Goal: Task Accomplishment & Management: Complete application form

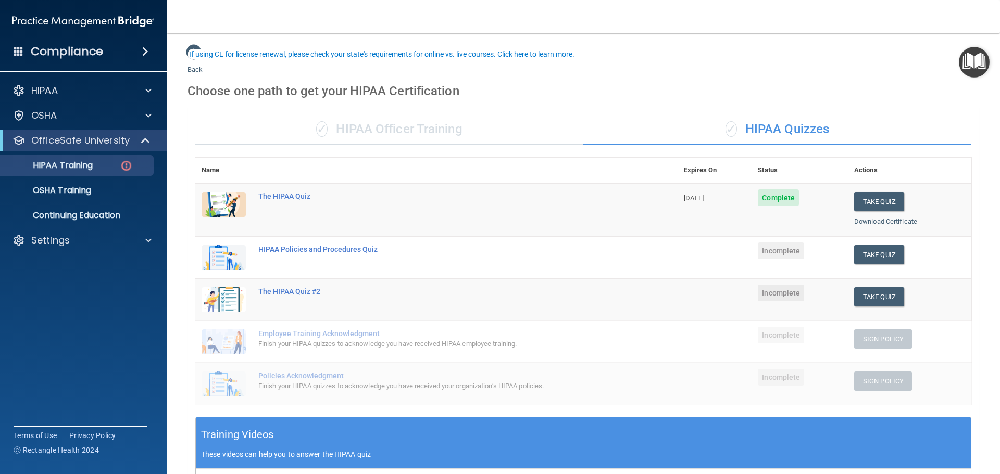
scroll to position [52, 0]
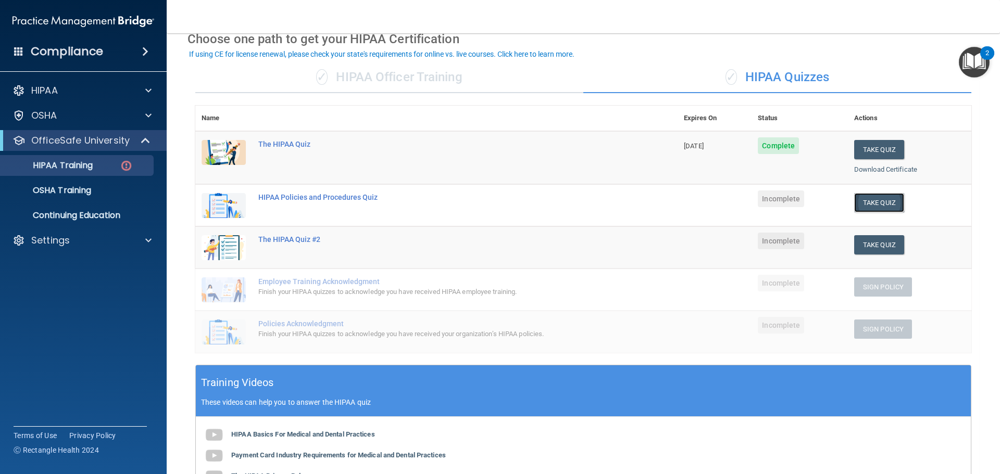
click at [885, 205] on button "Take Quiz" at bounding box center [879, 202] width 50 height 19
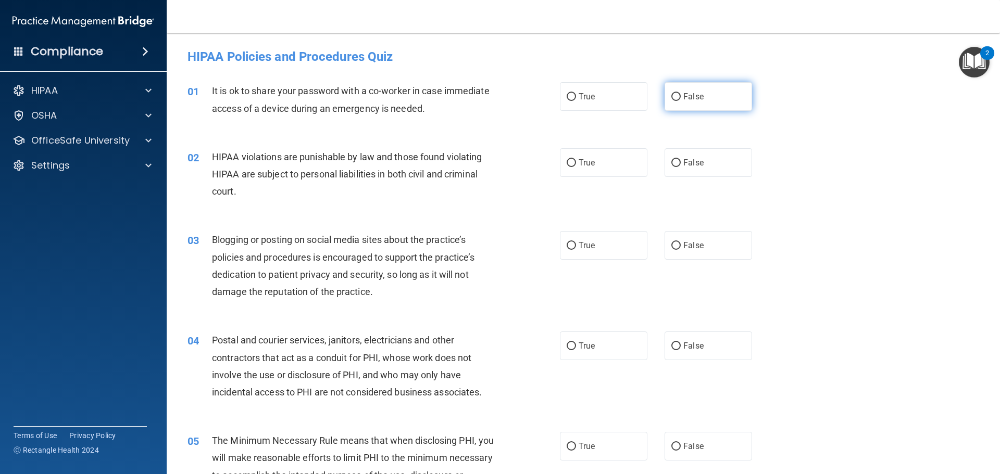
click at [671, 94] on input "False" at bounding box center [675, 97] width 9 height 8
radio input "true"
click at [568, 163] on input "True" at bounding box center [571, 163] width 9 height 8
radio input "true"
click at [573, 244] on label "True" at bounding box center [604, 245] width 88 height 29
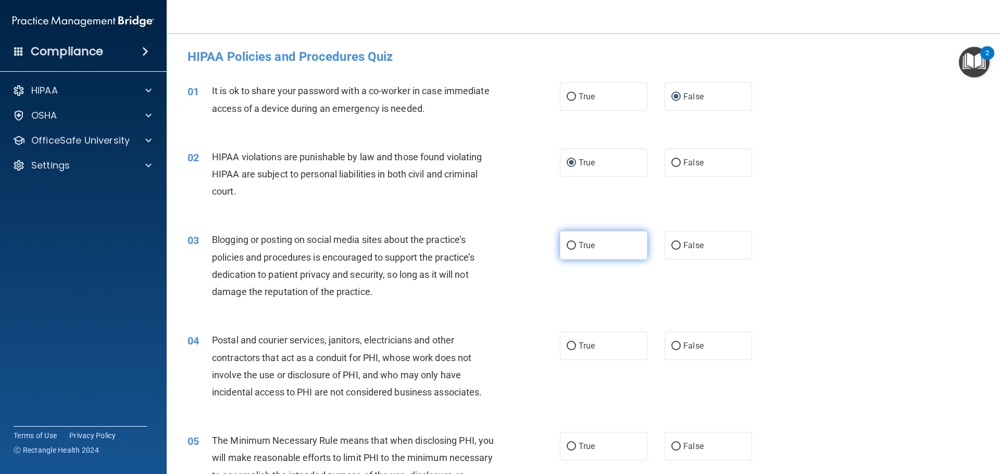
click at [573, 244] on input "True" at bounding box center [571, 246] width 9 height 8
radio input "true"
click at [568, 248] on input "True" at bounding box center [571, 246] width 9 height 8
click at [673, 248] on input "False" at bounding box center [675, 246] width 9 height 8
radio input "true"
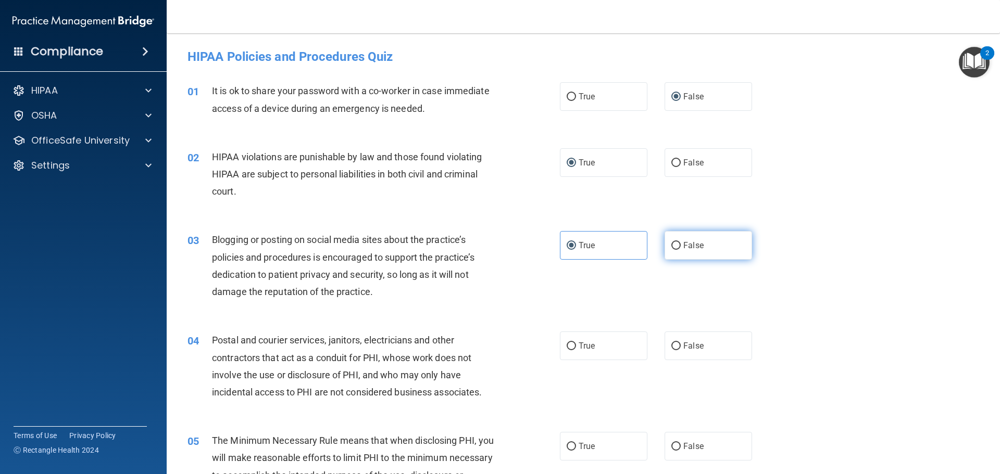
radio input "false"
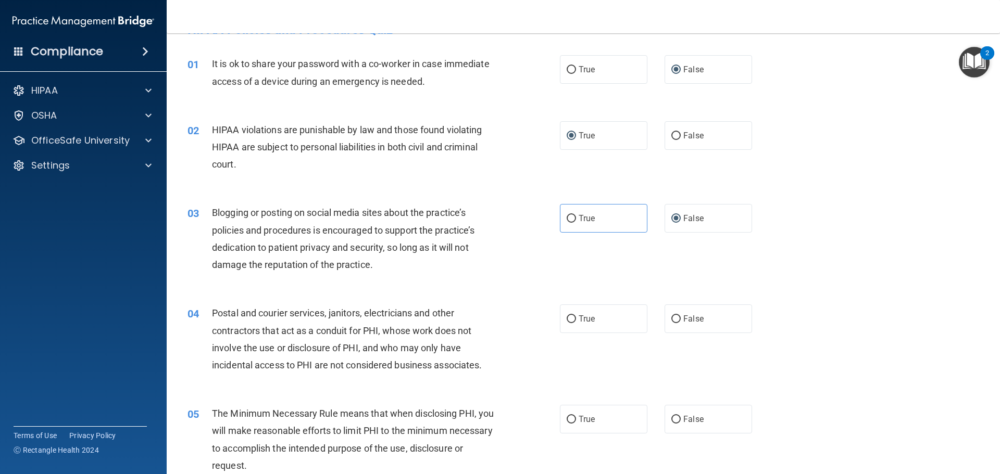
scroll to position [52, 0]
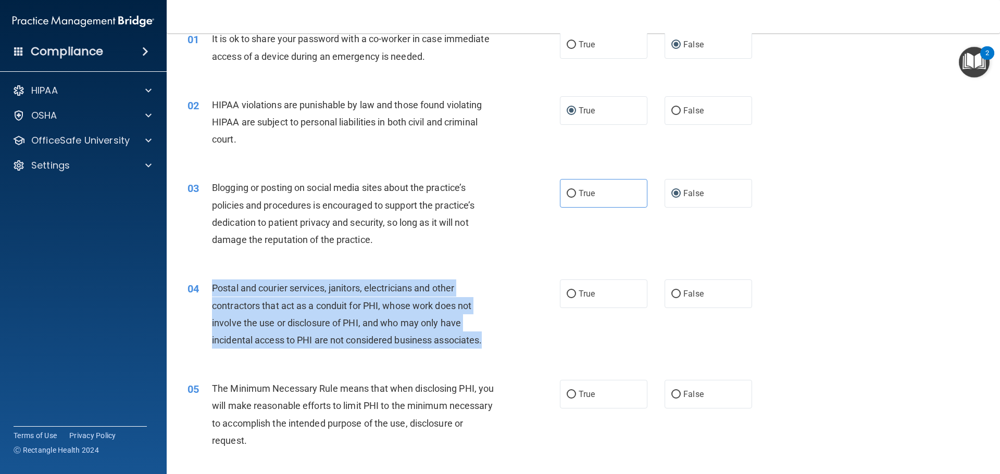
drag, startPoint x: 486, startPoint y: 339, endPoint x: 214, endPoint y: 288, distance: 277.7
click at [214, 288] on div "Postal and courier services, janitors, electricians and other contractors that …" at bounding box center [357, 314] width 291 height 69
copy span "Postal and courier services, janitors, electricians and other contractors that …"
click at [567, 340] on div "04 Postal and courier services, janitors, electricians and other contractors th…" at bounding box center [374, 317] width 404 height 74
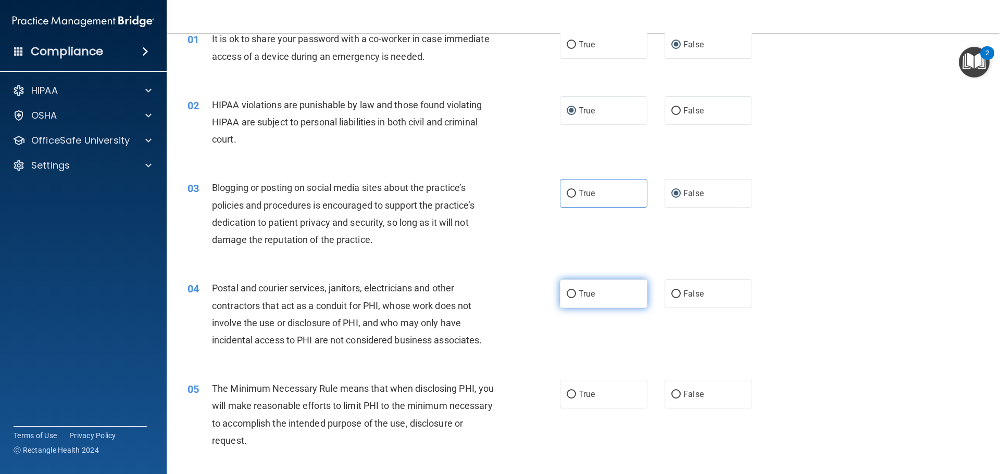
click at [568, 295] on input "True" at bounding box center [571, 295] width 9 height 8
radio input "true"
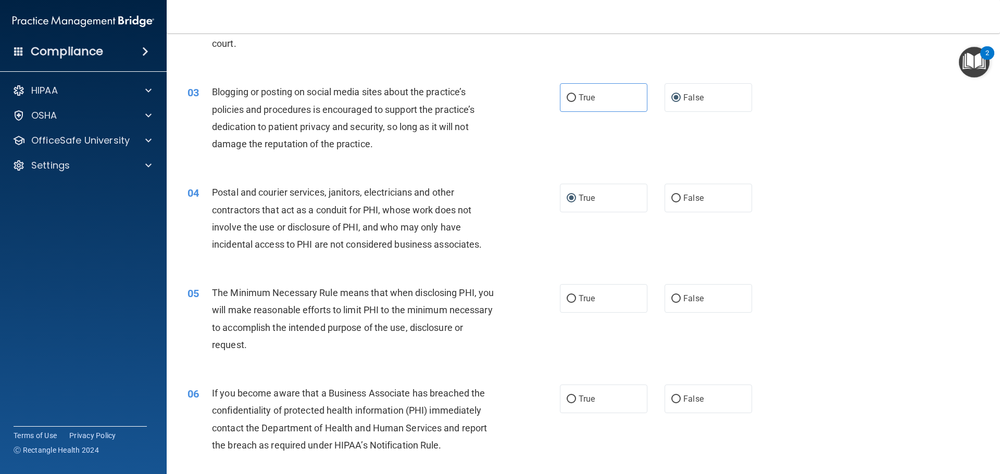
scroll to position [156, 0]
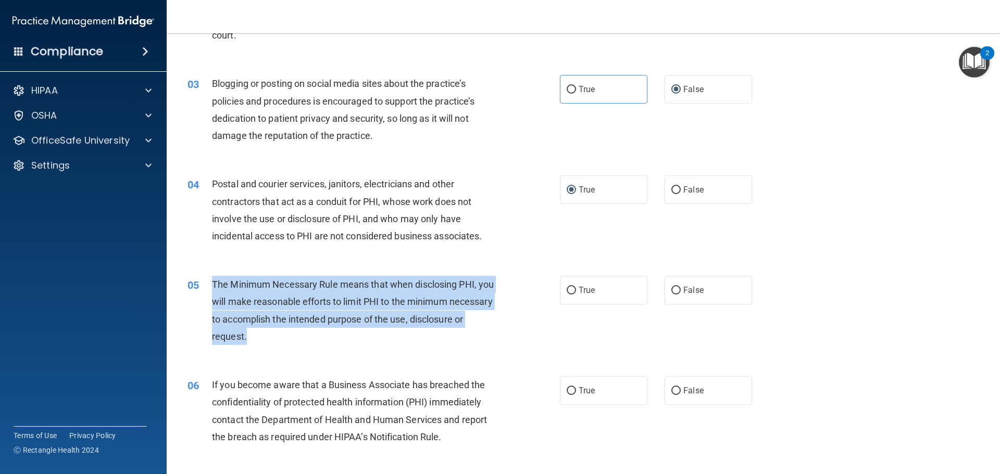
drag, startPoint x: 307, startPoint y: 335, endPoint x: 214, endPoint y: 281, distance: 107.6
click at [214, 281] on div "The Minimum Necessary Rule means that when disclosing PHI, you will make reason…" at bounding box center [357, 310] width 291 height 69
copy span "The Minimum Necessary Rule means that when disclosing PHI, you will make reason…"
click at [497, 349] on div "05 The Minimum Necessary Rule means that when disclosing PHI, you will make rea…" at bounding box center [374, 313] width 404 height 74
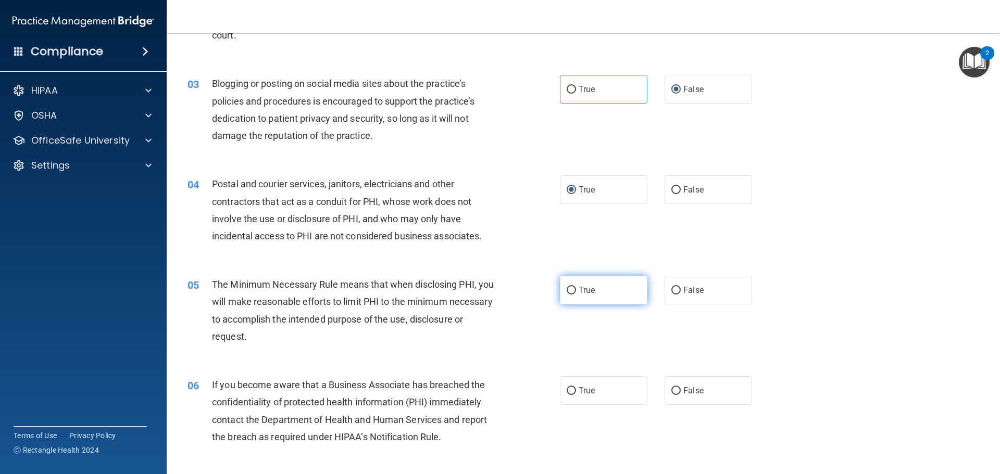
click at [568, 292] on input "True" at bounding box center [571, 291] width 9 height 8
radio input "true"
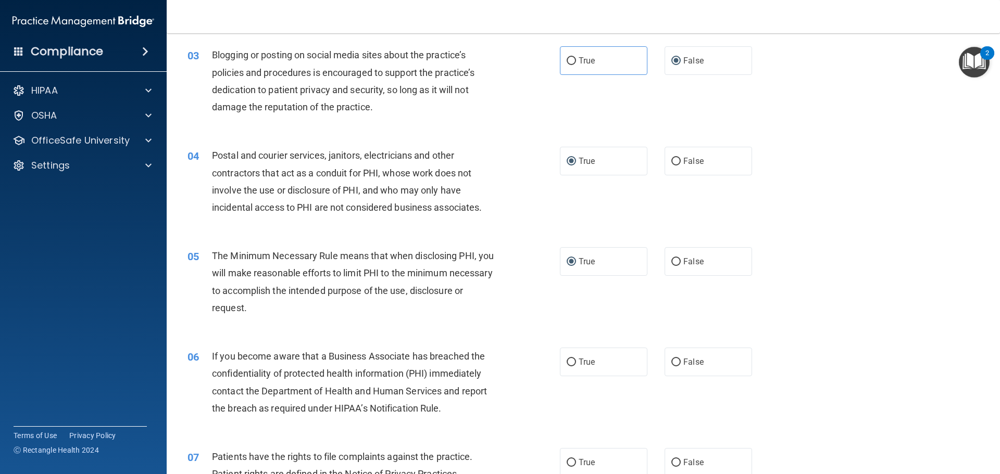
scroll to position [208, 0]
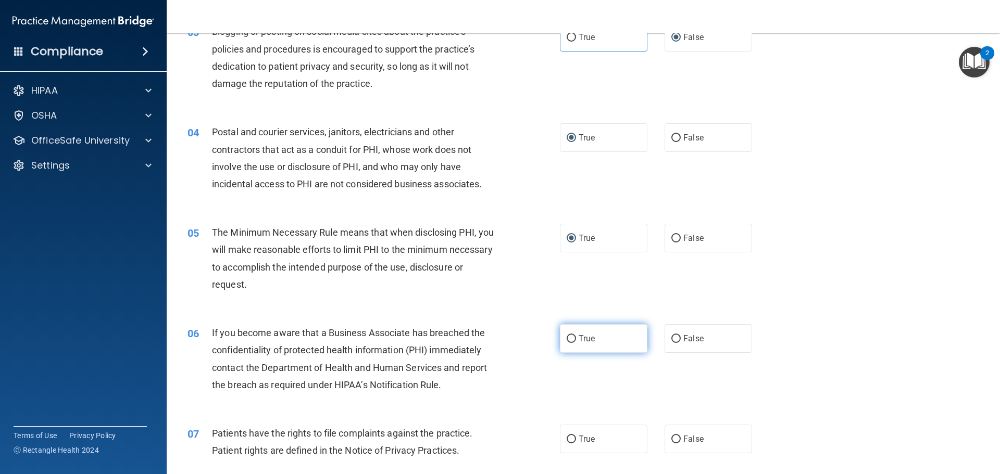
click at [568, 340] on input "True" at bounding box center [571, 339] width 9 height 8
radio input "true"
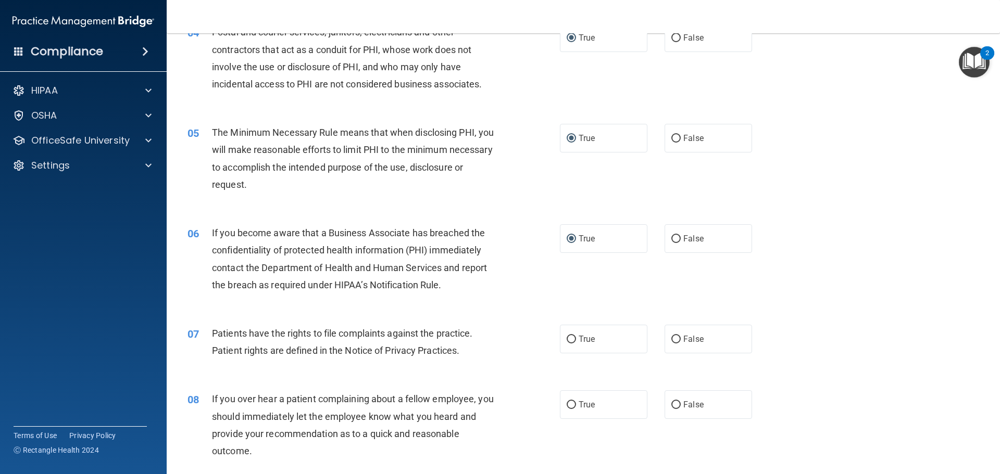
scroll to position [313, 0]
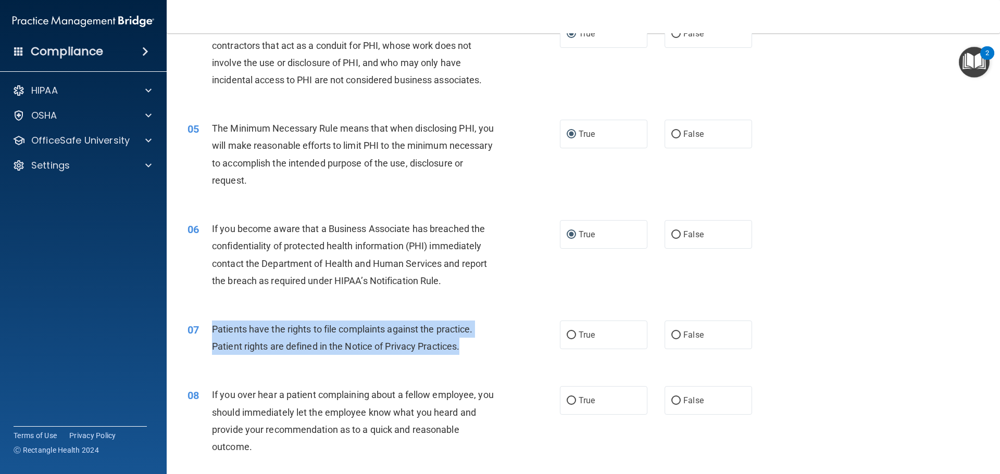
drag, startPoint x: 455, startPoint y: 341, endPoint x: 212, endPoint y: 330, distance: 243.5
click at [212, 330] on div "Patients have the rights to file complaints against the practice. Patient right…" at bounding box center [357, 338] width 291 height 34
click at [503, 352] on div "07 Patients have the rights to file complaints against the practice. Patient ri…" at bounding box center [374, 341] width 404 height 40
click at [490, 328] on div "Patients have the rights to file complaints against the practice. Patient right…" at bounding box center [357, 338] width 291 height 34
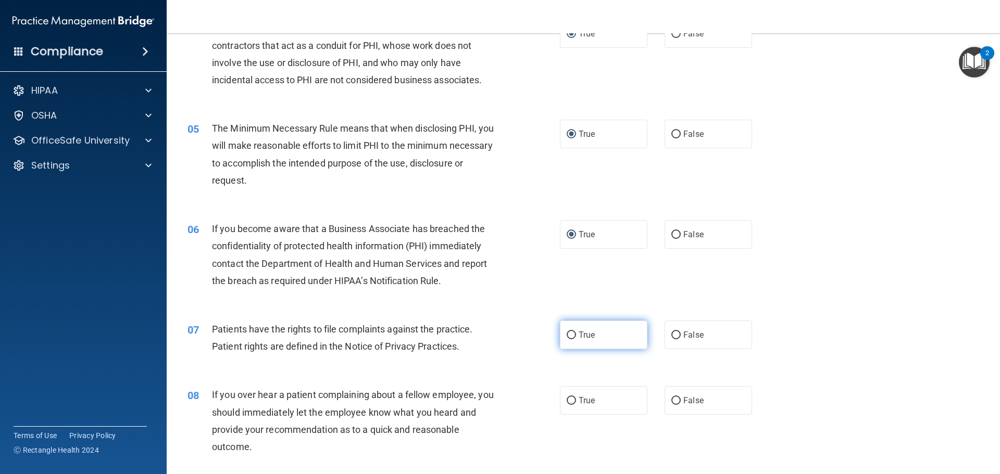
click at [567, 332] on input "True" at bounding box center [571, 336] width 9 height 8
radio input "true"
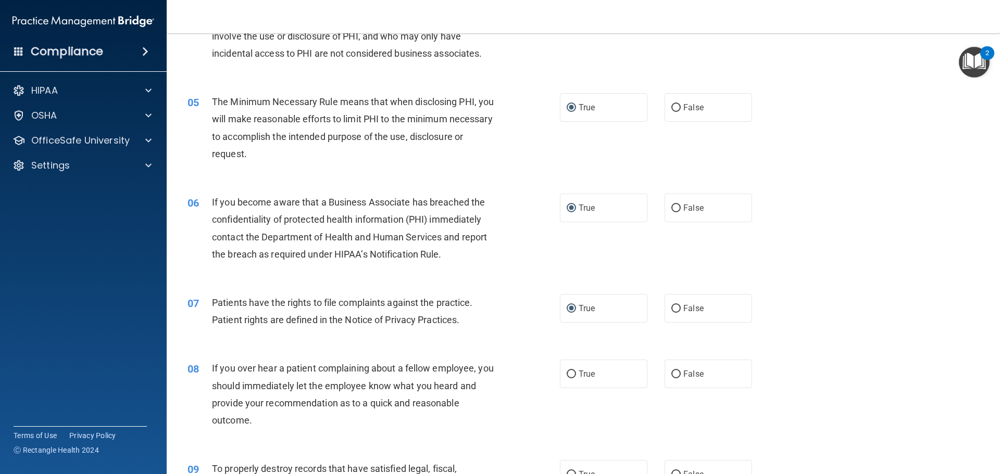
scroll to position [365, 0]
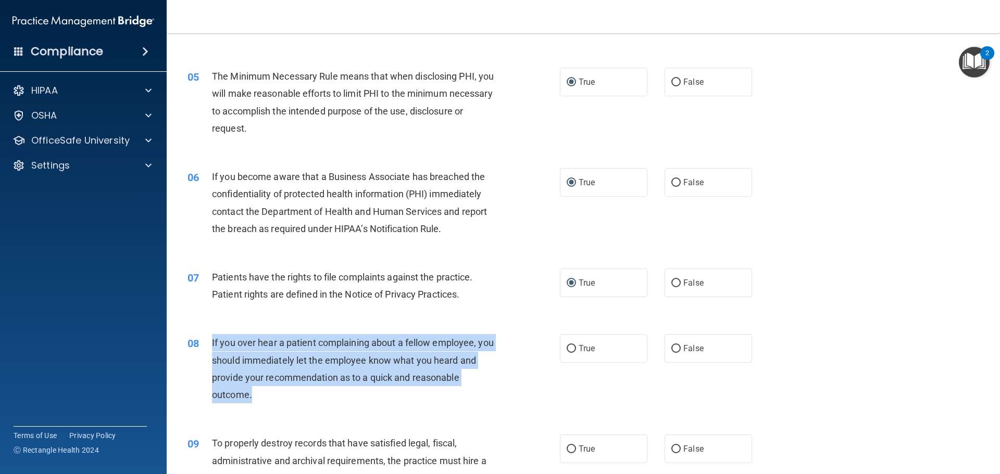
drag, startPoint x: 254, startPoint y: 393, endPoint x: 217, endPoint y: 344, distance: 61.8
click at [212, 339] on div "If you over hear a patient complaining about a fellow employee, you should imme…" at bounding box center [357, 368] width 291 height 69
copy span "If you over hear a patient complaining about a fellow employee, you should imme…"
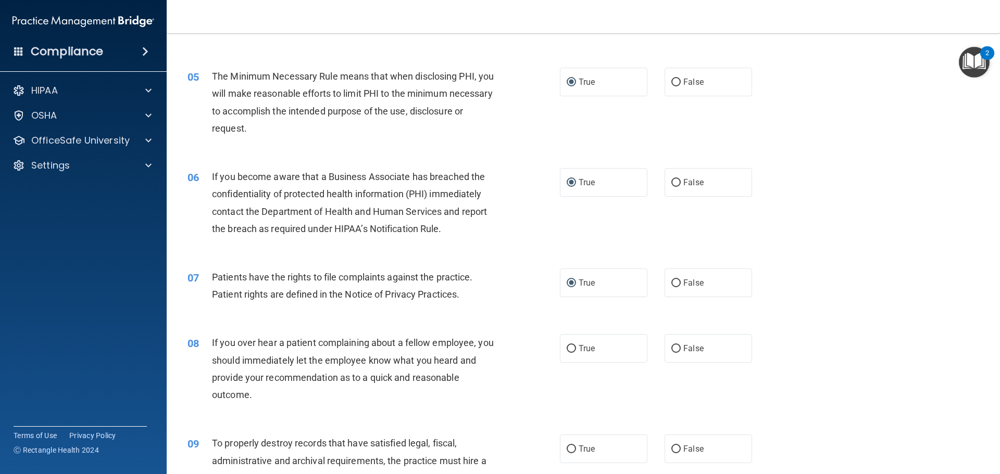
click at [622, 388] on div "08 If you over hear a patient complaining about a fellow employee, you should i…" at bounding box center [583, 371] width 807 height 101
click at [671, 346] on input "False" at bounding box center [675, 349] width 9 height 8
radio input "true"
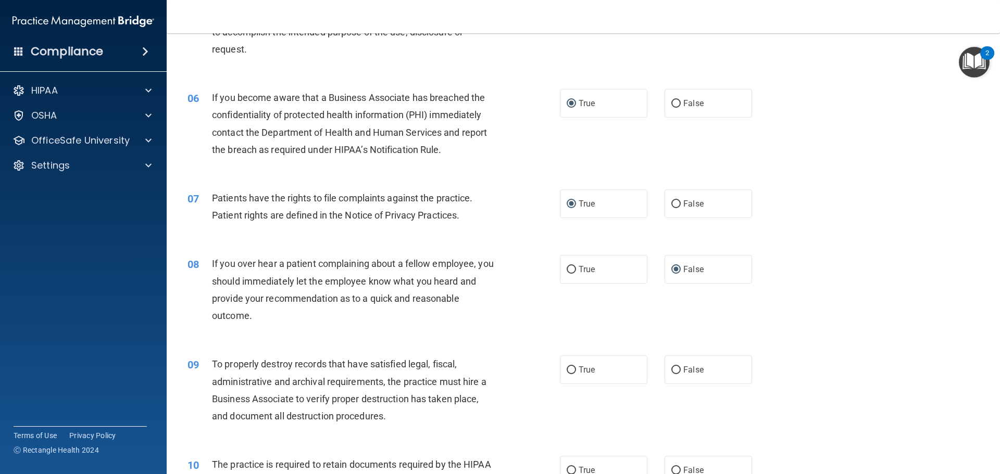
scroll to position [469, 0]
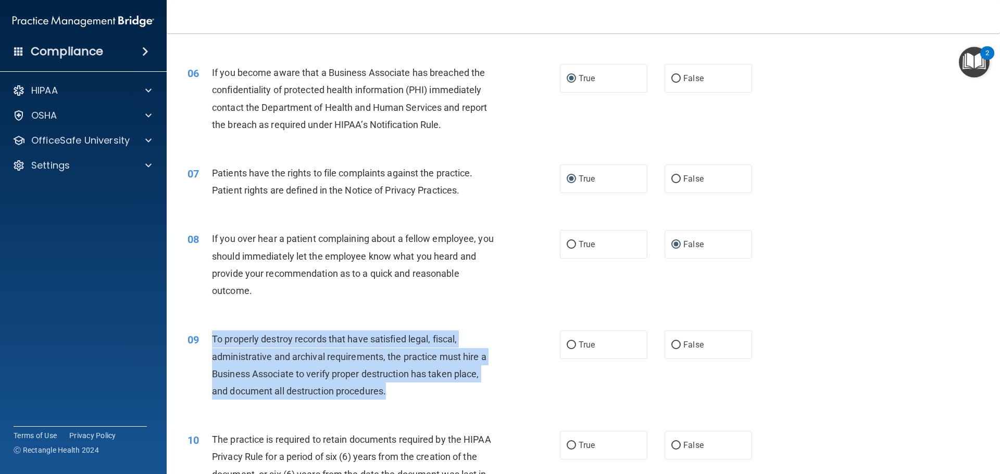
drag, startPoint x: 386, startPoint y: 396, endPoint x: 213, endPoint y: 337, distance: 183.3
click at [213, 337] on span "To properly destroy records that have satisfied legal, fiscal, administrative a…" at bounding box center [349, 365] width 274 height 63
copy span "To properly destroy records that have satisfied legal, fiscal, administrative a…"
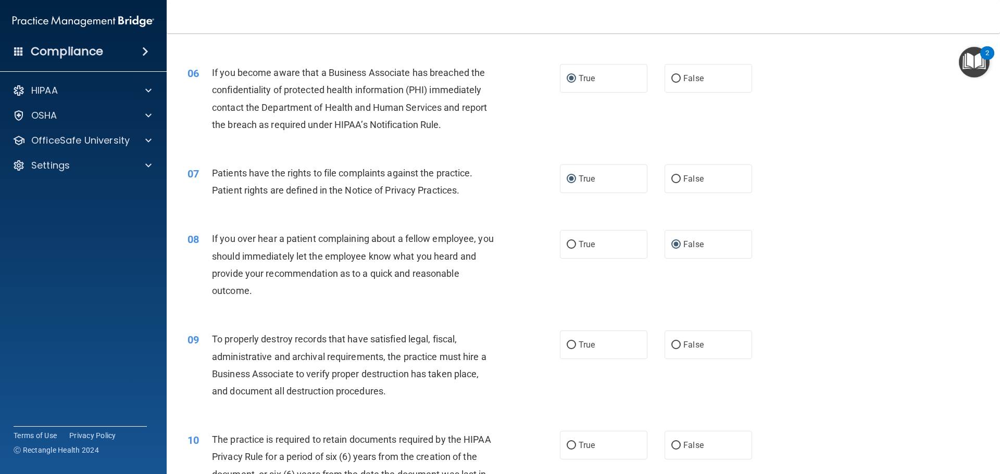
drag, startPoint x: 621, startPoint y: 393, endPoint x: 650, endPoint y: 373, distance: 35.5
click at [621, 393] on div "09 To properly destroy records that have satisfied legal, fiscal, administrativ…" at bounding box center [583, 368] width 807 height 101
click at [671, 344] on input "False" at bounding box center [675, 346] width 9 height 8
radio input "true"
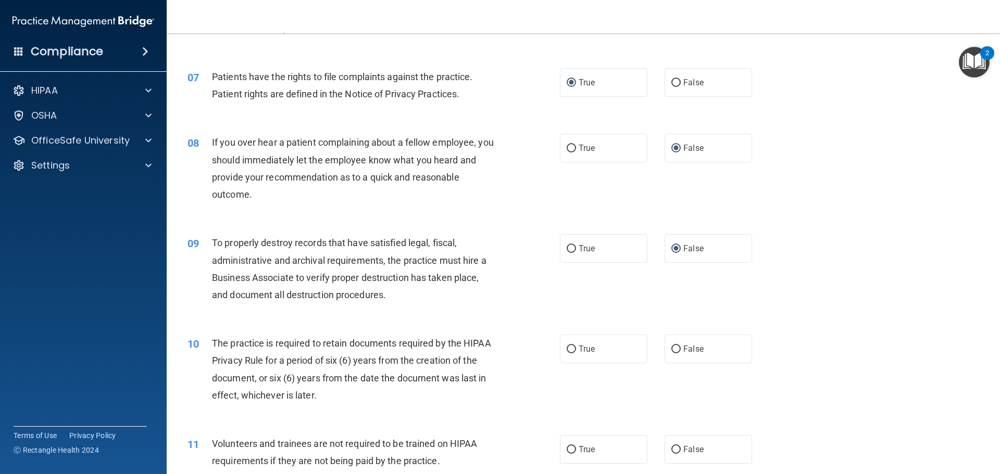
scroll to position [573, 0]
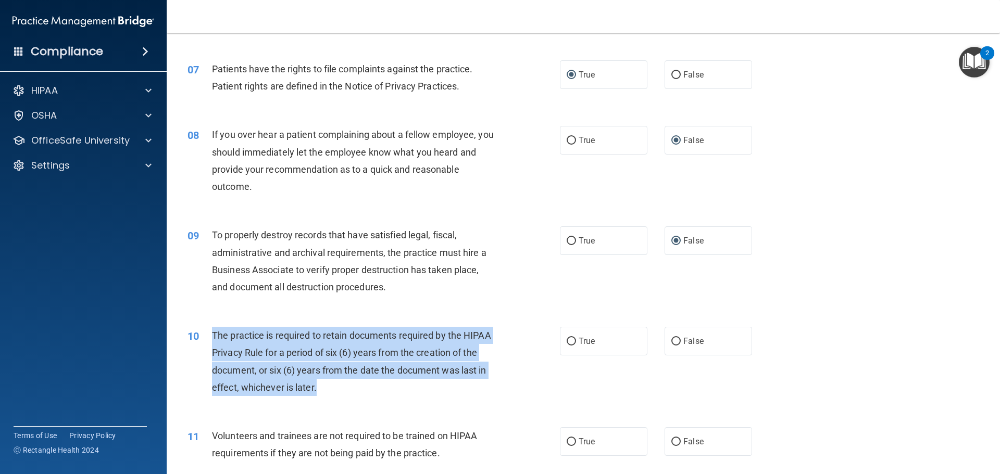
drag, startPoint x: 328, startPoint y: 388, endPoint x: 212, endPoint y: 329, distance: 130.2
click at [212, 329] on div "The practice is required to retain documents required by the HIPAA Privacy Rule…" at bounding box center [357, 361] width 291 height 69
copy span "The practice is required to retain documents required by the HIPAA Privacy Rule…"
click at [513, 381] on div "10 The practice is required to retain documents required by the HIPAA Privacy R…" at bounding box center [374, 364] width 404 height 74
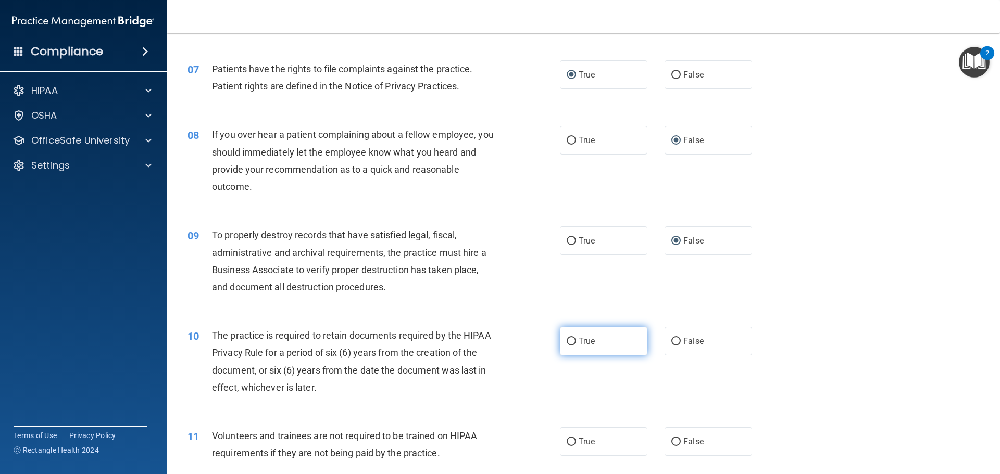
click at [567, 342] on input "True" at bounding box center [571, 342] width 9 height 8
radio input "true"
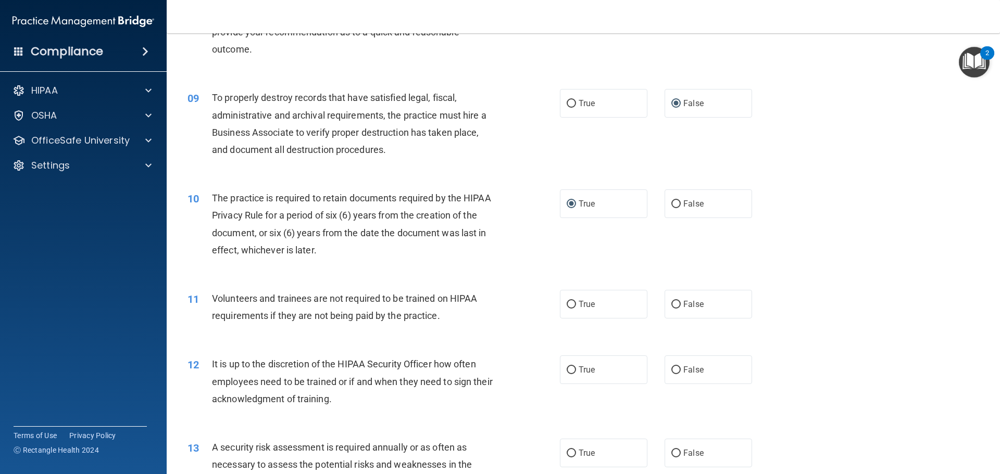
scroll to position [729, 0]
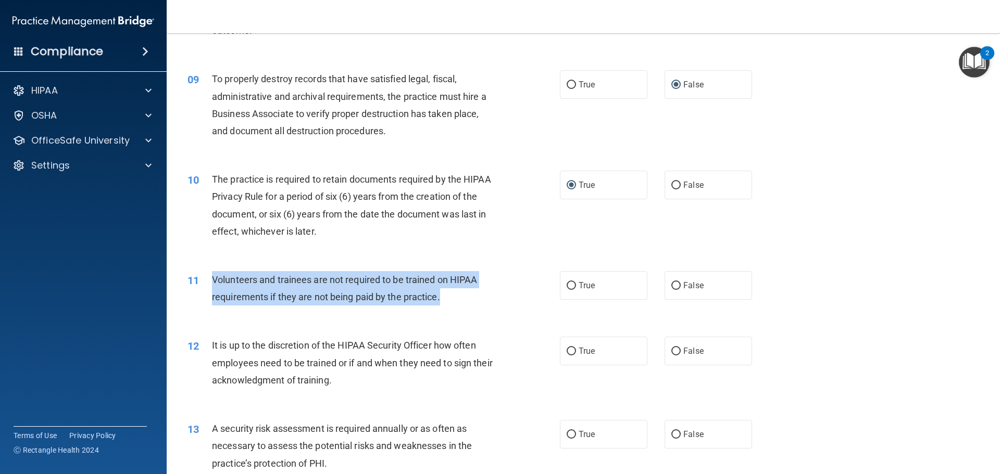
drag, startPoint x: 441, startPoint y: 298, endPoint x: 221, endPoint y: 278, distance: 220.7
click at [214, 271] on div "Volunteers and trainees are not required to be trained on HIPAA requirements if…" at bounding box center [357, 288] width 291 height 34
copy span "Volunteers and trainees are not required to be trained on HIPAA requirements if…"
click at [551, 296] on div "11 Volunteers and trainees are not required to be trained on HIPAA requirements…" at bounding box center [374, 291] width 404 height 40
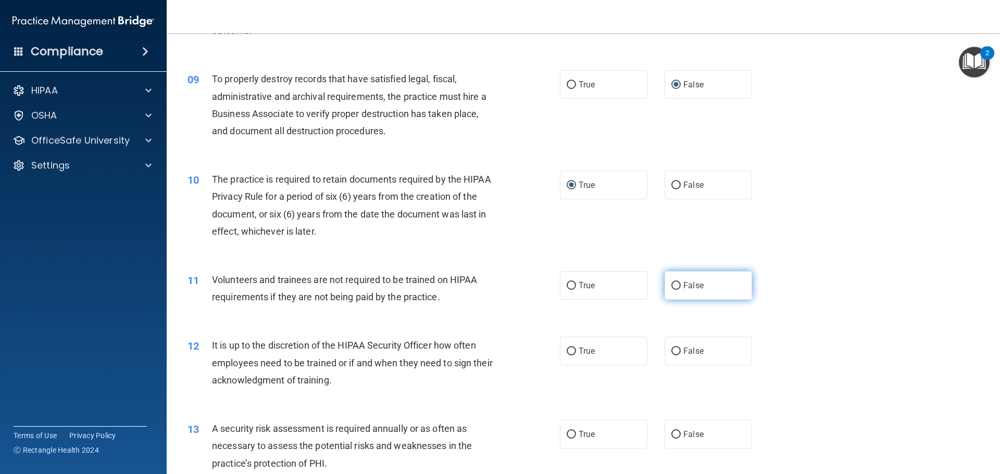
click at [671, 286] on input "False" at bounding box center [675, 286] width 9 height 8
radio input "true"
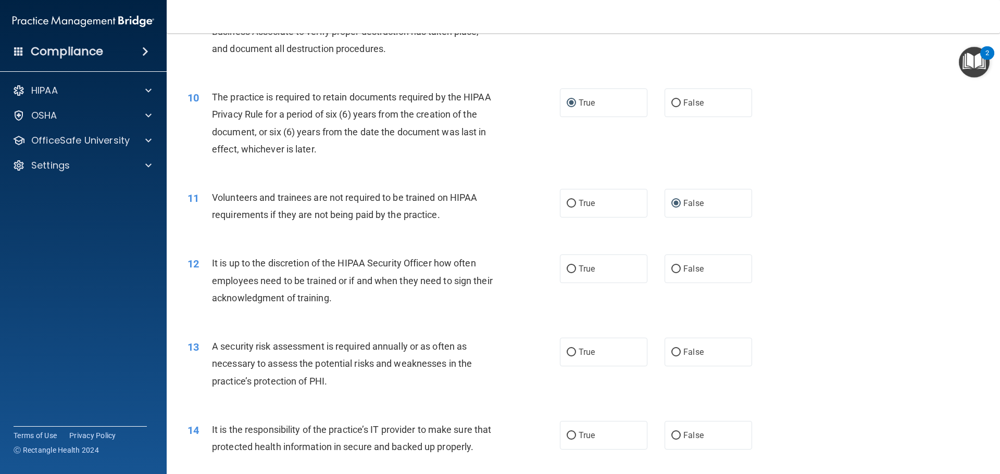
scroll to position [833, 0]
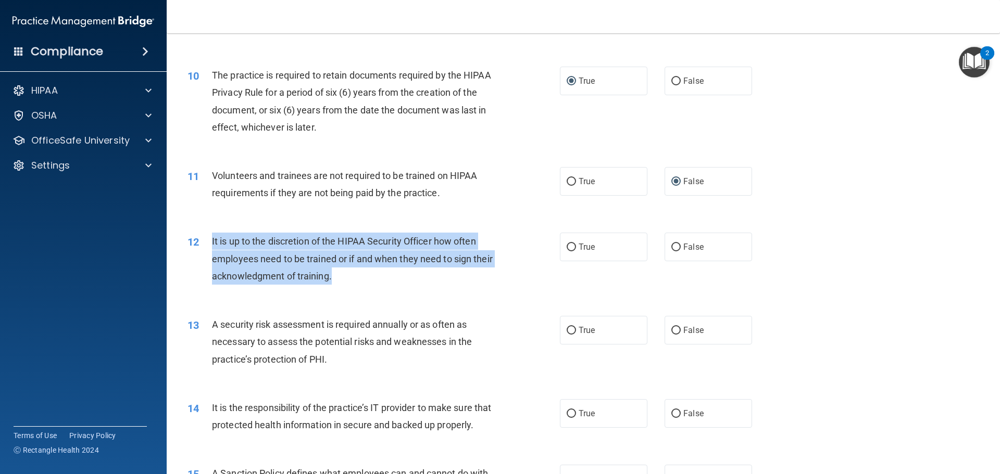
drag, startPoint x: 354, startPoint y: 273, endPoint x: 212, endPoint y: 241, distance: 145.4
click at [212, 241] on div "It is up to the discretion of the HIPAA Security Officer how often employees ne…" at bounding box center [357, 259] width 291 height 52
copy span "It is up to the discretion of the HIPAA Security Officer how often employees ne…"
click at [479, 284] on div "It is up to the discretion of the HIPAA Security Officer how often employees ne…" at bounding box center [357, 259] width 291 height 52
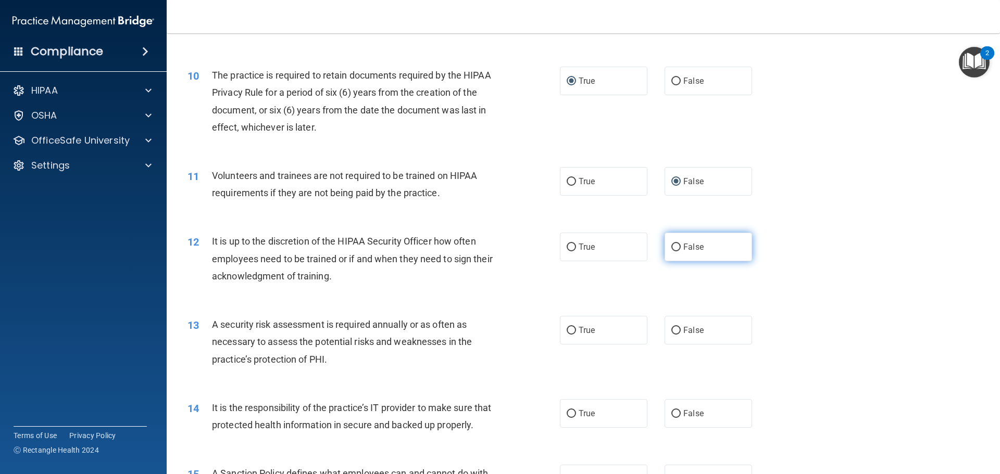
click at [671, 246] on input "False" at bounding box center [675, 248] width 9 height 8
radio input "true"
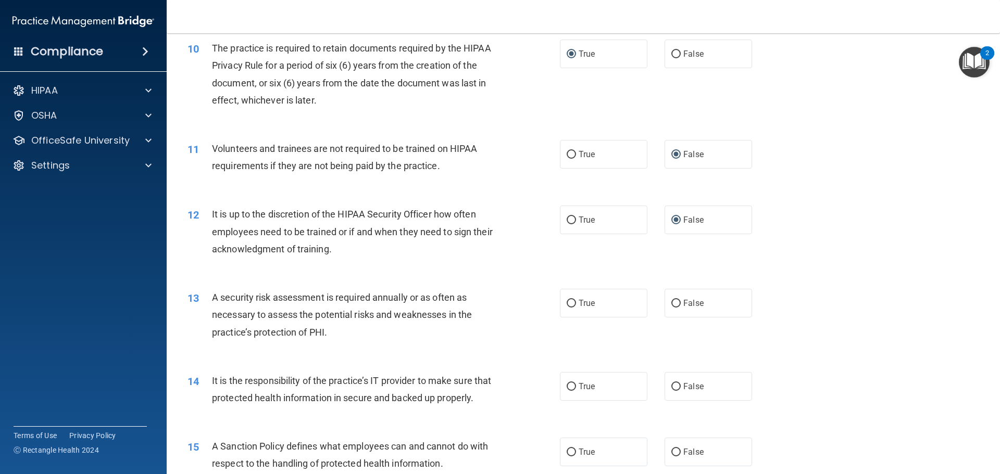
scroll to position [885, 0]
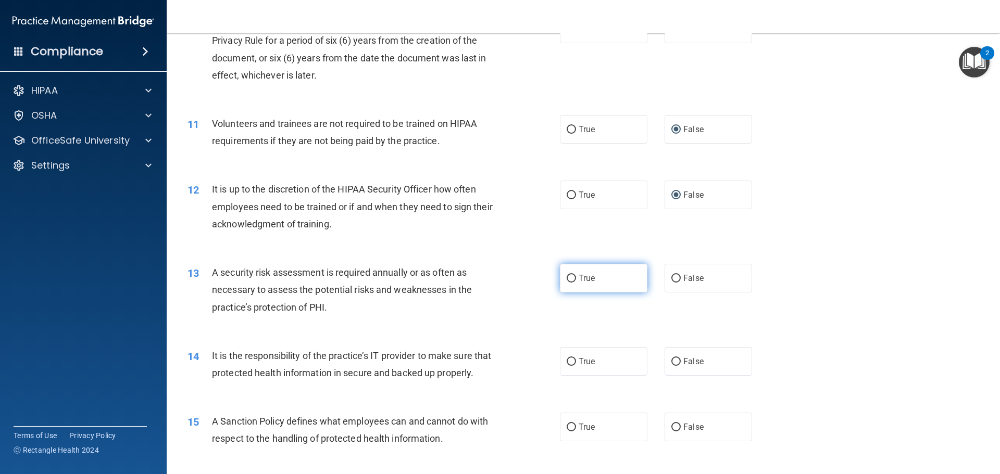
click at [568, 276] on input "True" at bounding box center [571, 279] width 9 height 8
radio input "true"
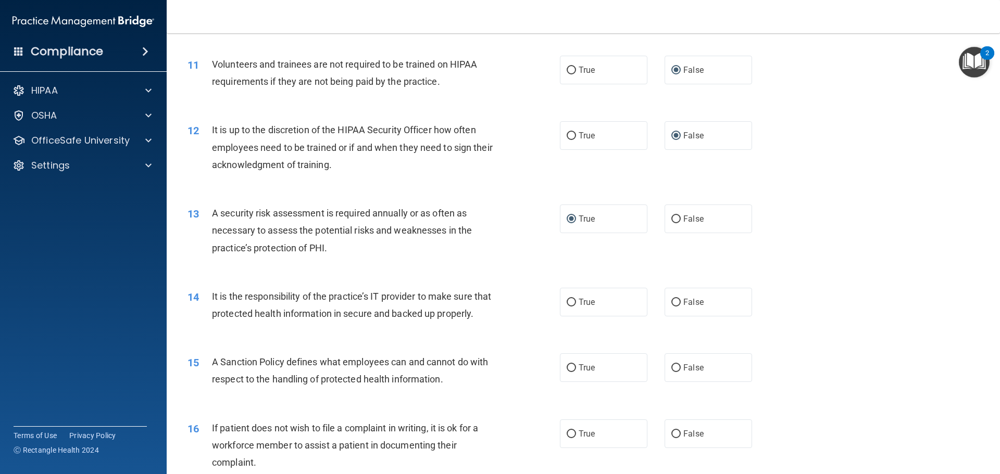
scroll to position [990, 0]
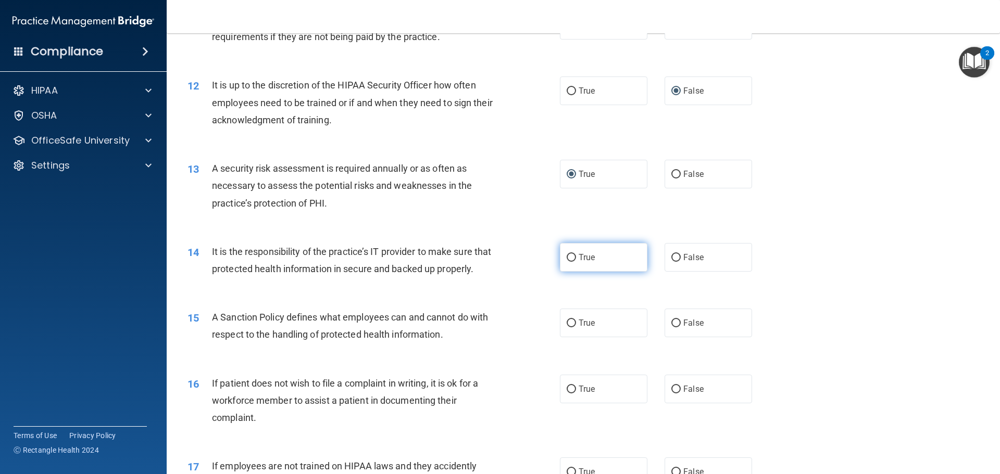
click at [568, 258] on input "True" at bounding box center [571, 258] width 9 height 8
radio input "true"
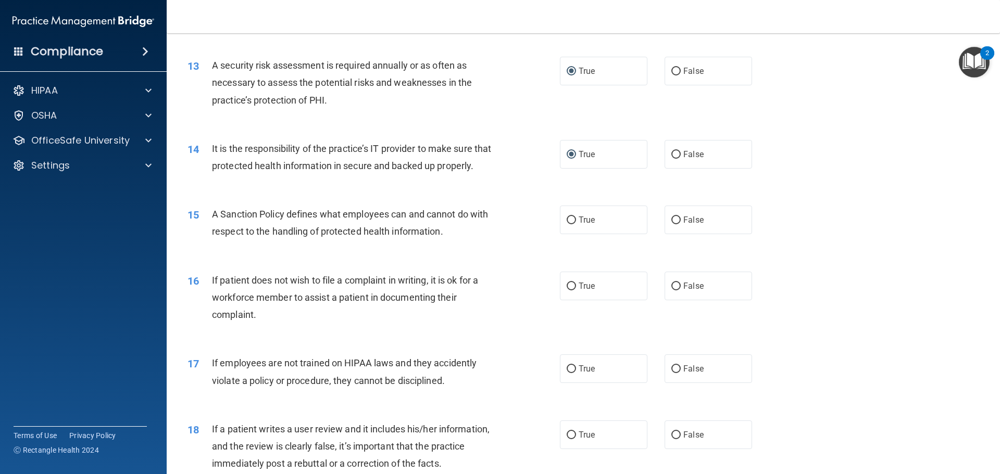
scroll to position [1094, 0]
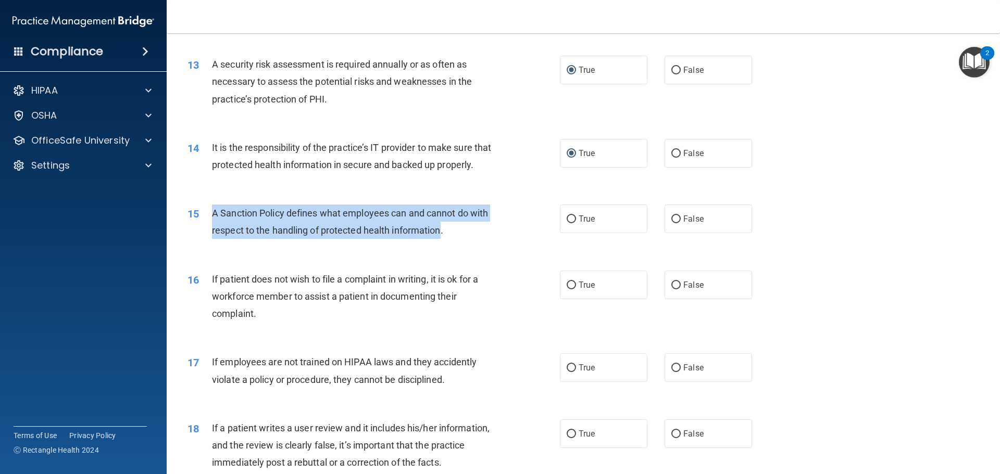
drag, startPoint x: 443, startPoint y: 249, endPoint x: 214, endPoint y: 226, distance: 230.4
click at [214, 226] on span "A Sanction Policy defines what employees can and cannot do with respect to the …" at bounding box center [350, 222] width 276 height 28
copy span "A Sanction Policy defines what employees can and cannot do with respect to the …"
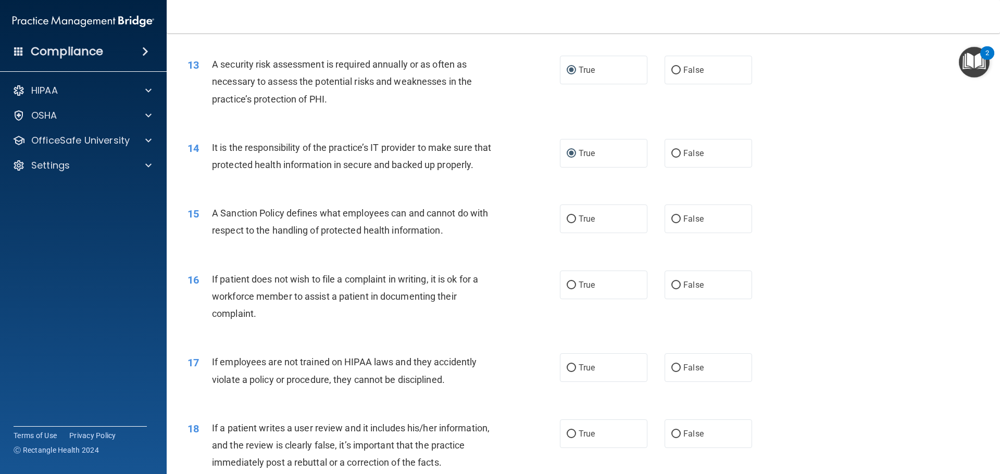
click at [507, 244] on div "15 A Sanction Policy defines what employees can and cannot do with respect to t…" at bounding box center [374, 225] width 404 height 40
drag, startPoint x: 566, startPoint y: 236, endPoint x: 558, endPoint y: 242, distance: 9.7
click at [567, 223] on input "True" at bounding box center [571, 220] width 9 height 8
radio input "true"
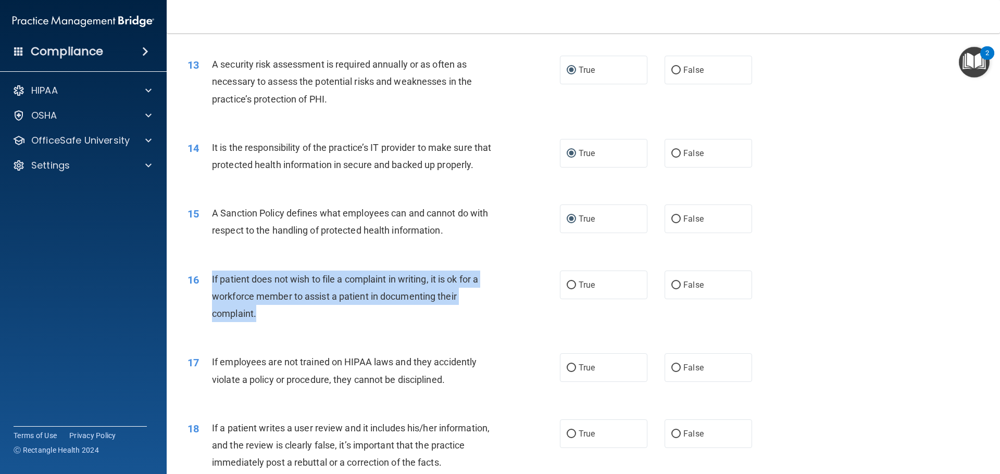
drag, startPoint x: 261, startPoint y: 329, endPoint x: 212, endPoint y: 295, distance: 59.5
click at [212, 295] on div "If patient does not wish to file a complaint in writing, it is ok for a workfor…" at bounding box center [357, 297] width 291 height 52
copy span "If patient does not wish to file a complaint in writing, it is ok for a workfor…"
click at [511, 324] on div "16 If patient does not wish to file a complaint in writing, it is ok for a work…" at bounding box center [374, 299] width 404 height 57
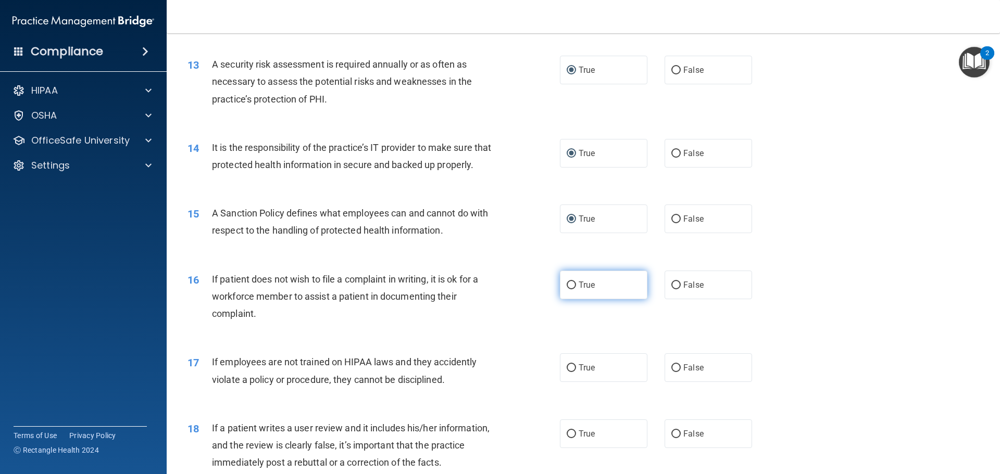
click at [568, 290] on input "True" at bounding box center [571, 286] width 9 height 8
radio input "true"
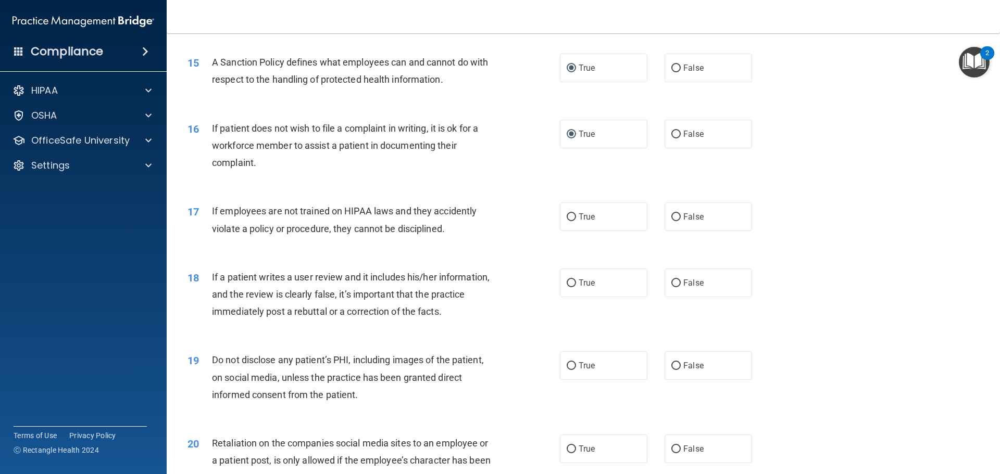
scroll to position [1250, 0]
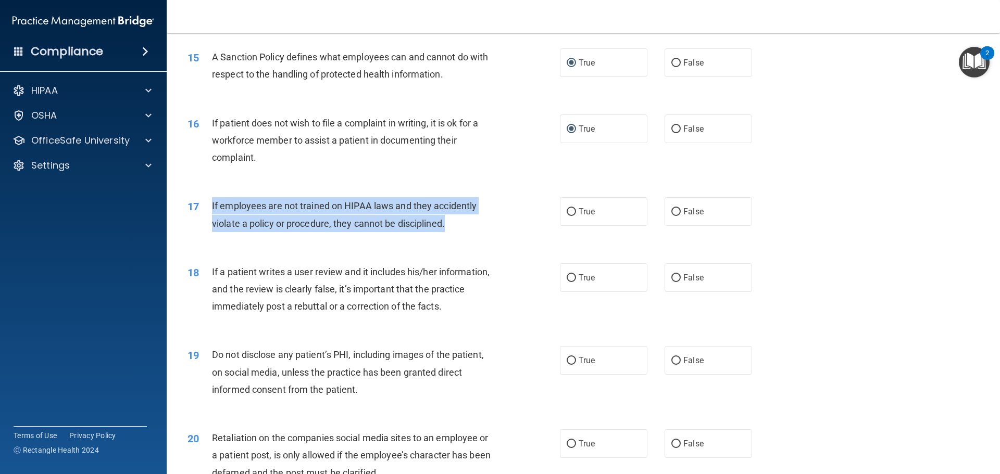
drag, startPoint x: 448, startPoint y: 242, endPoint x: 213, endPoint y: 218, distance: 236.6
click at [213, 218] on div "If employees are not trained on HIPAA laws and they accidently violate a policy…" at bounding box center [357, 214] width 291 height 34
copy span "If employees are not trained on HIPAA laws and they accidently violate a policy…"
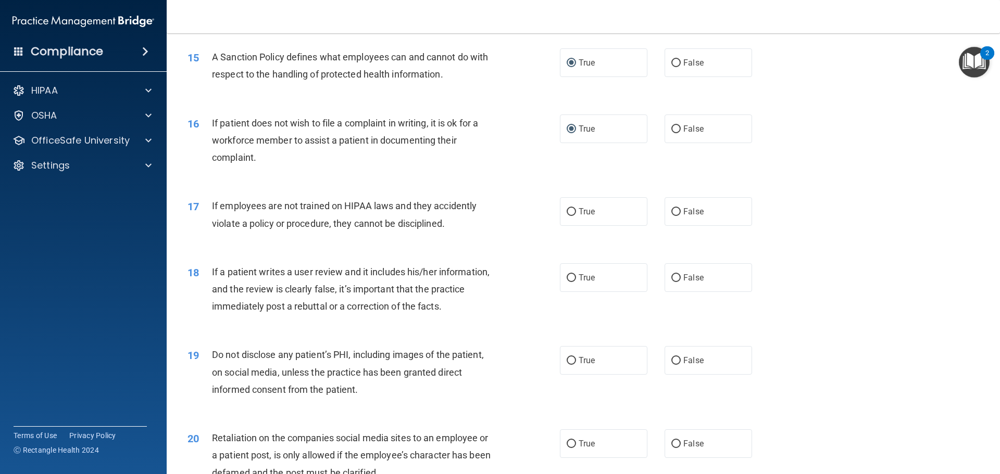
click at [651, 250] on div "17 If employees are not trained on HIPAA laws and they accidently violate a pol…" at bounding box center [583, 217] width 807 height 66
click at [671, 216] on input "False" at bounding box center [675, 212] width 9 height 8
radio input "true"
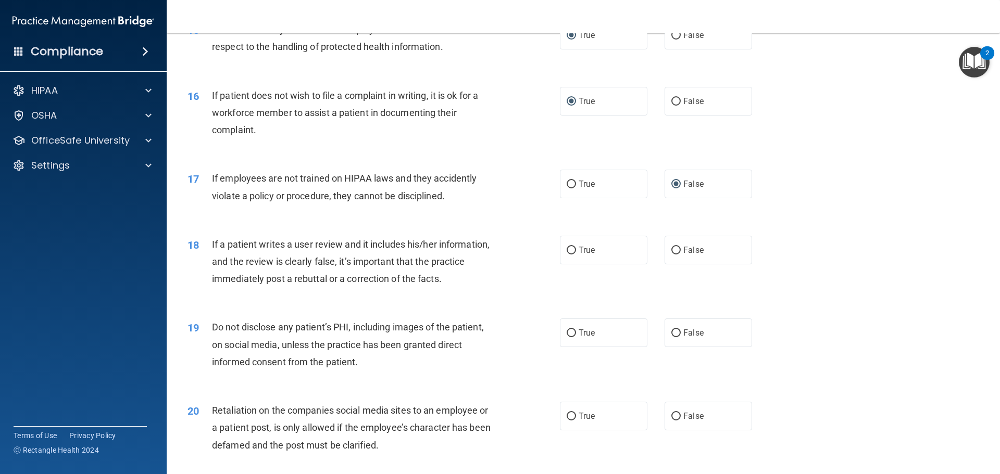
scroll to position [1302, 0]
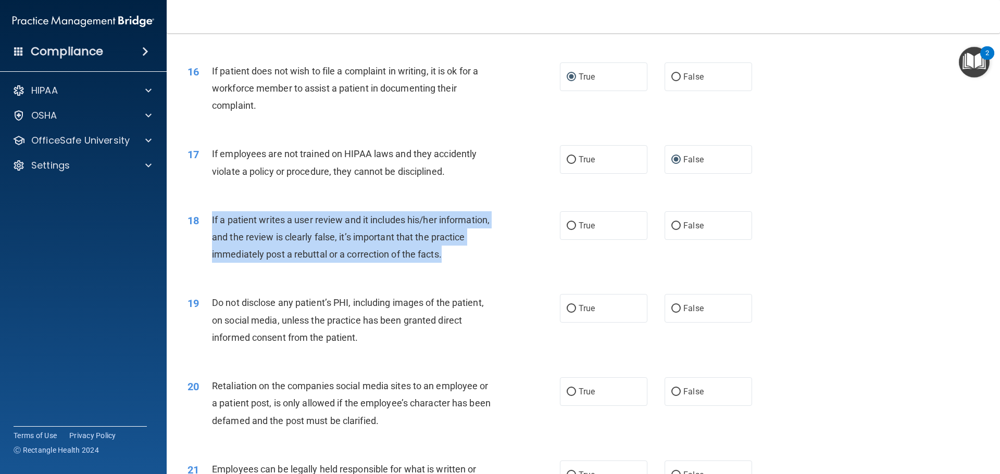
drag, startPoint x: 444, startPoint y: 273, endPoint x: 205, endPoint y: 236, distance: 242.0
click at [205, 236] on div "18 If a patient writes a user review and it includes his/her information, and t…" at bounding box center [374, 239] width 404 height 57
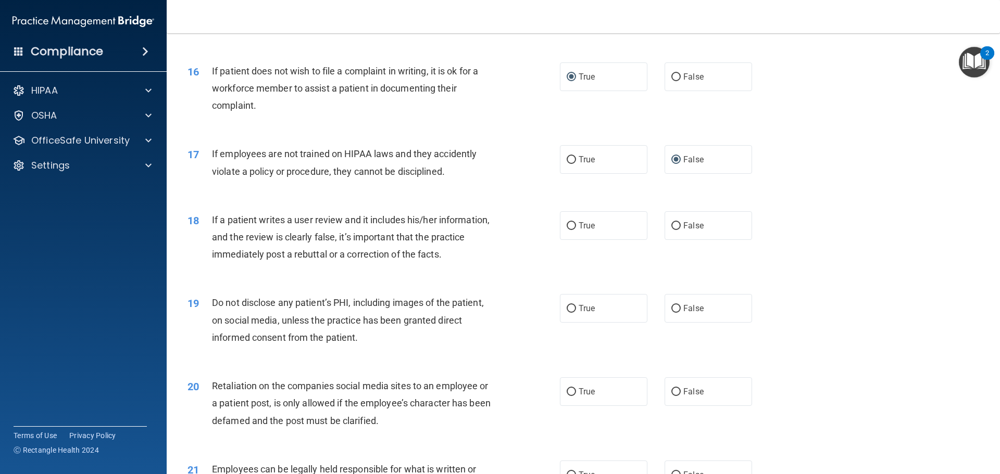
click at [513, 282] on div "18 If a patient writes a user review and it includes his/her information, and t…" at bounding box center [583, 239] width 807 height 83
click at [674, 230] on input "False" at bounding box center [675, 226] width 9 height 8
radio input "true"
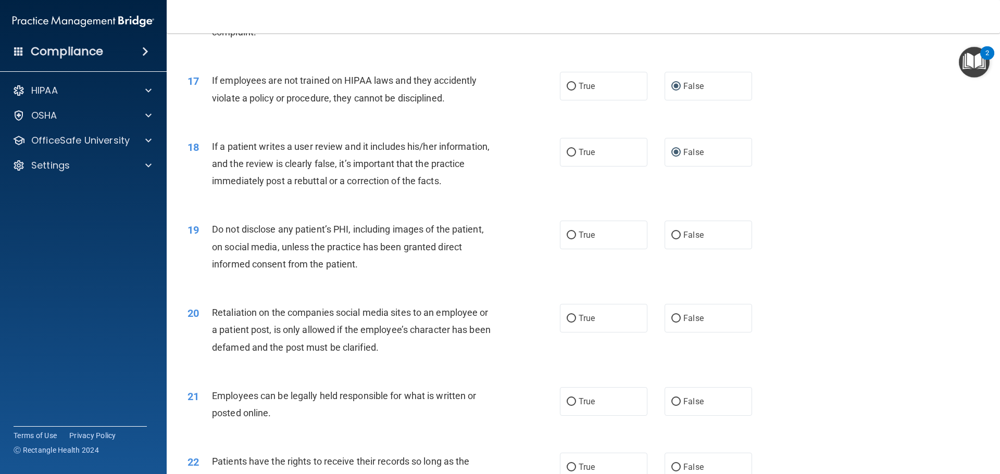
scroll to position [1406, 0]
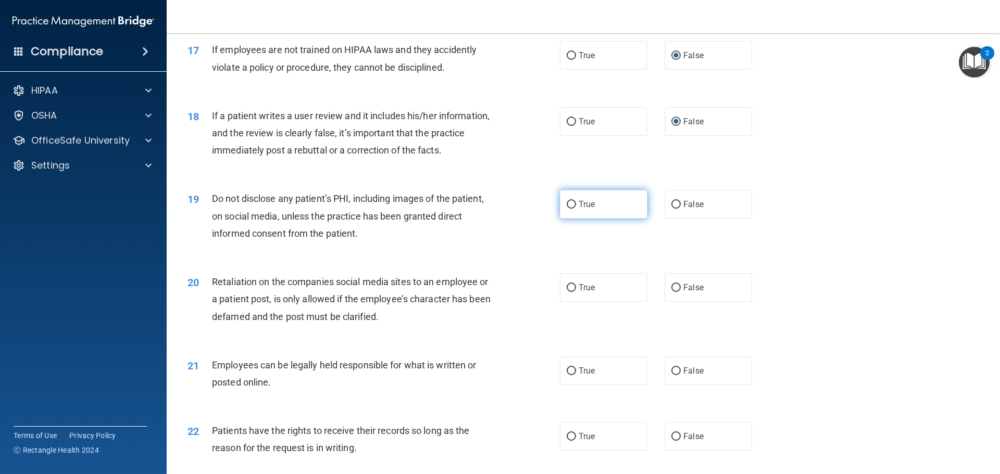
click at [567, 209] on input "True" at bounding box center [571, 205] width 9 height 8
radio input "true"
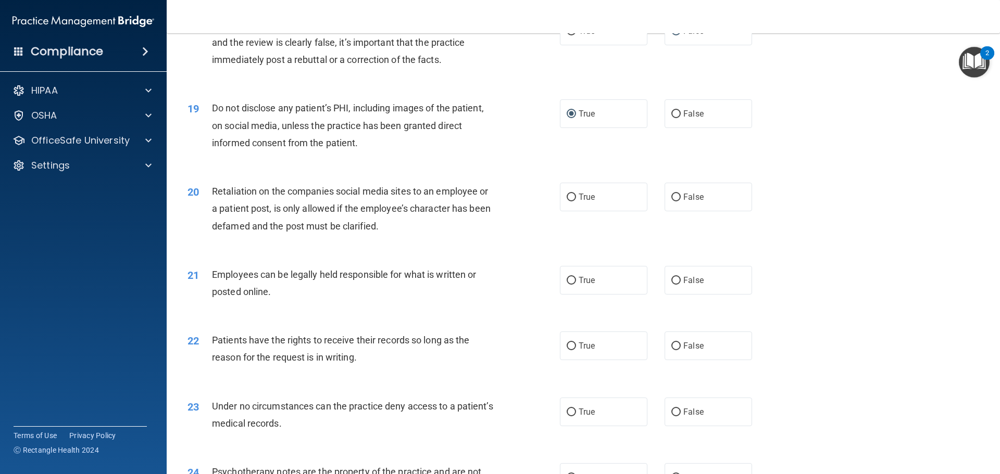
scroll to position [1510, 0]
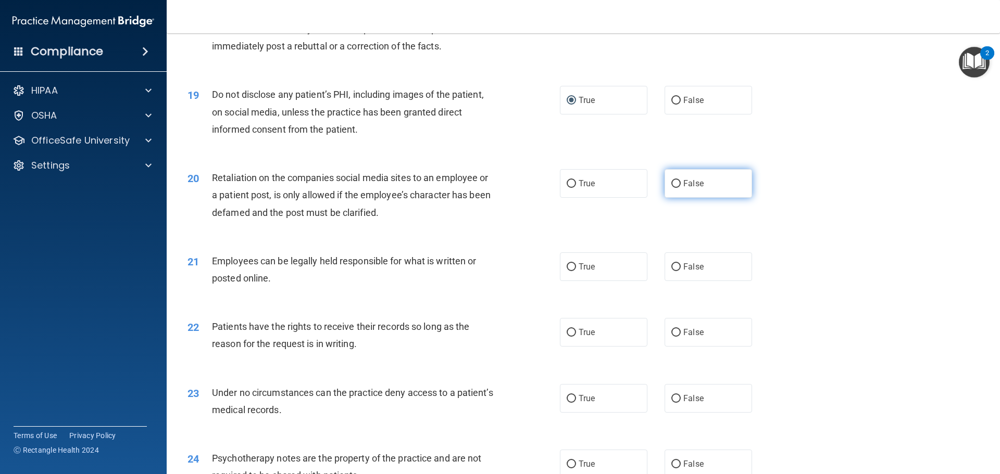
click at [672, 188] on input "False" at bounding box center [675, 184] width 9 height 8
radio input "true"
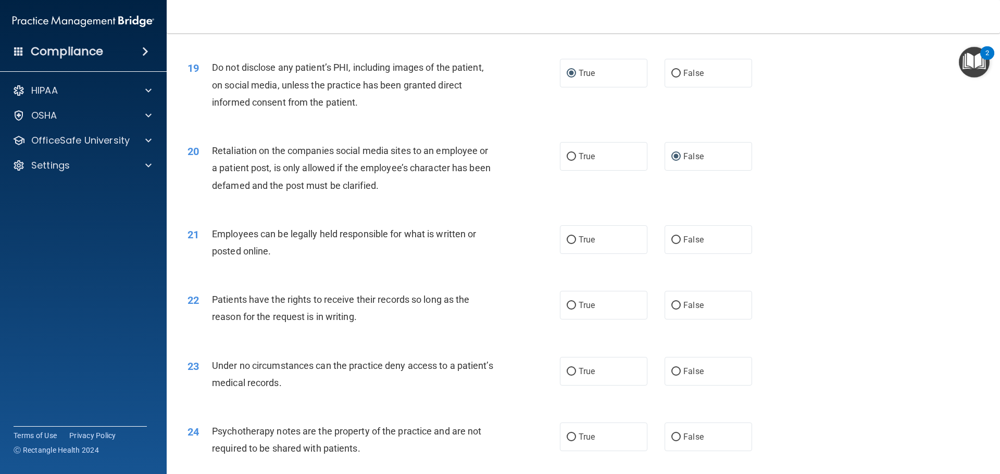
scroll to position [1563, 0]
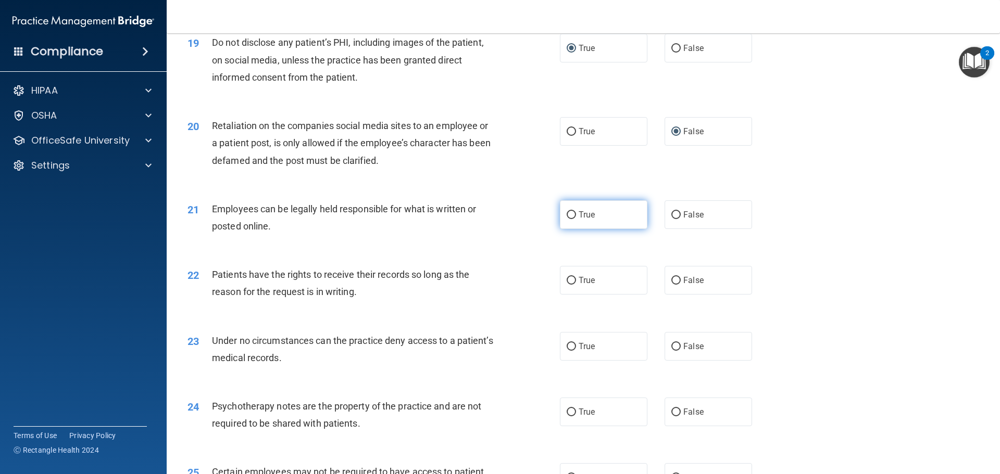
click at [567, 219] on input "True" at bounding box center [571, 215] width 9 height 8
radio input "true"
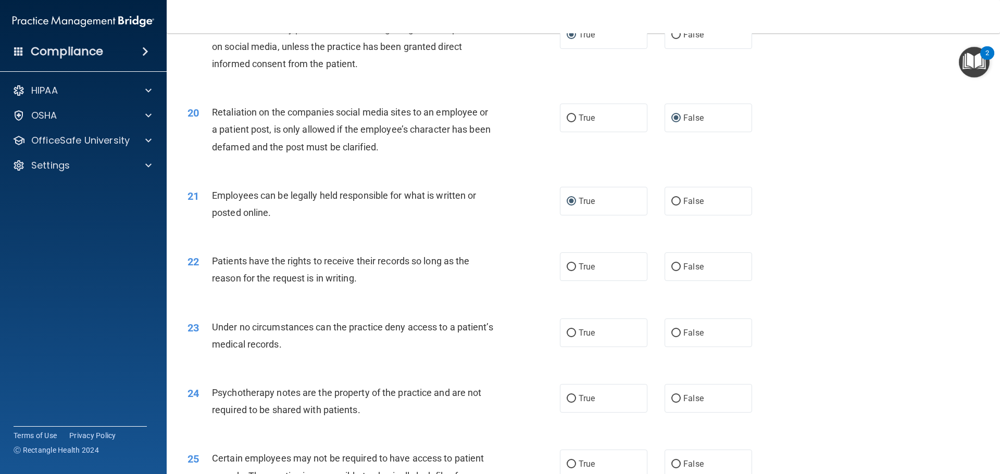
scroll to position [1615, 0]
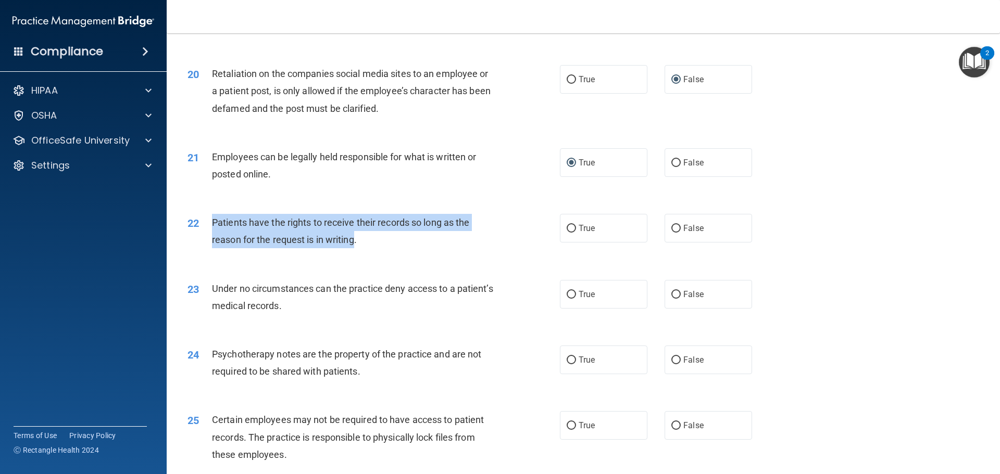
drag, startPoint x: 356, startPoint y: 258, endPoint x: 214, endPoint y: 233, distance: 144.8
click at [214, 233] on div "Patients have the rights to receive their records so long as the reason for the…" at bounding box center [357, 231] width 291 height 34
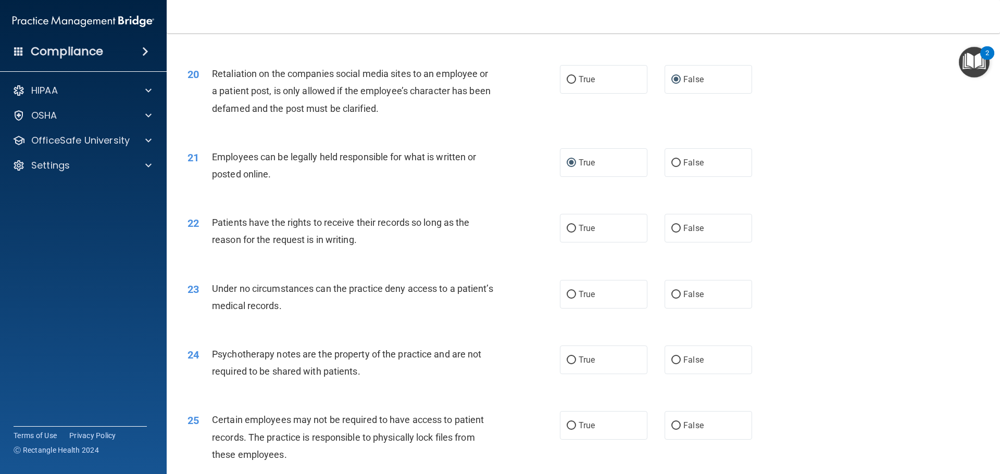
click at [512, 267] on div "22 Patients have the rights to receive their records so long as the reason for …" at bounding box center [583, 234] width 807 height 66
click at [673, 233] on input "False" at bounding box center [675, 229] width 9 height 8
radio input "true"
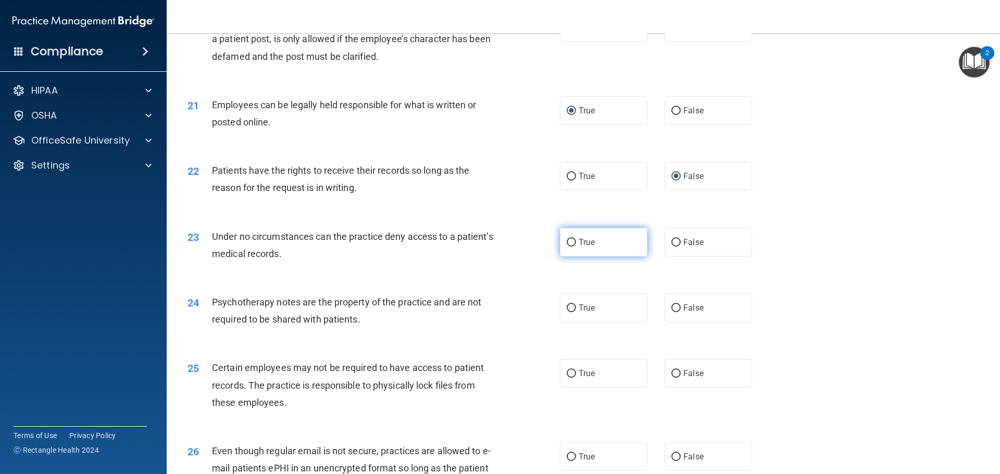
click at [567, 247] on input "True" at bounding box center [571, 243] width 9 height 8
radio input "true"
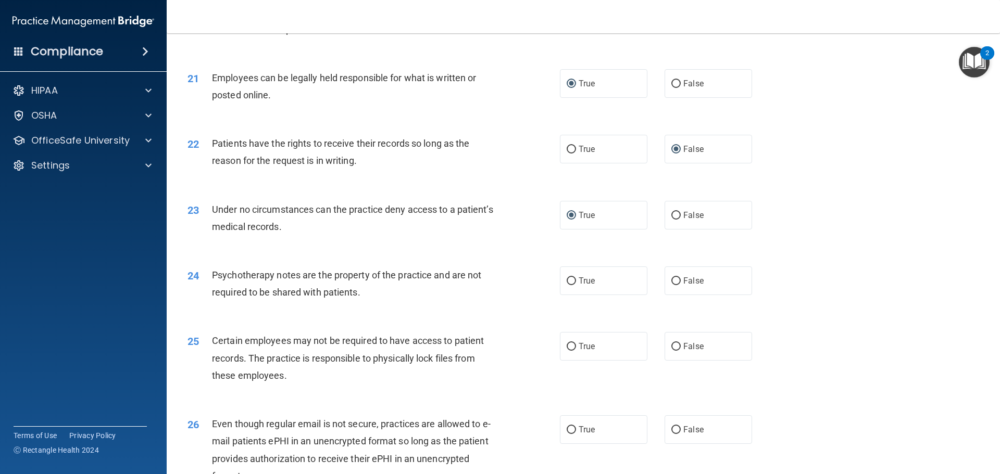
scroll to position [1719, 0]
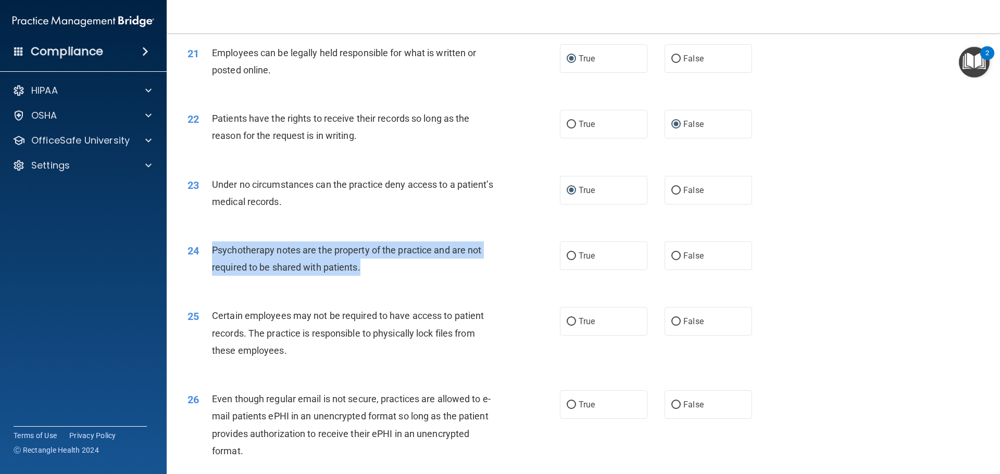
drag, startPoint x: 373, startPoint y: 283, endPoint x: 214, endPoint y: 267, distance: 160.2
click at [214, 267] on div "Psychotherapy notes are the property of the practice and are not required to be…" at bounding box center [357, 259] width 291 height 34
click at [477, 281] on div "24 Psychotherapy notes are the property of the practice and are not required to…" at bounding box center [374, 262] width 404 height 40
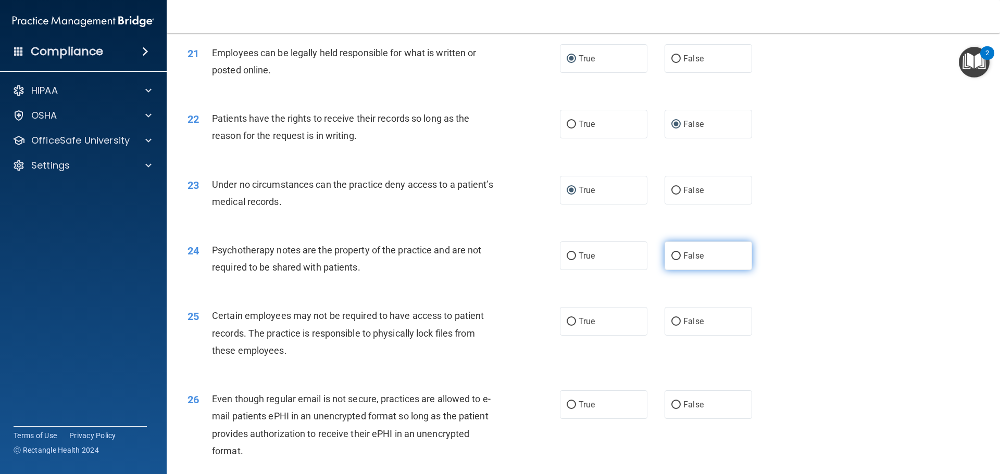
click at [673, 260] on input "False" at bounding box center [675, 257] width 9 height 8
radio input "true"
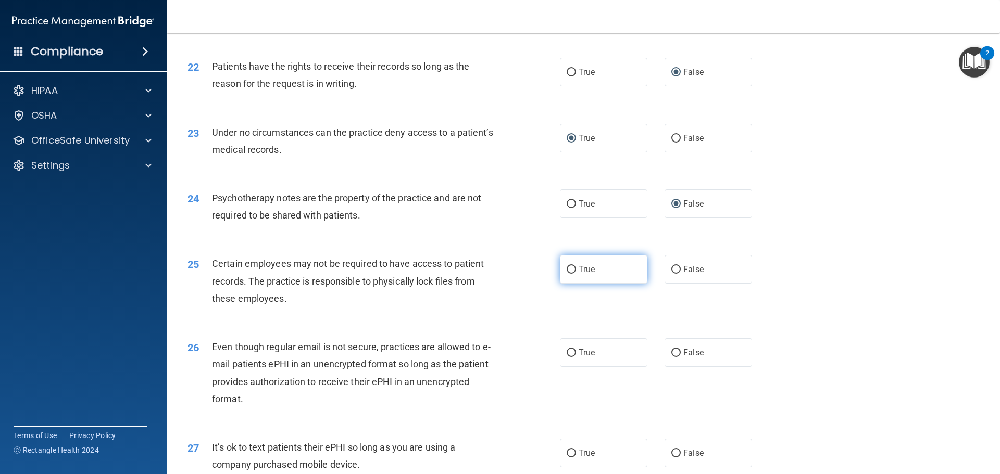
click at [567, 274] on input "True" at bounding box center [571, 270] width 9 height 8
radio input "true"
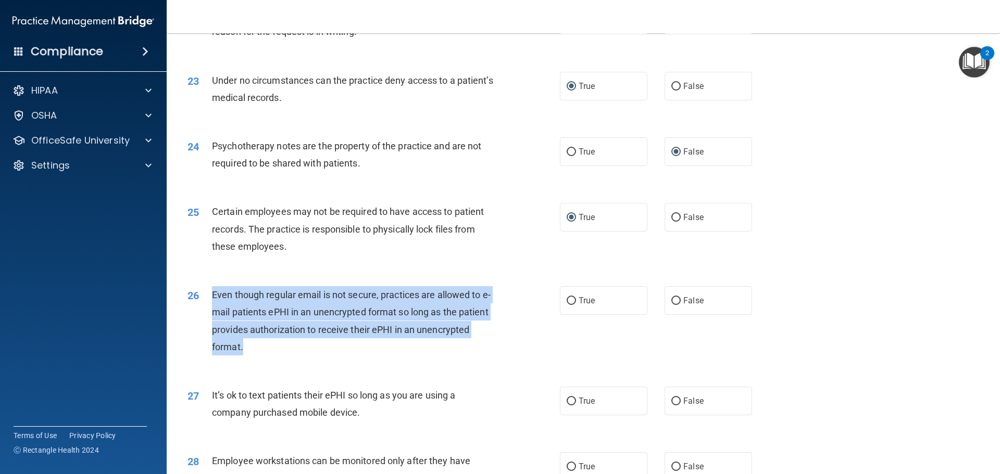
drag, startPoint x: 247, startPoint y: 365, endPoint x: 213, endPoint y: 314, distance: 61.3
click at [213, 314] on div "Even though regular email is not secure, practices are allowed to e-mail patien…" at bounding box center [357, 320] width 291 height 69
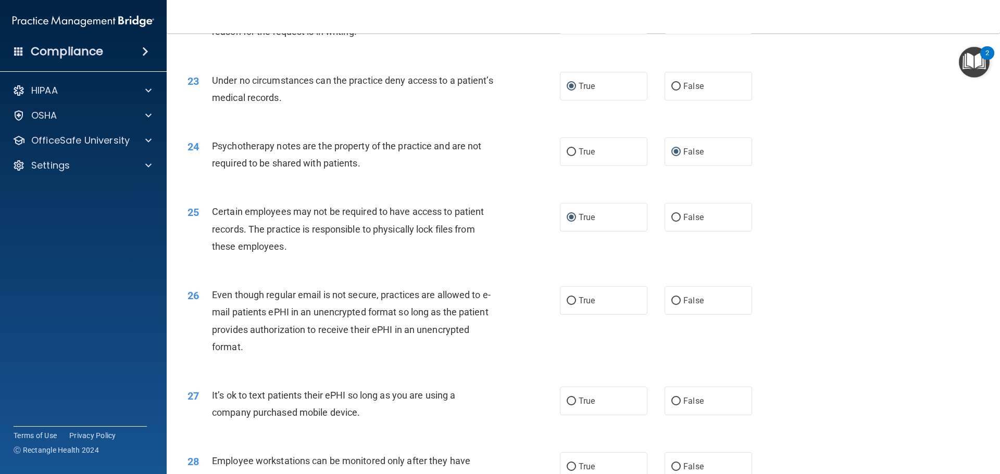
click at [518, 302] on div "26 Even though regular email is not secure, practices are allowed to e-mail pat…" at bounding box center [583, 323] width 807 height 101
click at [671, 305] on input "False" at bounding box center [675, 301] width 9 height 8
radio input "true"
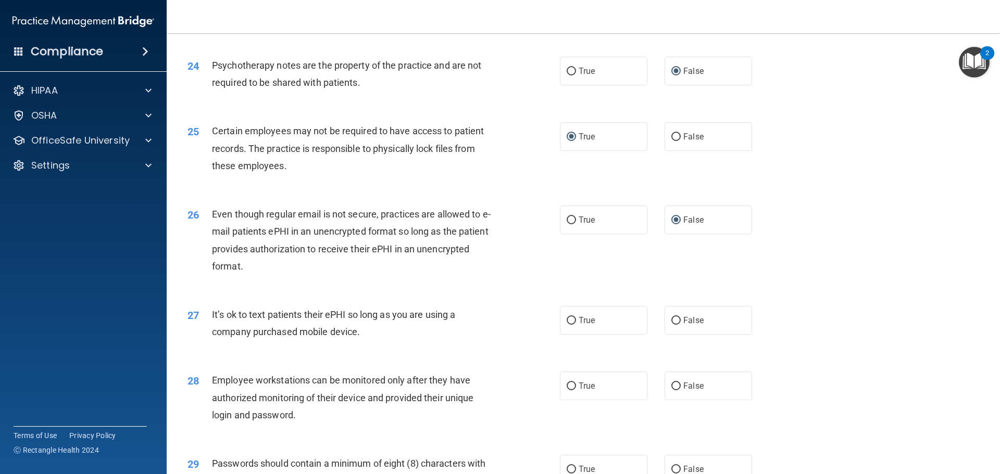
scroll to position [1927, 0]
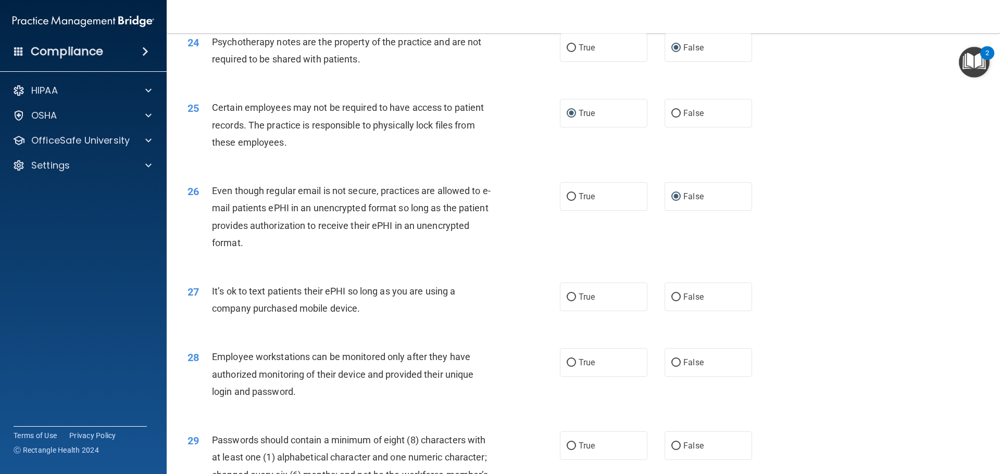
drag, startPoint x: 372, startPoint y: 325, endPoint x: 211, endPoint y: 307, distance: 162.0
click at [211, 307] on div "27 It’s ok to text patients their ePHI so long as you are using a company purch…" at bounding box center [374, 303] width 404 height 40
click at [422, 335] on div "27 It’s ok to text patients their ePHI so long as you are using a company purch…" at bounding box center [583, 303] width 807 height 66
drag, startPoint x: 670, startPoint y: 311, endPoint x: 655, endPoint y: 316, distance: 16.3
click at [671, 302] on input "False" at bounding box center [675, 298] width 9 height 8
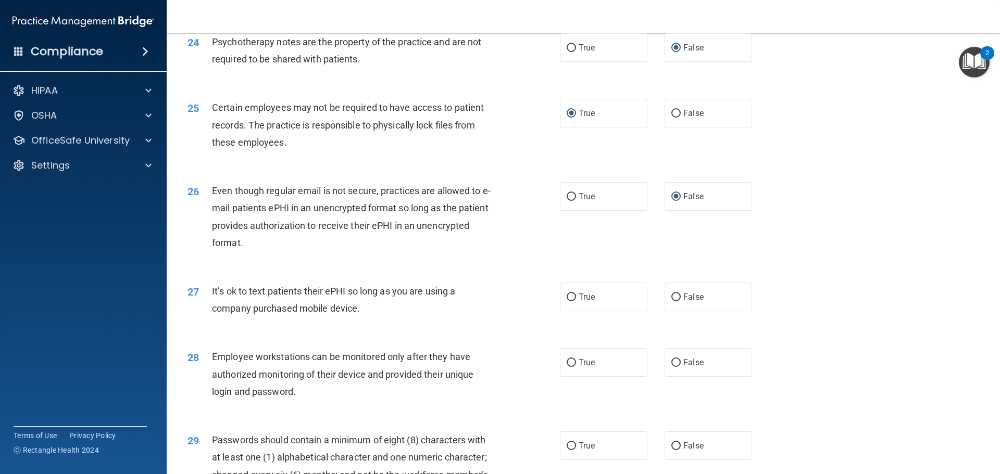
radio input "true"
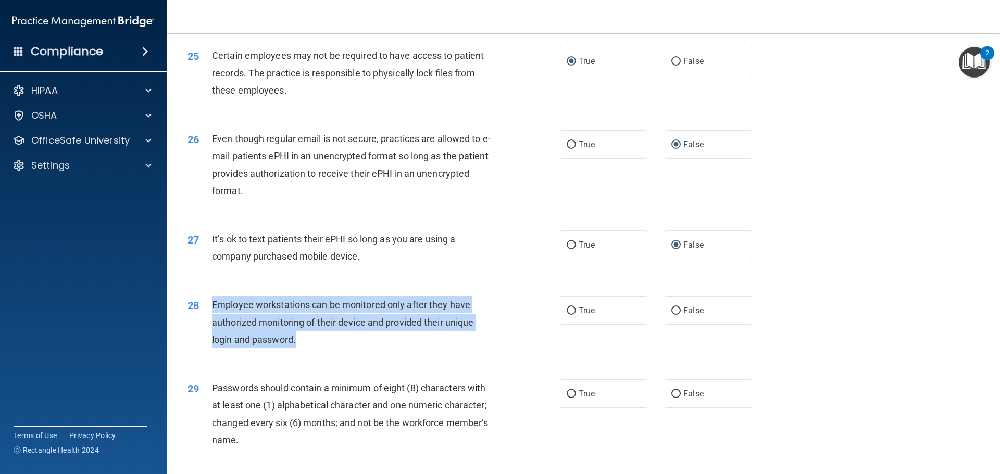
drag, startPoint x: 300, startPoint y: 354, endPoint x: 211, endPoint y: 319, distance: 95.0
click at [212, 319] on div "Employee workstations can be monitored only after they have authorized monitori…" at bounding box center [357, 322] width 291 height 52
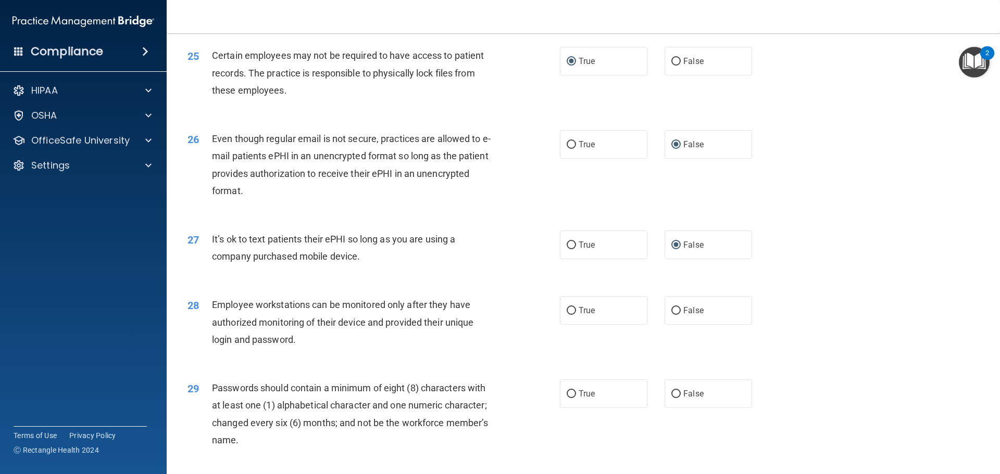
click at [636, 358] on div "28 Employee workstations can be monitored only after they have authorized monit…" at bounding box center [583, 324] width 807 height 83
click at [676, 315] on input "False" at bounding box center [675, 311] width 9 height 8
radio input "true"
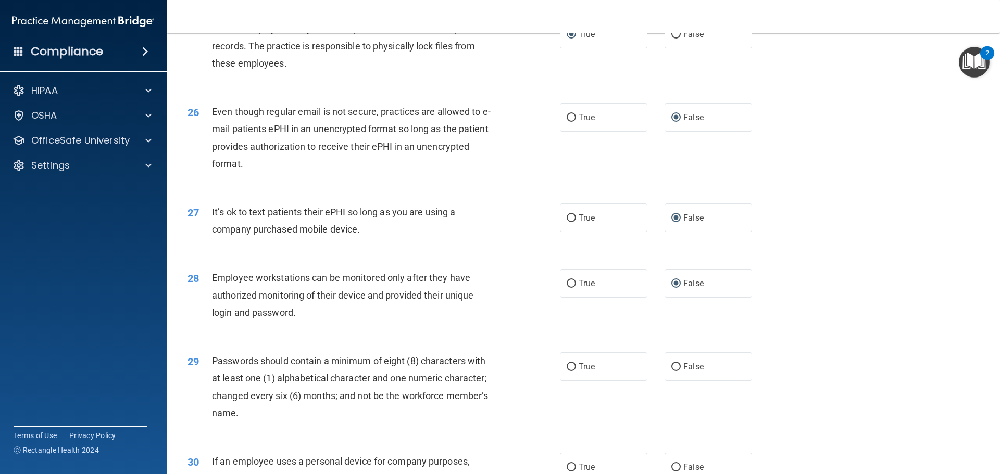
scroll to position [2083, 0]
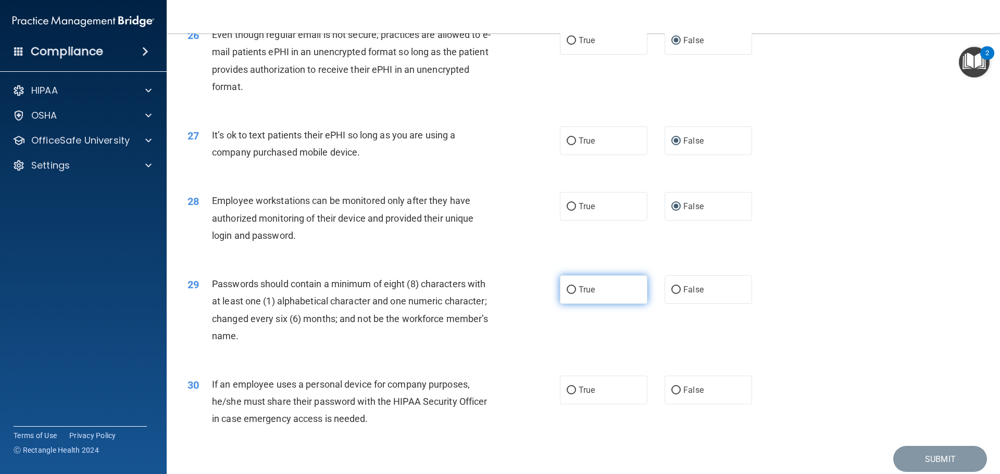
click at [571, 294] on input "True" at bounding box center [571, 290] width 9 height 8
radio input "true"
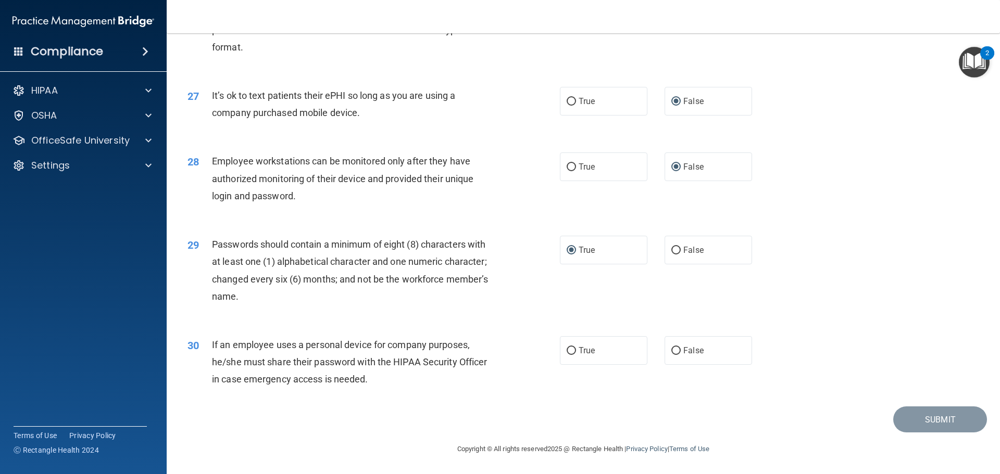
scroll to position [2140, 0]
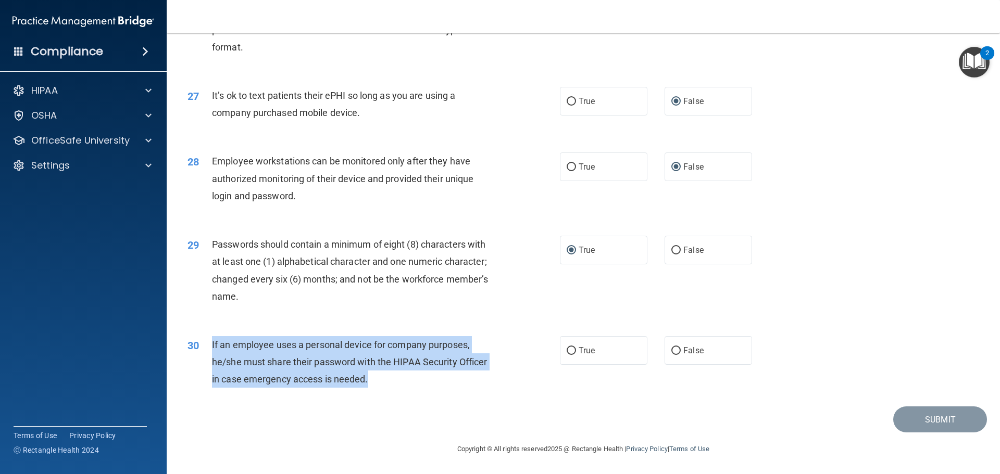
drag, startPoint x: 370, startPoint y: 381, endPoint x: 211, endPoint y: 340, distance: 164.2
click at [211, 340] on div "30 If an employee uses a personal device for company purposes, he/she must shar…" at bounding box center [374, 364] width 404 height 57
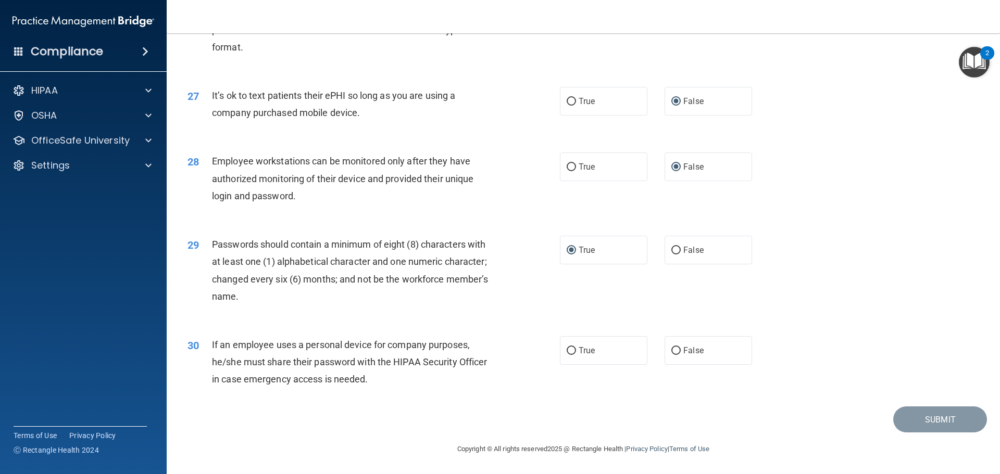
drag, startPoint x: 502, startPoint y: 329, endPoint x: 518, endPoint y: 327, distance: 15.8
click at [503, 329] on div "30 If an employee uses a personal device for company purposes, he/she must shar…" at bounding box center [583, 364] width 807 height 83
click at [674, 348] on input "False" at bounding box center [675, 351] width 9 height 8
radio input "true"
click at [936, 412] on button "Submit" at bounding box center [940, 420] width 94 height 27
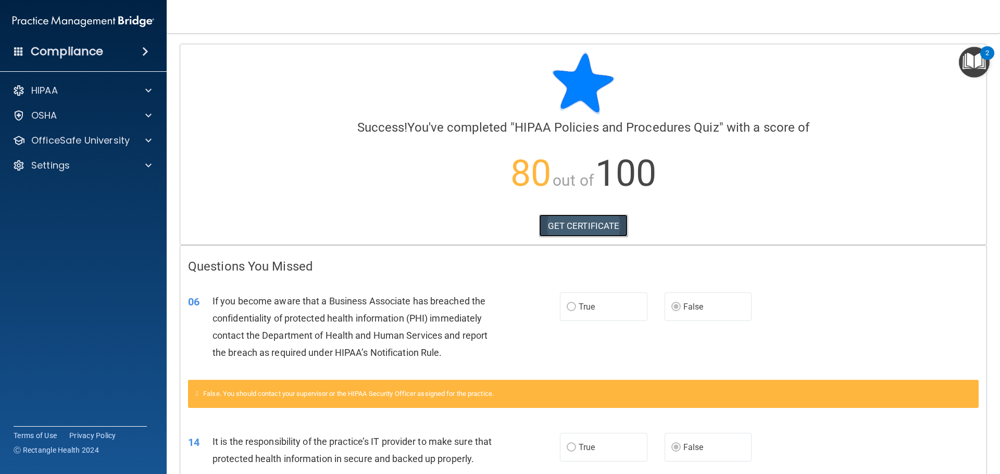
click at [580, 218] on link "GET CERTIFICATE" at bounding box center [583, 226] width 89 height 23
click at [121, 99] on div "HIPAA" at bounding box center [83, 90] width 167 height 21
click at [151, 94] on span at bounding box center [148, 90] width 6 height 13
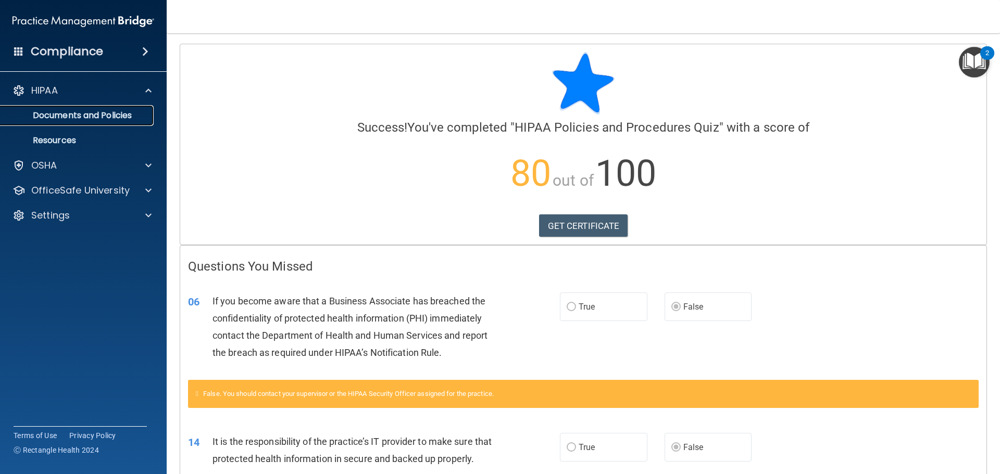
click at [140, 113] on p "Documents and Policies" at bounding box center [78, 115] width 142 height 10
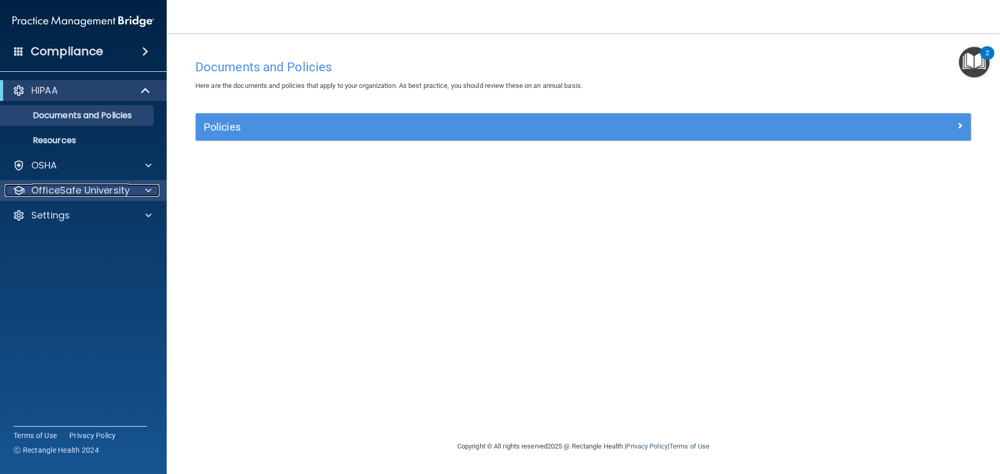
click at [146, 189] on span at bounding box center [148, 190] width 6 height 13
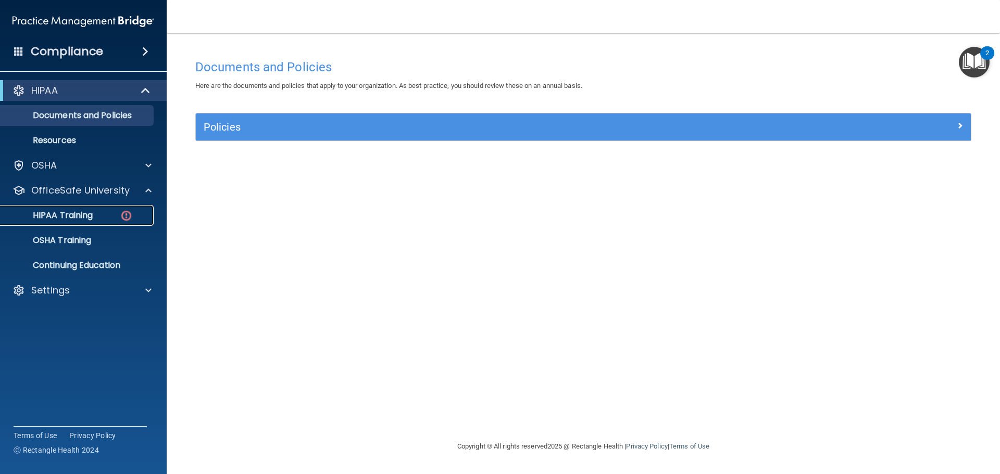
click at [122, 209] on img at bounding box center [126, 215] width 13 height 13
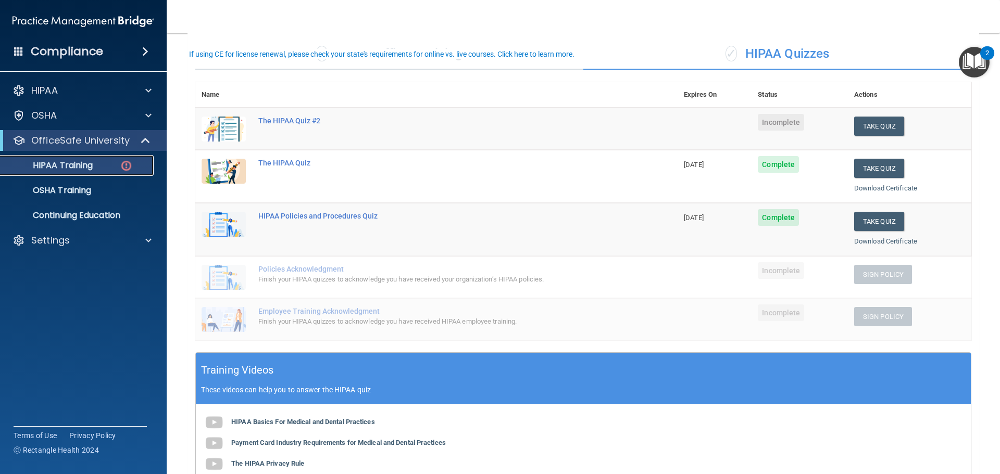
scroll to position [52, 0]
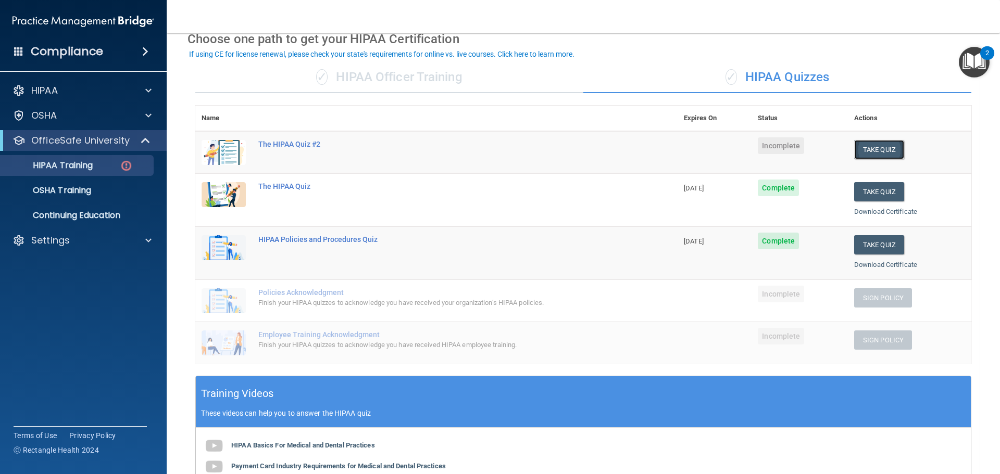
click at [862, 145] on button "Take Quiz" at bounding box center [879, 149] width 50 height 19
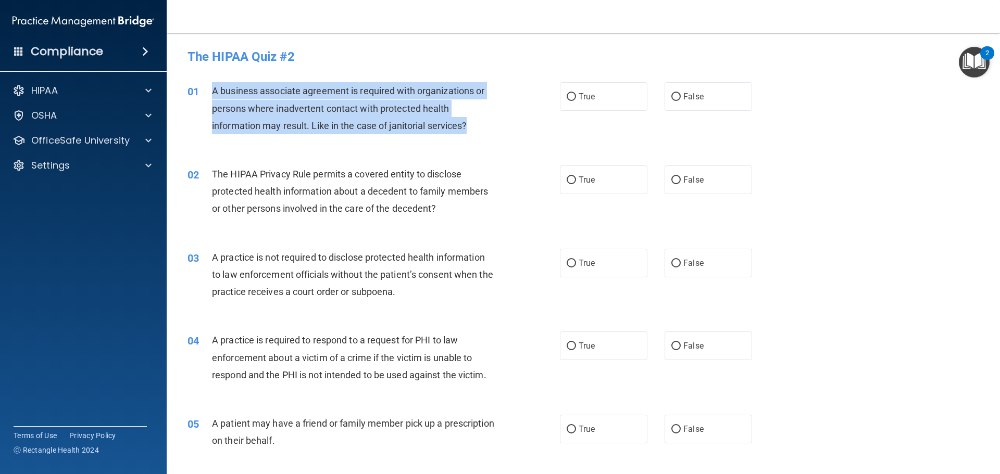
drag, startPoint x: 472, startPoint y: 122, endPoint x: 213, endPoint y: 89, distance: 261.0
click at [213, 89] on div "A business associate agreement is required with organizations or persons where …" at bounding box center [357, 108] width 291 height 52
click at [564, 139] on div "01 A business associate agreement is required with organizations or persons whe…" at bounding box center [374, 110] width 404 height 57
click at [674, 99] on input "False" at bounding box center [675, 97] width 9 height 8
radio input "true"
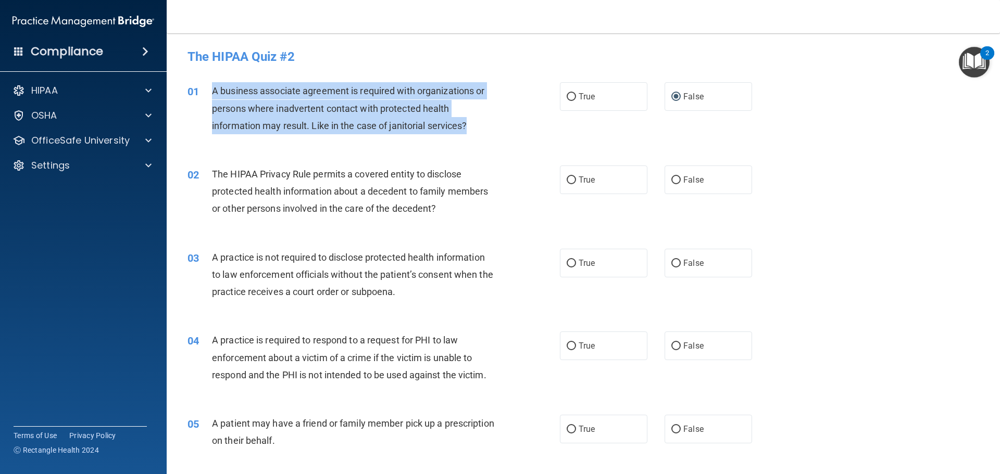
click at [495, 129] on div "A business associate agreement is required with organizations or persons where …" at bounding box center [357, 108] width 291 height 52
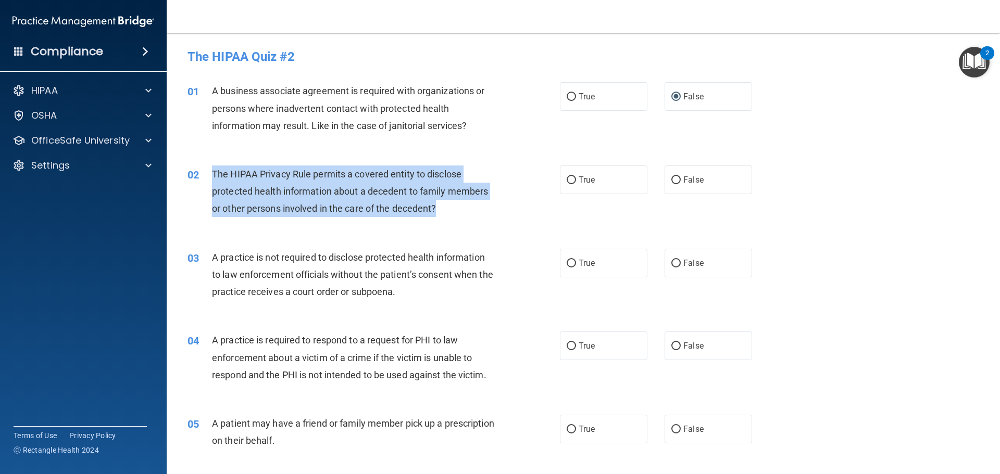
drag, startPoint x: 439, startPoint y: 209, endPoint x: 215, endPoint y: 169, distance: 227.6
click at [215, 169] on div "The HIPAA Privacy Rule permits a covered entity to disclose protected health in…" at bounding box center [357, 192] width 291 height 52
drag, startPoint x: 228, startPoint y: 176, endPoint x: 228, endPoint y: 182, distance: 5.8
click at [228, 182] on div "The HIPAA Privacy Rule permits a covered entity to disclose protected health in…" at bounding box center [357, 192] width 291 height 52
drag, startPoint x: 212, startPoint y: 175, endPoint x: 441, endPoint y: 216, distance: 232.3
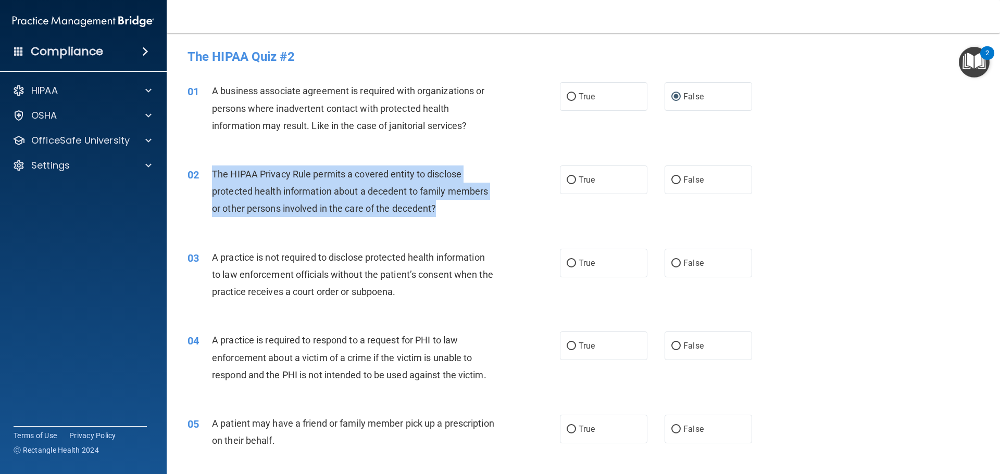
click at [441, 216] on div "The HIPAA Privacy Rule permits a covered entity to disclose protected health in…" at bounding box center [357, 192] width 291 height 52
click at [516, 221] on div "02 The HIPAA Privacy Rule permits a covered entity to disclose protected health…" at bounding box center [374, 194] width 404 height 57
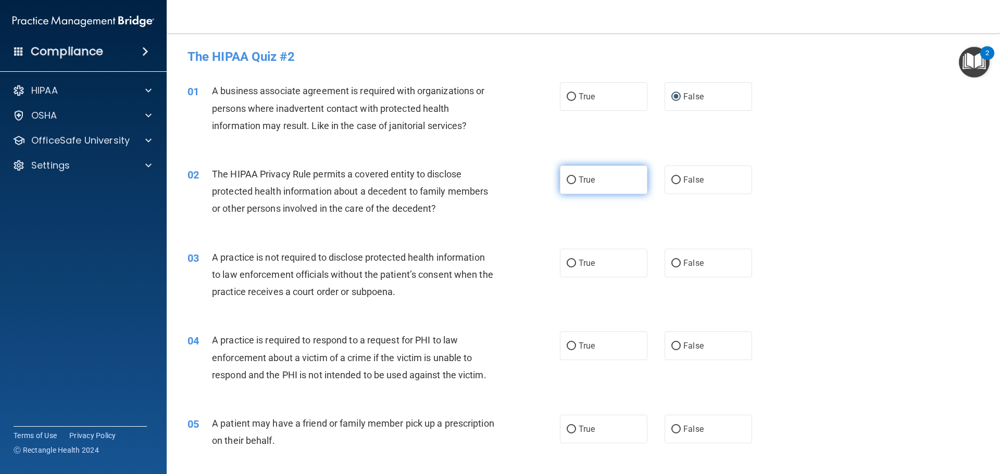
click at [567, 179] on input "True" at bounding box center [571, 181] width 9 height 8
radio input "true"
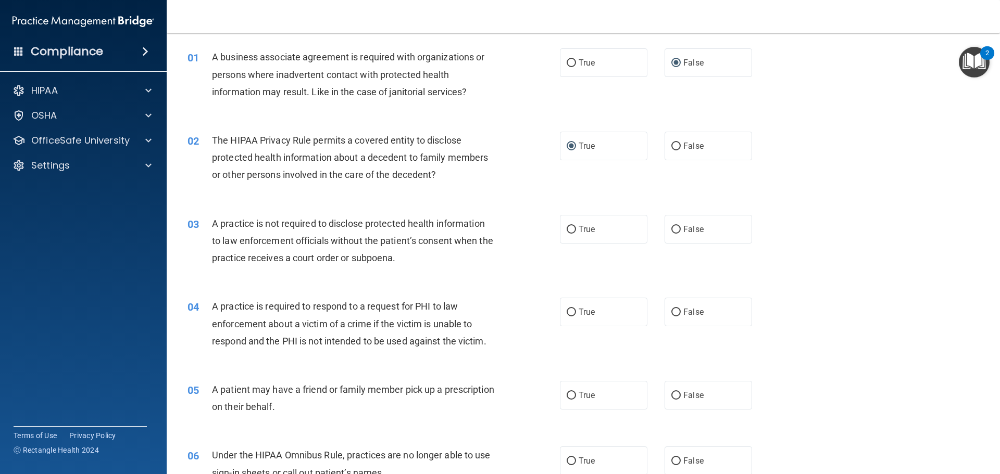
scroll to position [52, 0]
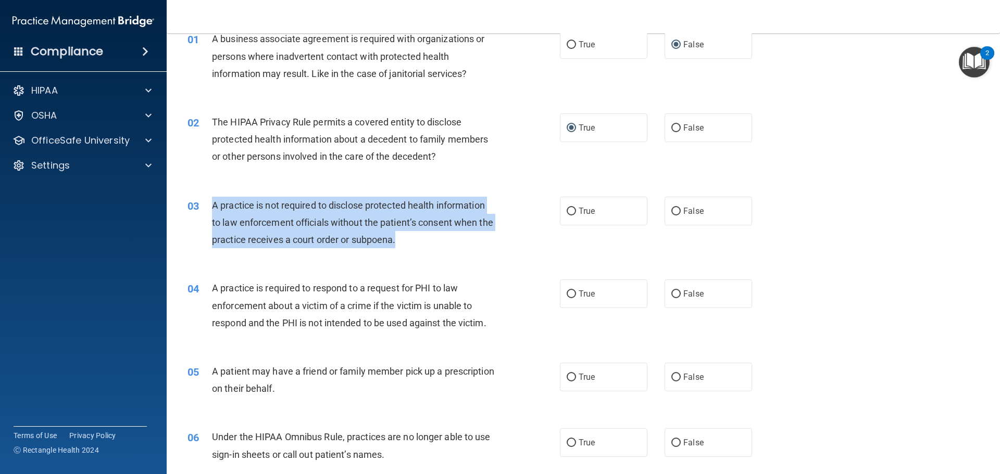
drag, startPoint x: 417, startPoint y: 244, endPoint x: 222, endPoint y: 206, distance: 198.5
click at [215, 201] on div "A practice is not required to disclose protected health information to law enfo…" at bounding box center [357, 223] width 291 height 52
click at [488, 248] on div "A practice is not required to disclose protected health information to law enfo…" at bounding box center [357, 223] width 291 height 52
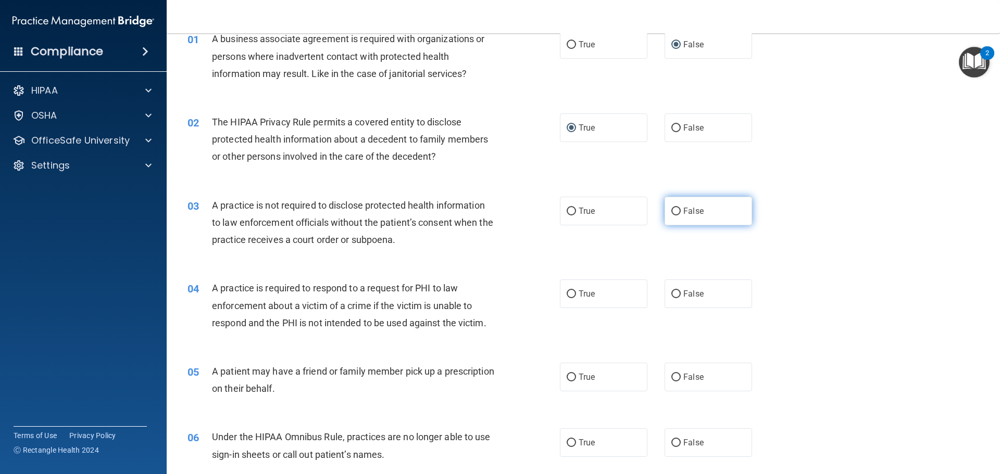
click at [673, 208] on input "False" at bounding box center [675, 212] width 9 height 8
radio input "true"
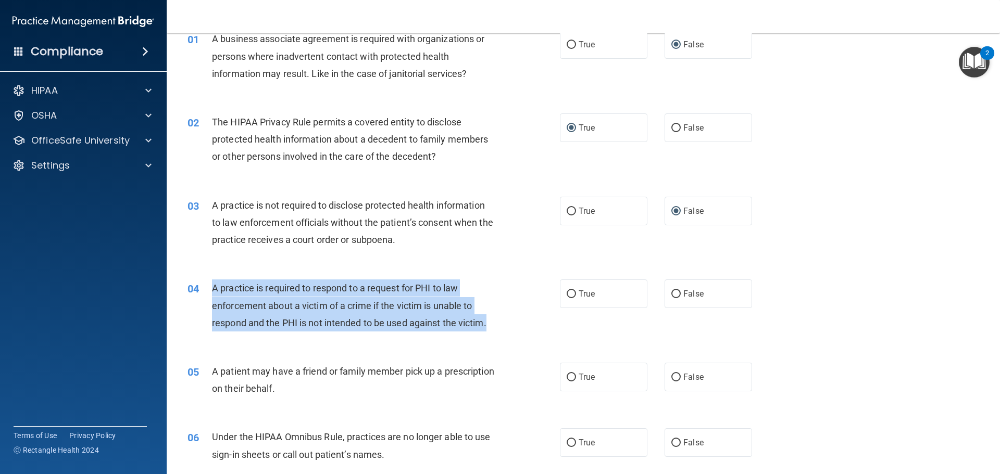
drag, startPoint x: 494, startPoint y: 324, endPoint x: 213, endPoint y: 283, distance: 283.8
click at [213, 283] on div "A practice is required to respond to a request for PHI to law enforcement about…" at bounding box center [357, 306] width 291 height 52
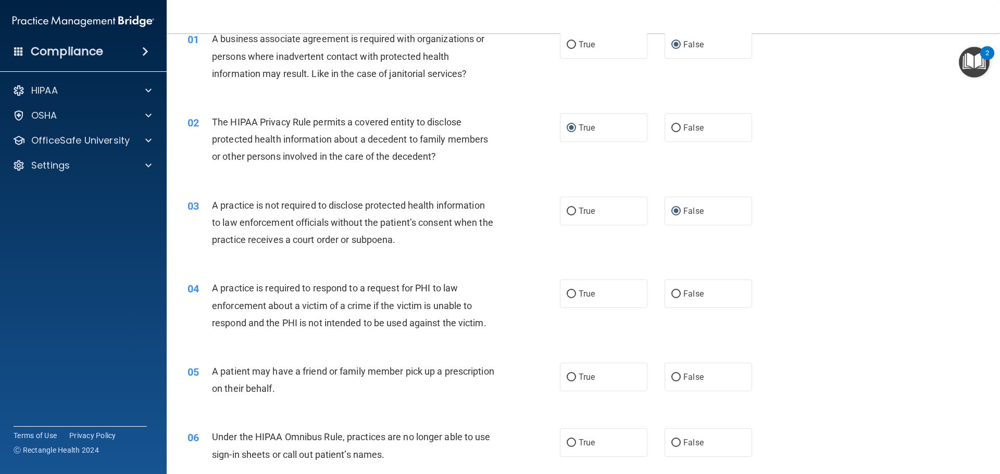
click at [470, 260] on div "03 A practice is not required to disclose protected health information to law e…" at bounding box center [583, 225] width 807 height 83
click at [567, 291] on input "True" at bounding box center [571, 295] width 9 height 8
radio input "true"
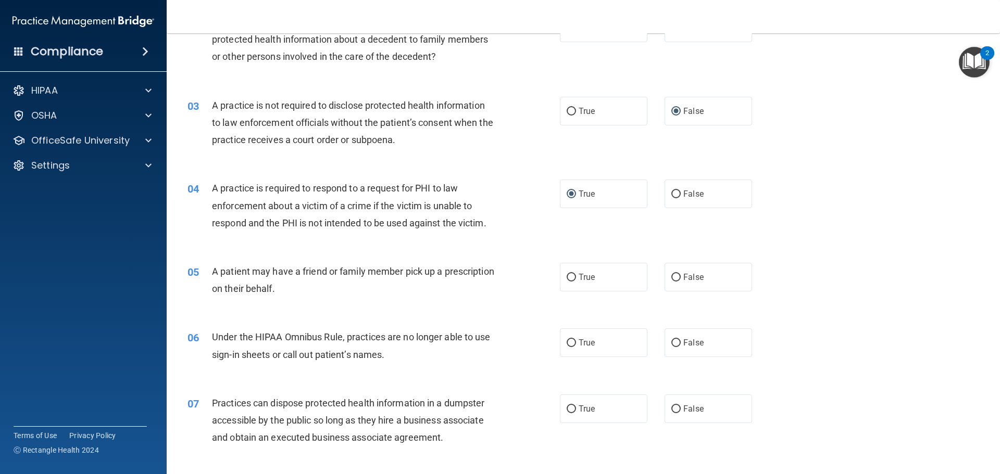
scroll to position [156, 0]
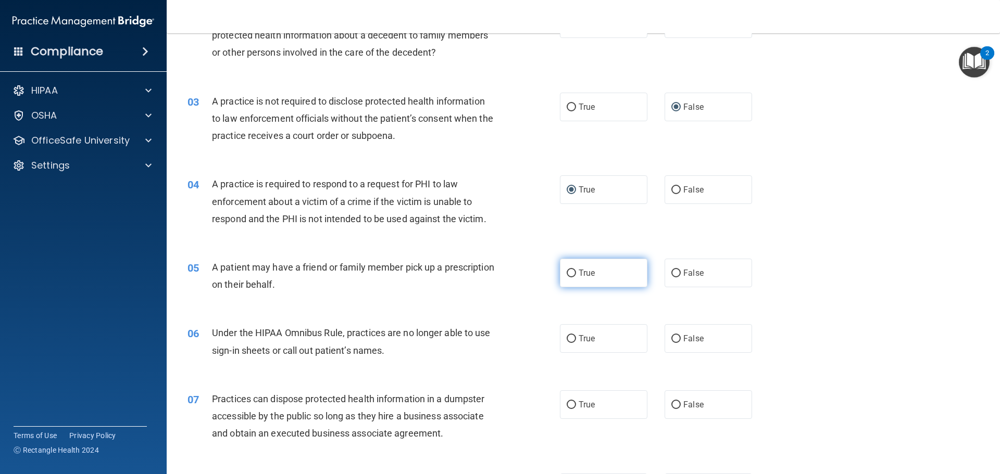
click at [569, 273] on input "True" at bounding box center [571, 274] width 9 height 8
radio input "true"
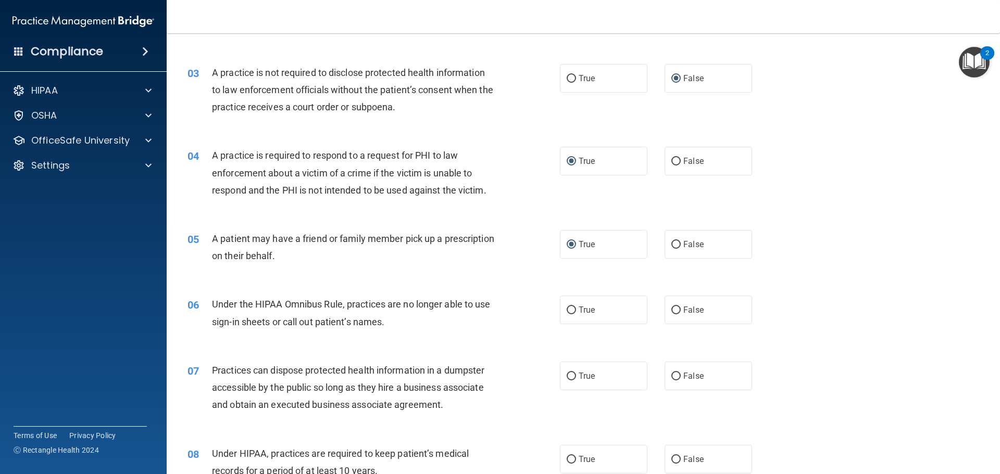
scroll to position [208, 0]
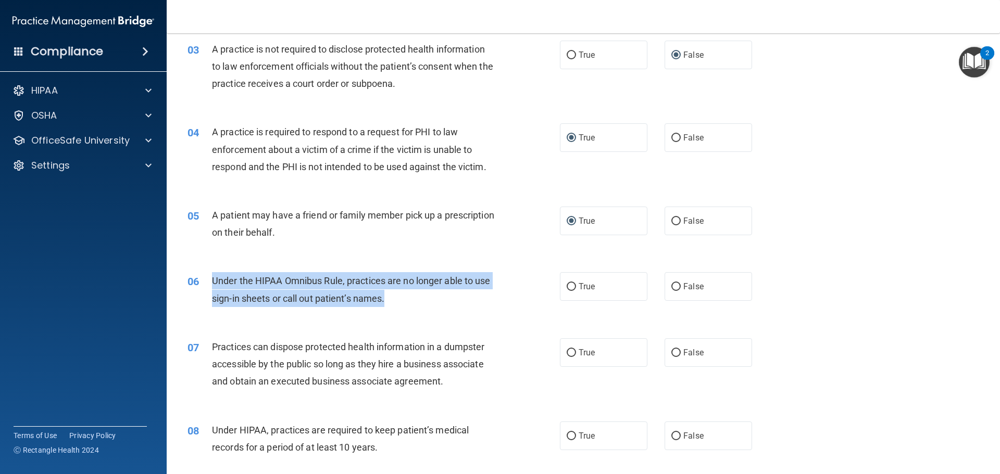
drag, startPoint x: 394, startPoint y: 298, endPoint x: 213, endPoint y: 279, distance: 182.3
click at [213, 279] on div "Under the HIPAA Omnibus Rule, practices are no longer able to use sign-in sheet…" at bounding box center [357, 289] width 291 height 34
click at [511, 309] on div "06 Under the HIPAA Omnibus Rule, practices are no longer able to use sign-in sh…" at bounding box center [374, 292] width 404 height 40
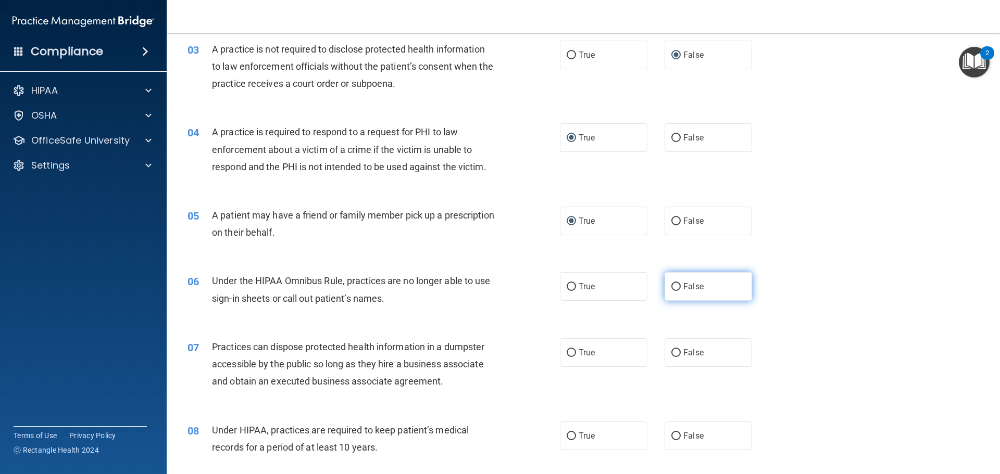
click at [671, 285] on input "False" at bounding box center [675, 287] width 9 height 8
radio input "true"
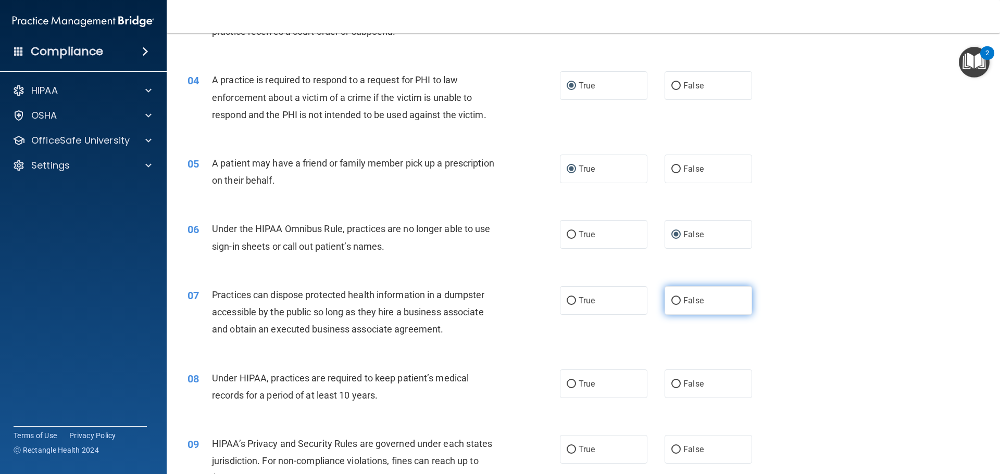
click at [671, 297] on input "False" at bounding box center [675, 301] width 9 height 8
radio input "true"
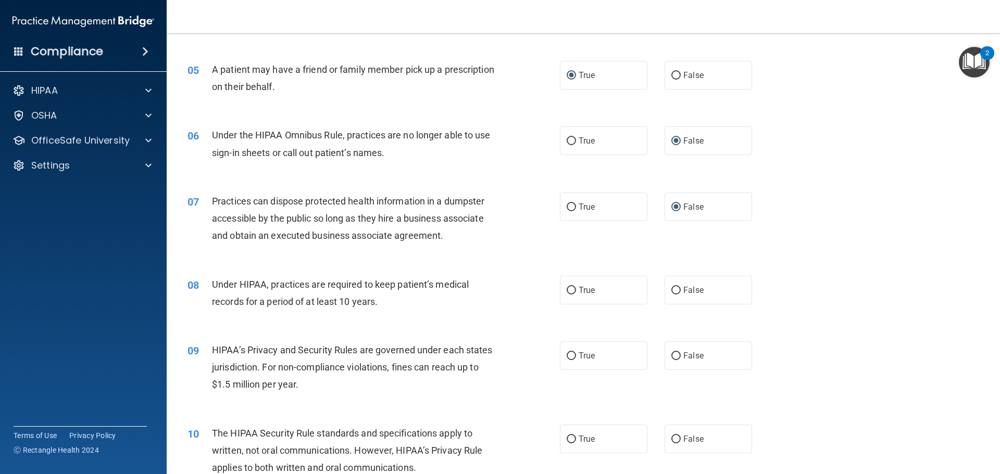
scroll to position [365, 0]
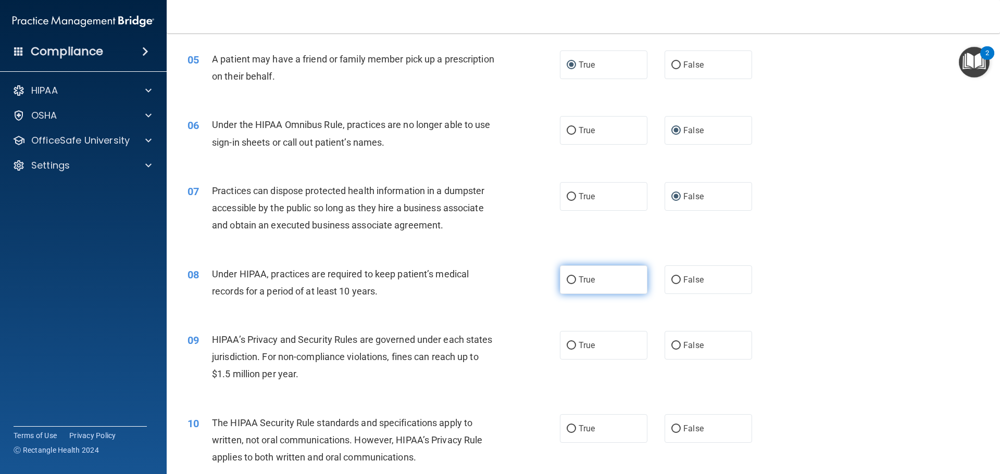
drag, startPoint x: 567, startPoint y: 280, endPoint x: 561, endPoint y: 285, distance: 7.7
click at [567, 280] on input "True" at bounding box center [571, 281] width 9 height 8
radio input "true"
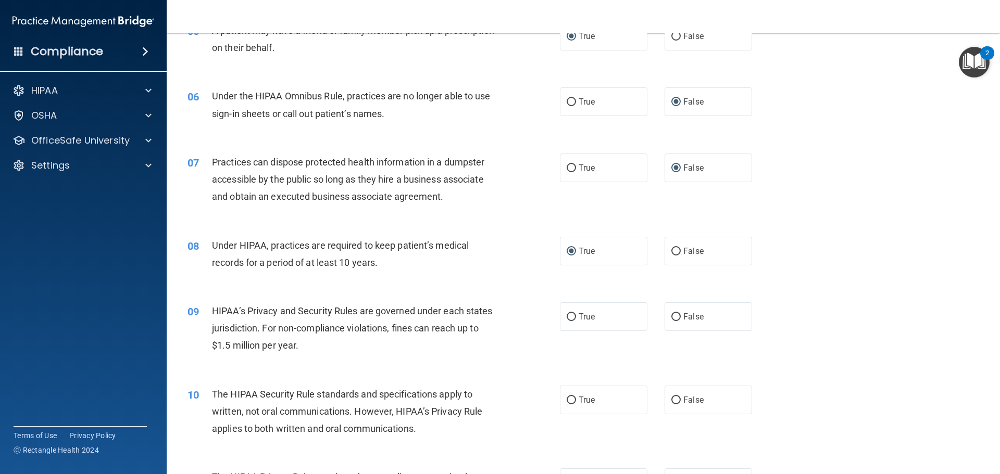
scroll to position [417, 0]
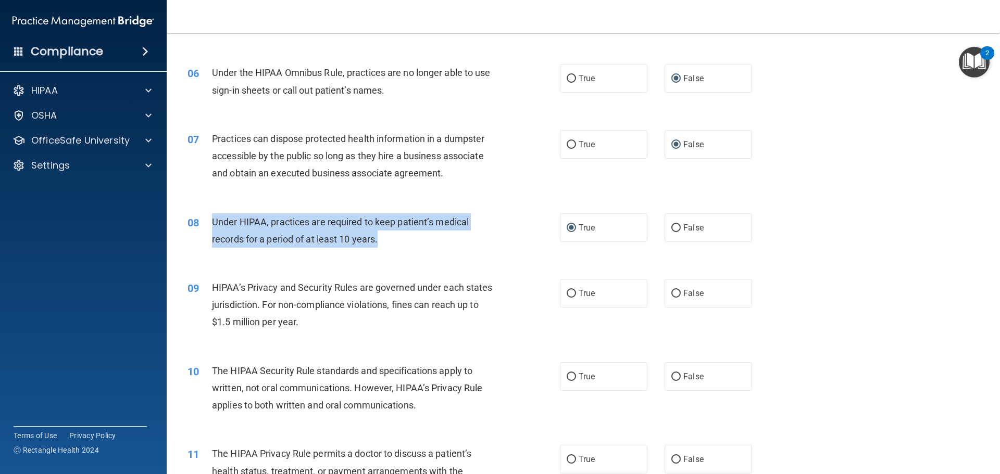
drag, startPoint x: 382, startPoint y: 242, endPoint x: 213, endPoint y: 223, distance: 170.4
click at [213, 223] on div "Under HIPAA, practices are required to keep patient’s medical records for a per…" at bounding box center [357, 231] width 291 height 34
click at [409, 246] on div "Under HIPAA, practices are required to keep patient’s medical records for a per…" at bounding box center [357, 231] width 291 height 34
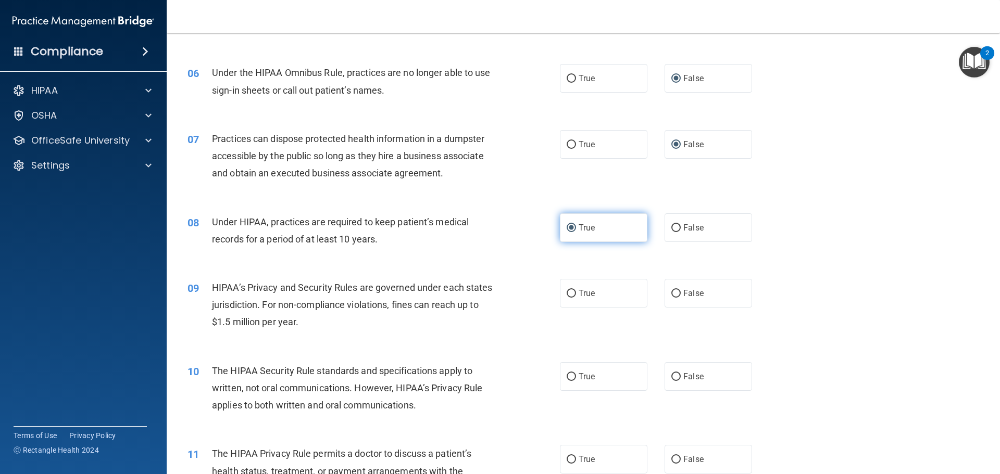
click at [569, 224] on input "True" at bounding box center [571, 228] width 9 height 8
click at [678, 227] on label "False" at bounding box center [709, 228] width 88 height 29
click at [678, 227] on input "False" at bounding box center [675, 228] width 9 height 8
radio input "true"
radio input "false"
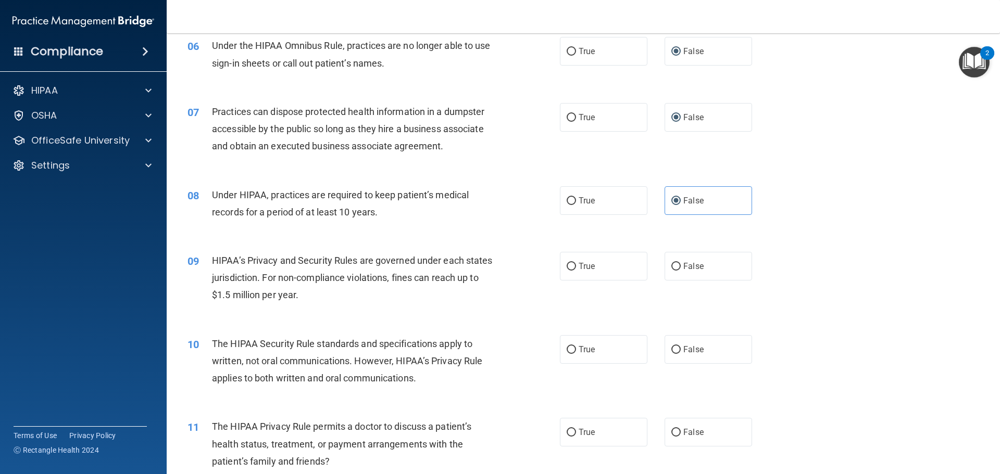
scroll to position [469, 0]
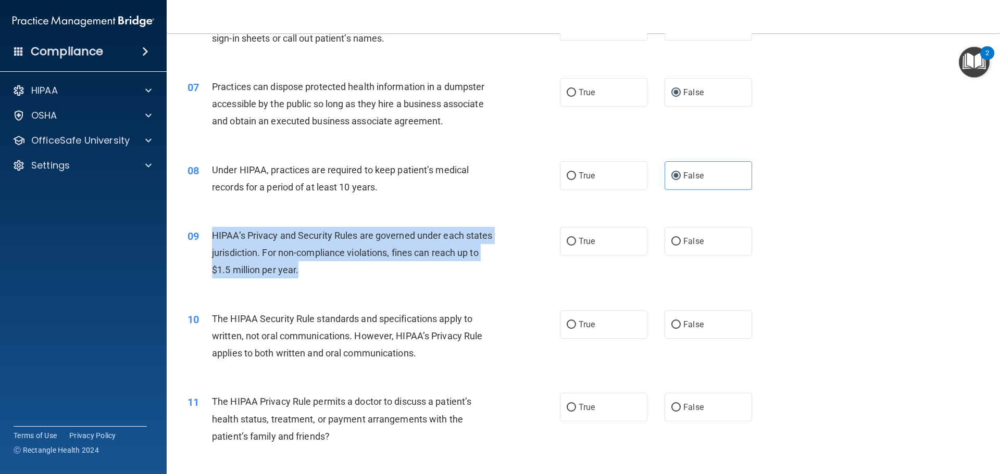
drag, startPoint x: 329, startPoint y: 269, endPoint x: 213, endPoint y: 235, distance: 120.6
click at [213, 235] on div "HIPAA’s Privacy and Security Rules are governed under each states jurisdiction.…" at bounding box center [357, 253] width 291 height 52
click at [502, 266] on div "09 HIPAA’s Privacy and Security Rules are governed under each states jurisdicti…" at bounding box center [374, 255] width 404 height 57
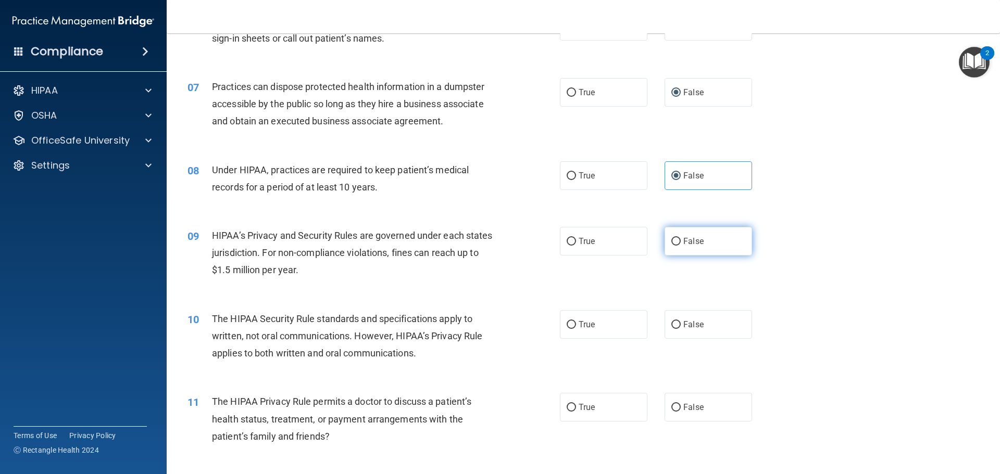
click at [671, 240] on input "False" at bounding box center [675, 242] width 9 height 8
radio input "true"
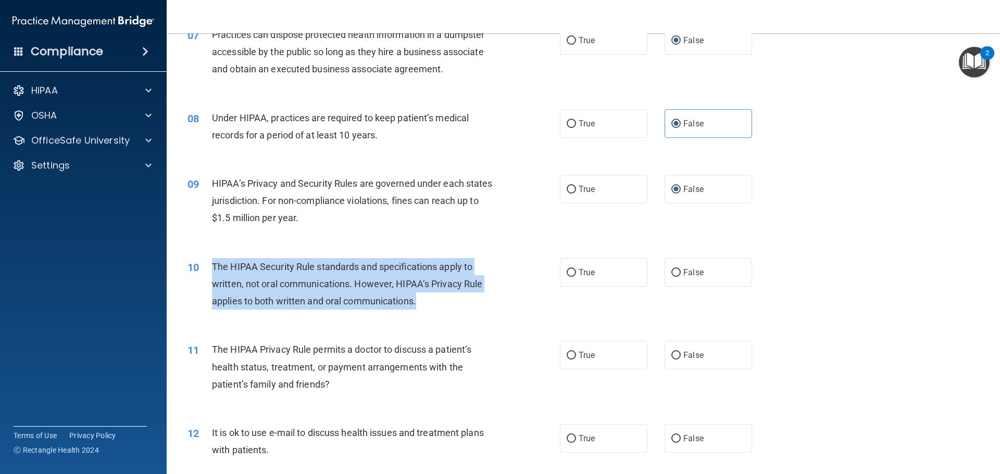
drag, startPoint x: 424, startPoint y: 301, endPoint x: 214, endPoint y: 266, distance: 213.4
click at [214, 266] on div "The HIPAA Security Rule standards and specifications apply to written, not oral…" at bounding box center [357, 284] width 291 height 52
click at [483, 311] on div "10 The HIPAA Security Rule standards and specifications apply to written, not o…" at bounding box center [374, 286] width 404 height 57
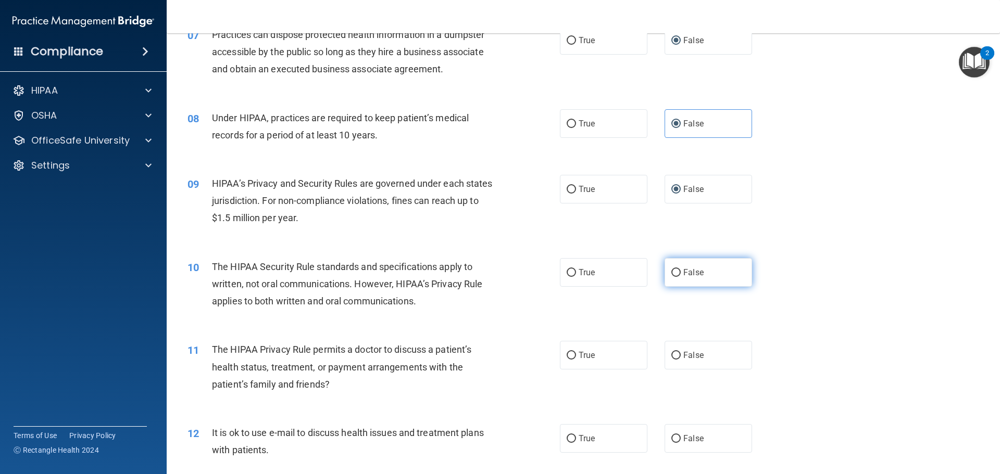
click at [671, 272] on input "False" at bounding box center [675, 273] width 9 height 8
radio input "true"
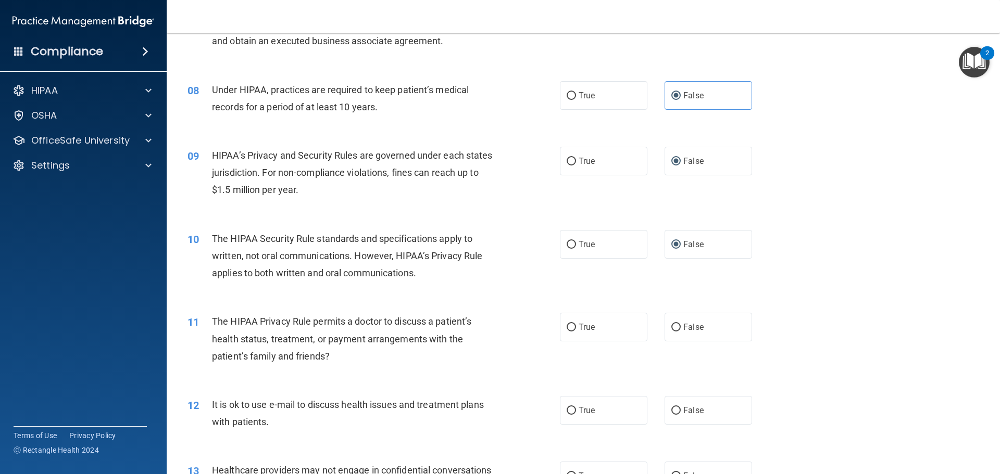
scroll to position [573, 0]
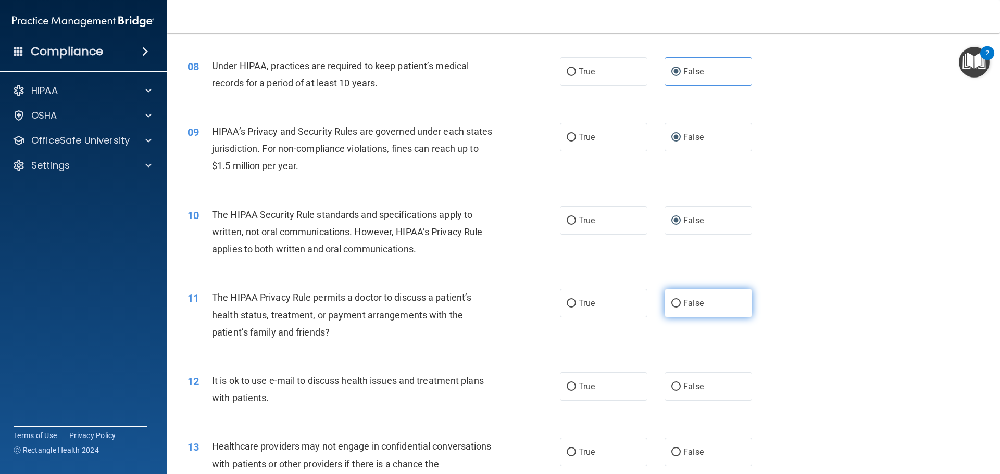
click at [671, 300] on input "False" at bounding box center [675, 304] width 9 height 8
radio input "true"
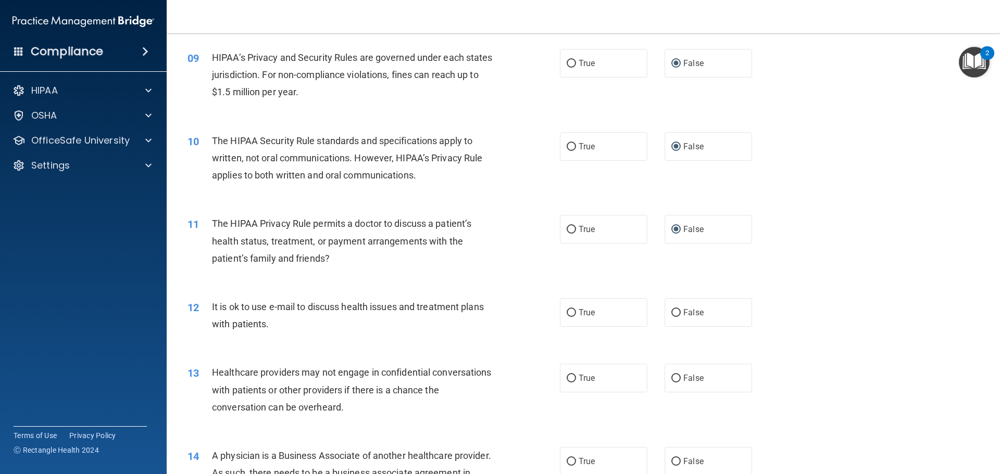
scroll to position [677, 0]
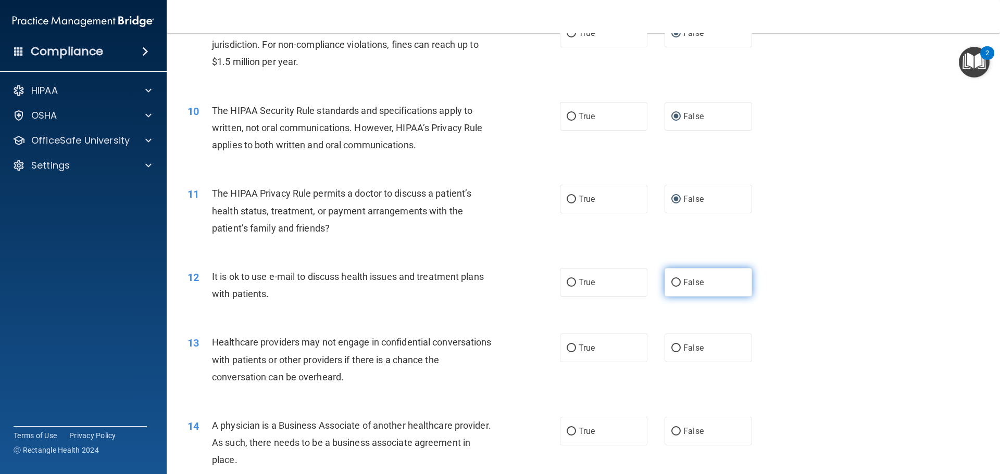
click at [671, 280] on input "False" at bounding box center [675, 283] width 9 height 8
radio input "true"
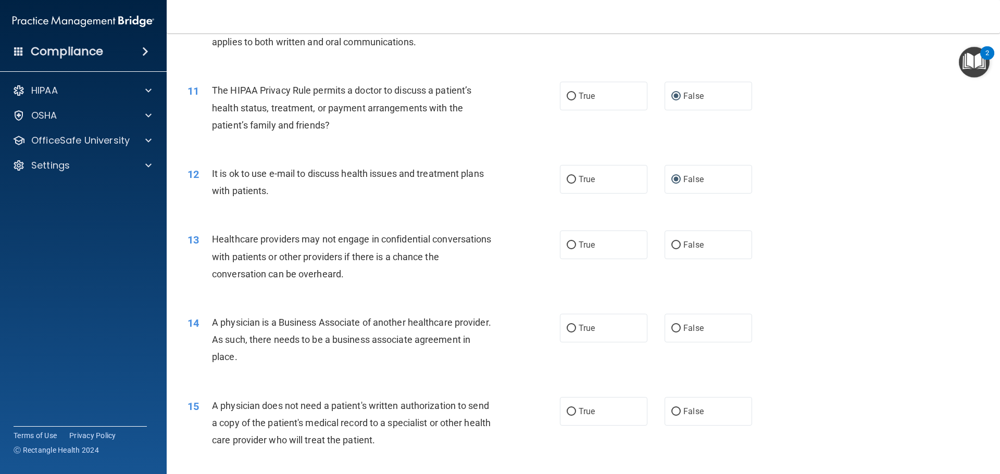
scroll to position [781, 0]
click at [567, 244] on input "True" at bounding box center [571, 245] width 9 height 8
radio input "true"
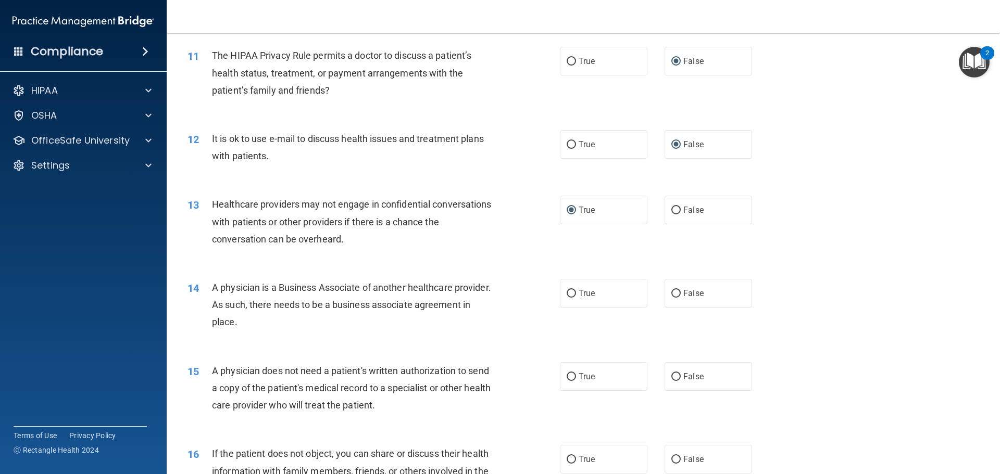
scroll to position [833, 0]
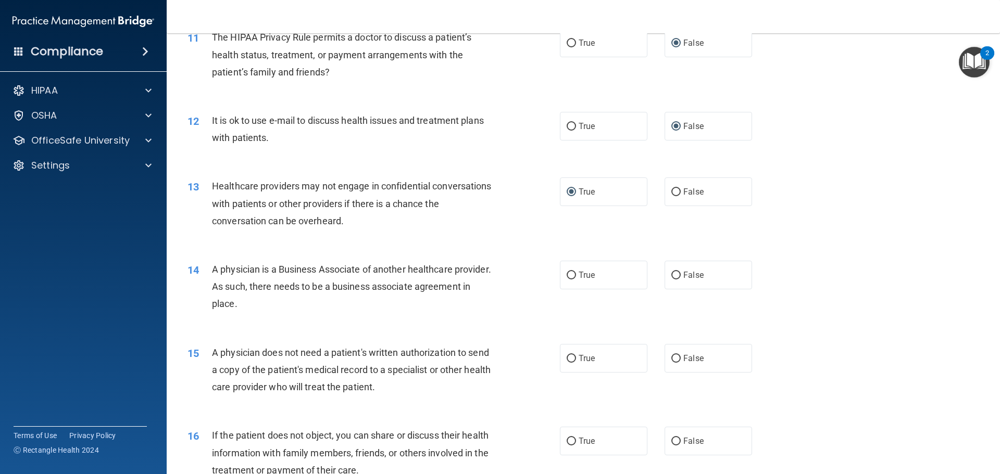
drag, startPoint x: 303, startPoint y: 305, endPoint x: 213, endPoint y: 271, distance: 95.8
click at [213, 271] on div "A physician is a Business Associate of another healthcare provider. As such, th…" at bounding box center [357, 287] width 291 height 52
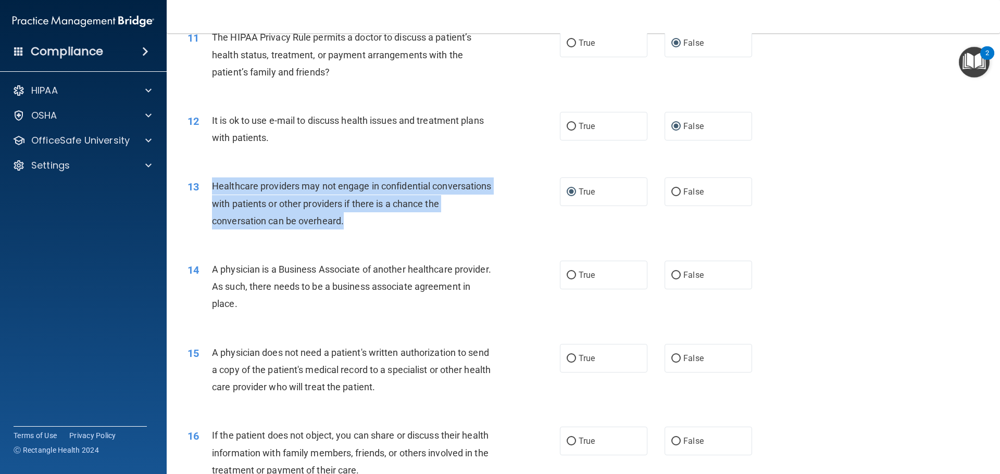
drag, startPoint x: 359, startPoint y: 221, endPoint x: 213, endPoint y: 191, distance: 149.4
click at [213, 191] on div "Healthcare providers may not engage in confidential conversations with patients…" at bounding box center [357, 204] width 291 height 52
click at [445, 232] on div "13 Healthcare providers may not engage in confidential conversations with patie…" at bounding box center [374, 206] width 404 height 57
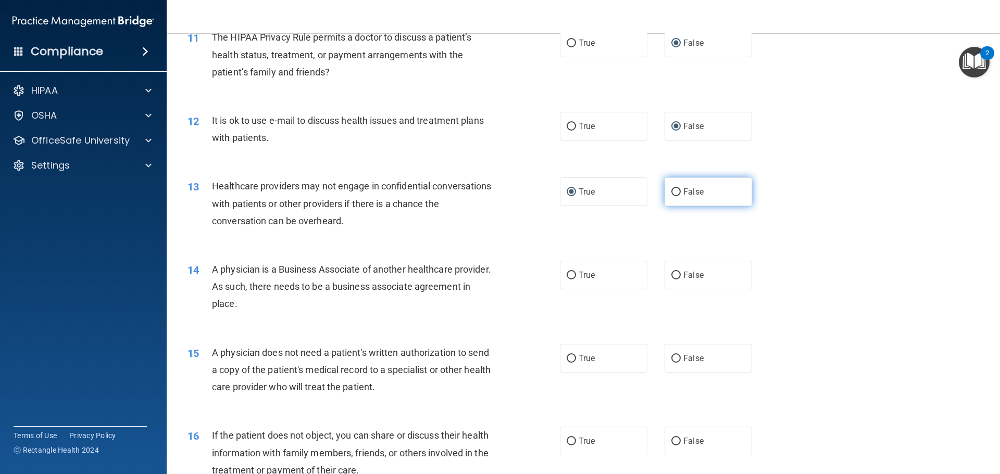
click at [672, 192] on input "False" at bounding box center [675, 193] width 9 height 8
radio input "true"
radio input "false"
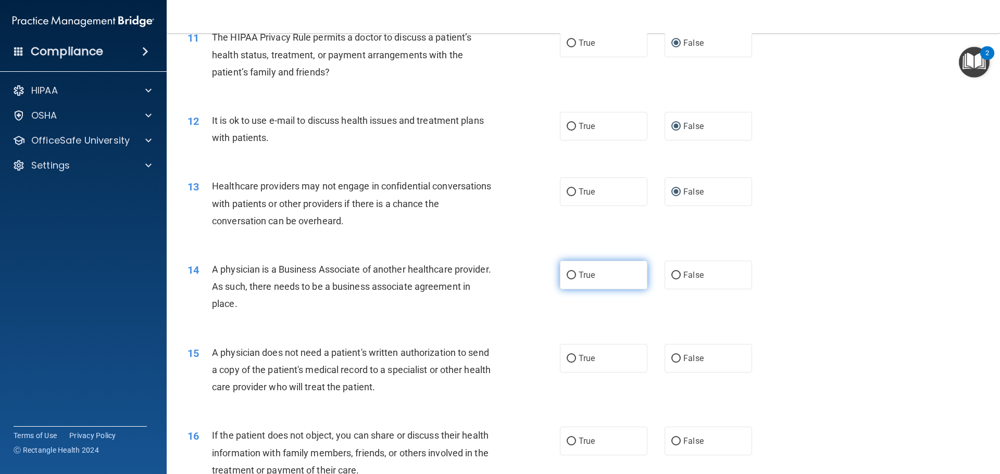
click at [567, 274] on input "True" at bounding box center [571, 276] width 9 height 8
radio input "true"
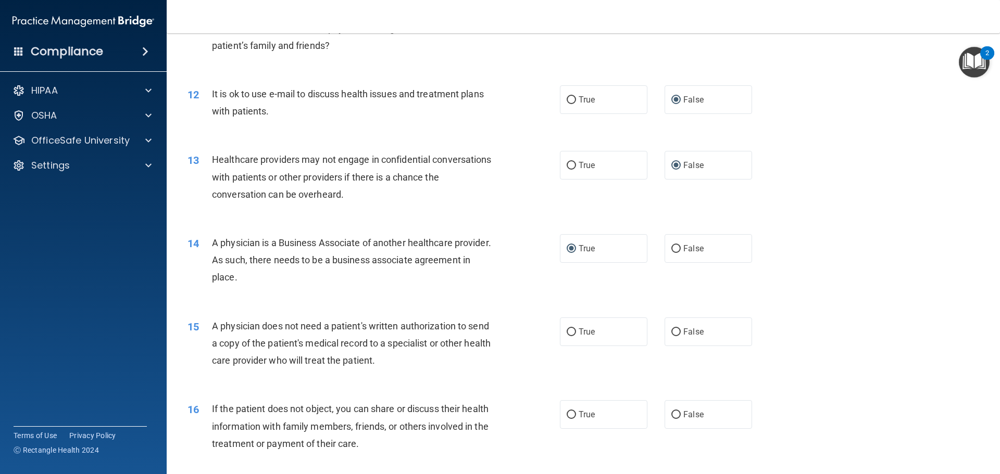
scroll to position [885, 0]
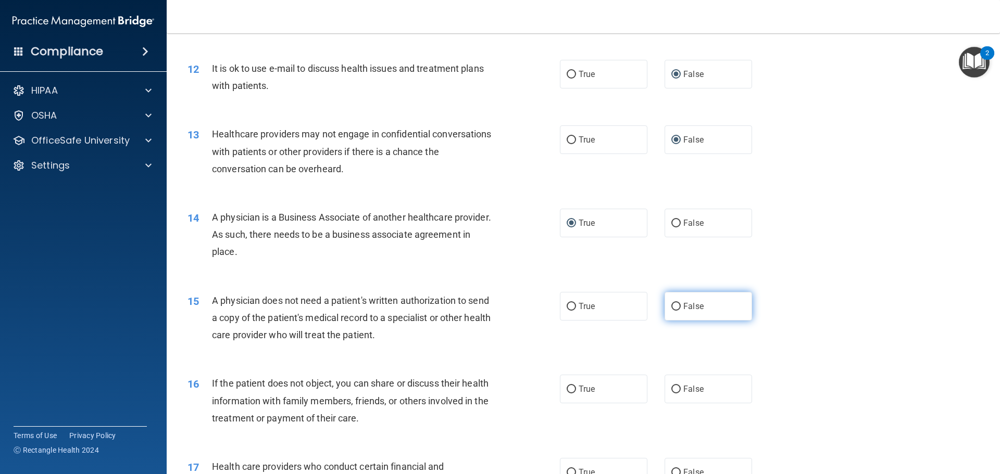
click at [671, 306] on input "False" at bounding box center [675, 307] width 9 height 8
radio input "true"
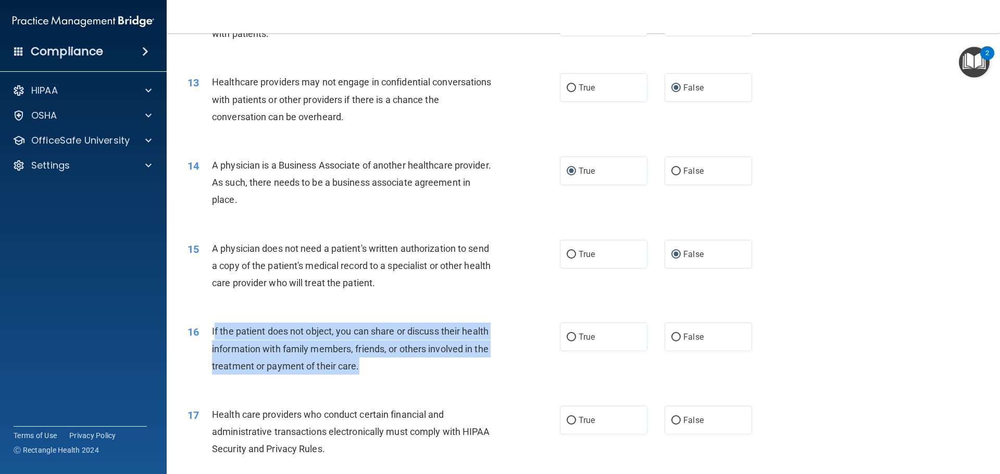
drag, startPoint x: 360, startPoint y: 367, endPoint x: 214, endPoint y: 334, distance: 149.5
click at [214, 334] on div "If the patient does not object, you can share or discuss their health informati…" at bounding box center [357, 349] width 291 height 52
click at [214, 334] on span "If the patient does not object, you can share or discuss their health informati…" at bounding box center [350, 348] width 277 height 45
click at [216, 336] on span "If the patient does not object, you can share or discuss their health informati…" at bounding box center [350, 348] width 277 height 45
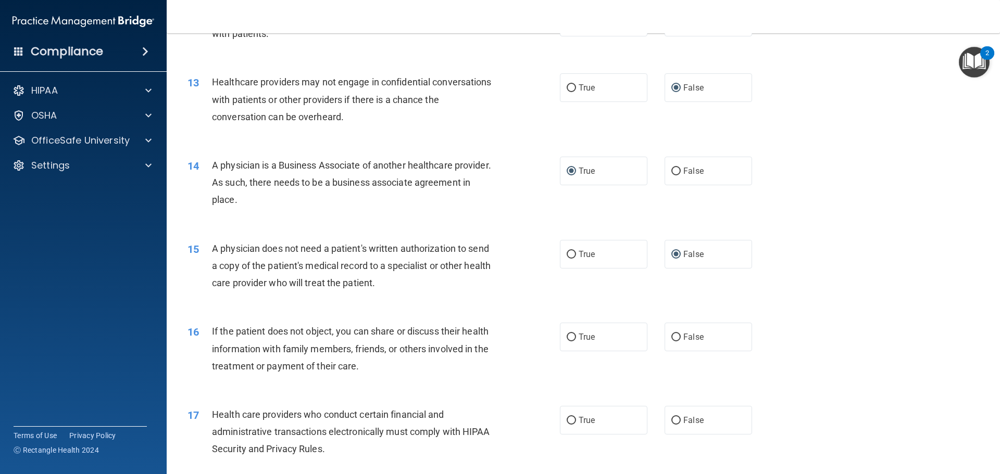
click at [213, 332] on span "If the patient does not object, you can share or discuss their health informati…" at bounding box center [350, 348] width 277 height 45
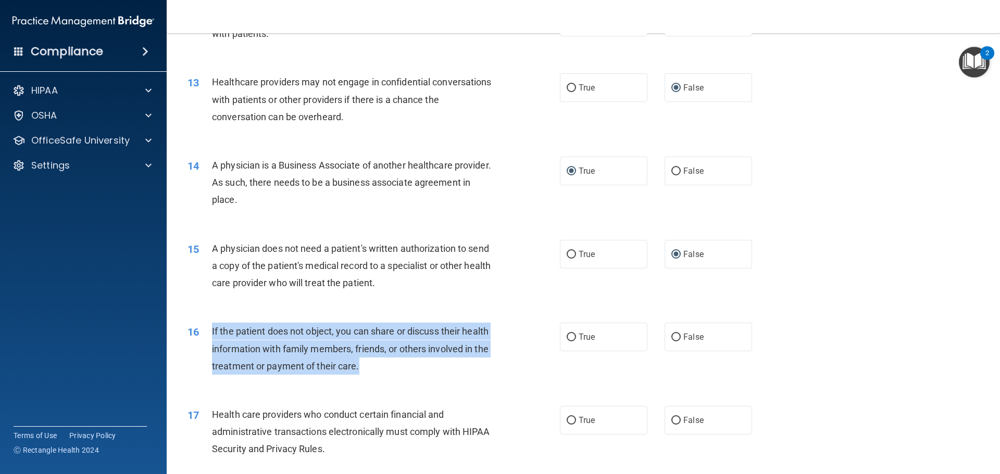
drag, startPoint x: 366, startPoint y: 368, endPoint x: 211, endPoint y: 331, distance: 158.4
click at [212, 331] on div "If the patient does not object, you can share or discuss their health informati…" at bounding box center [357, 349] width 291 height 52
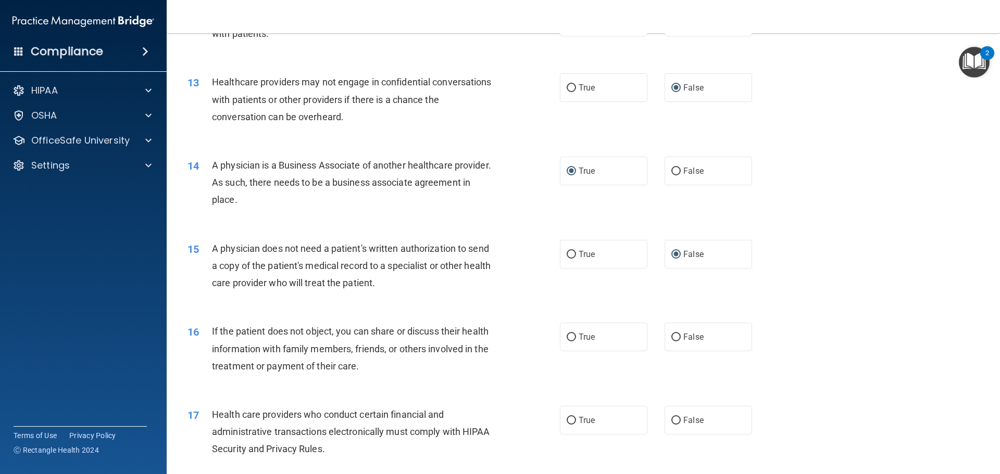
click at [548, 321] on div "16 If the patient does not object, you can share or discuss their health inform…" at bounding box center [583, 351] width 807 height 83
click at [568, 332] on label "True" at bounding box center [604, 337] width 88 height 29
click at [568, 334] on input "True" at bounding box center [571, 338] width 9 height 8
radio input "true"
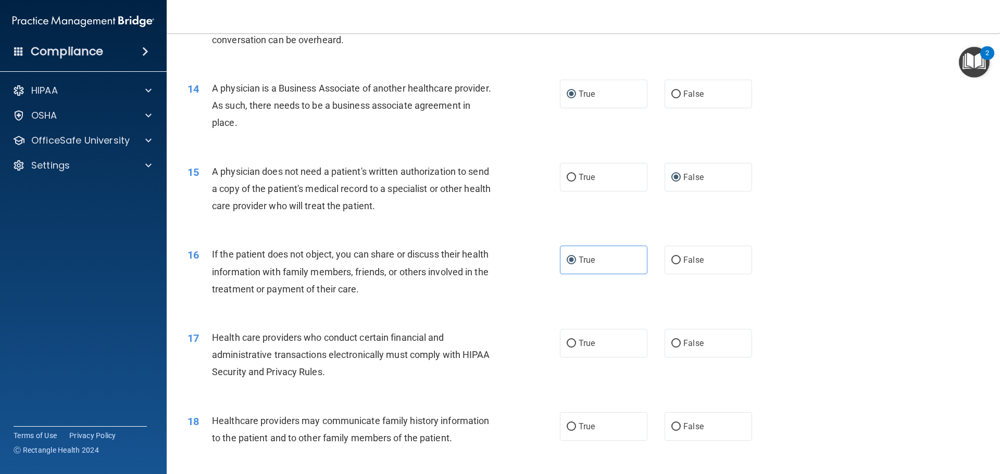
scroll to position [1042, 0]
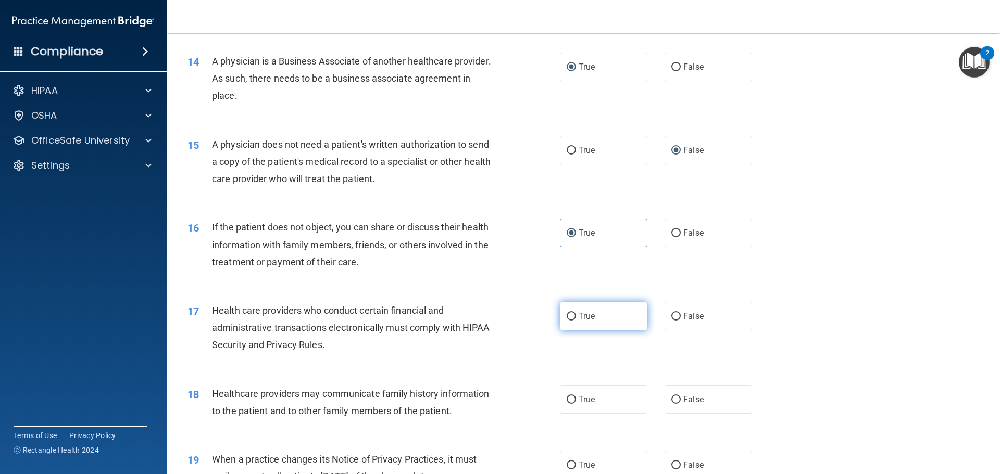
click at [569, 318] on input "True" at bounding box center [571, 317] width 9 height 8
radio input "true"
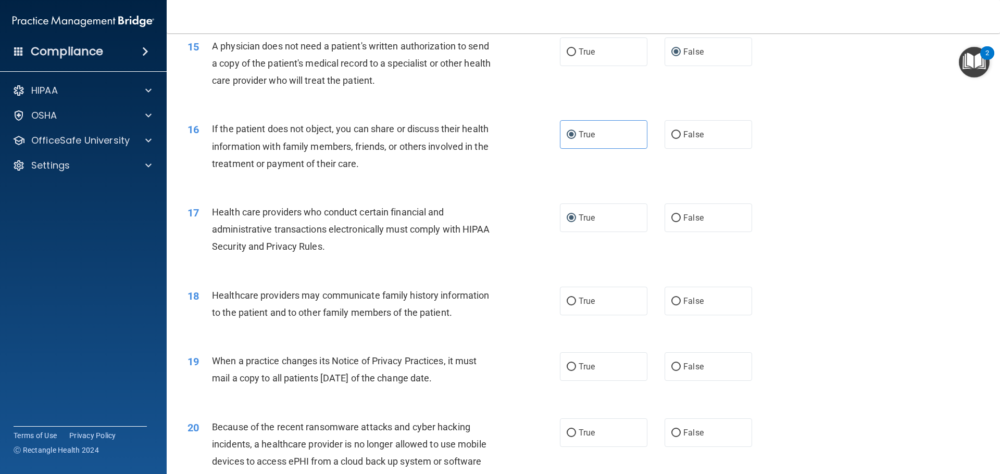
scroll to position [1146, 0]
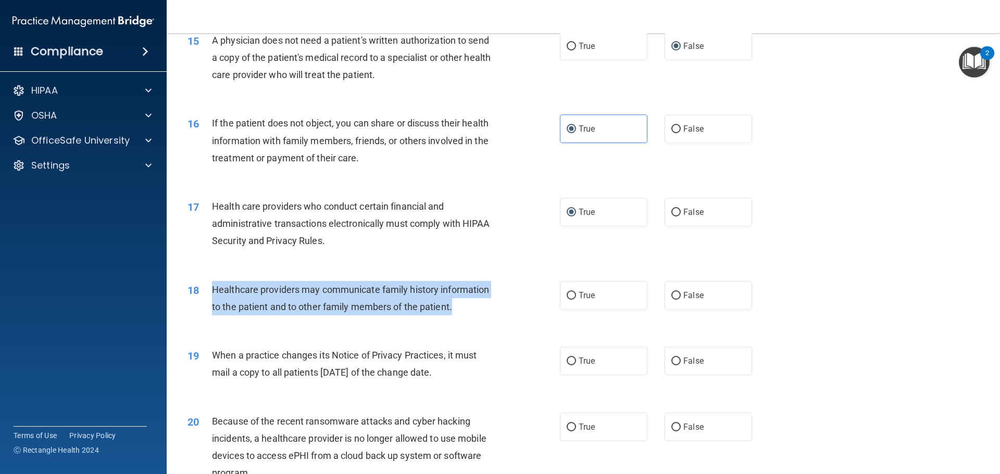
drag, startPoint x: 444, startPoint y: 306, endPoint x: 214, endPoint y: 293, distance: 230.6
click at [210, 292] on div "18 Healthcare providers may communicate family history information to the patie…" at bounding box center [374, 301] width 404 height 40
click at [494, 309] on div "Healthcare providers may communicate family history information to the patient …" at bounding box center [357, 298] width 291 height 34
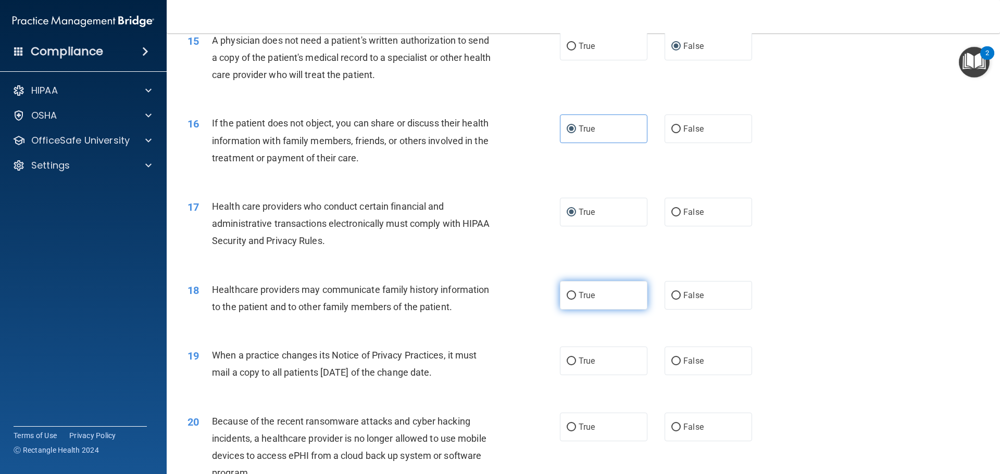
click at [571, 294] on input "True" at bounding box center [571, 296] width 9 height 8
radio input "true"
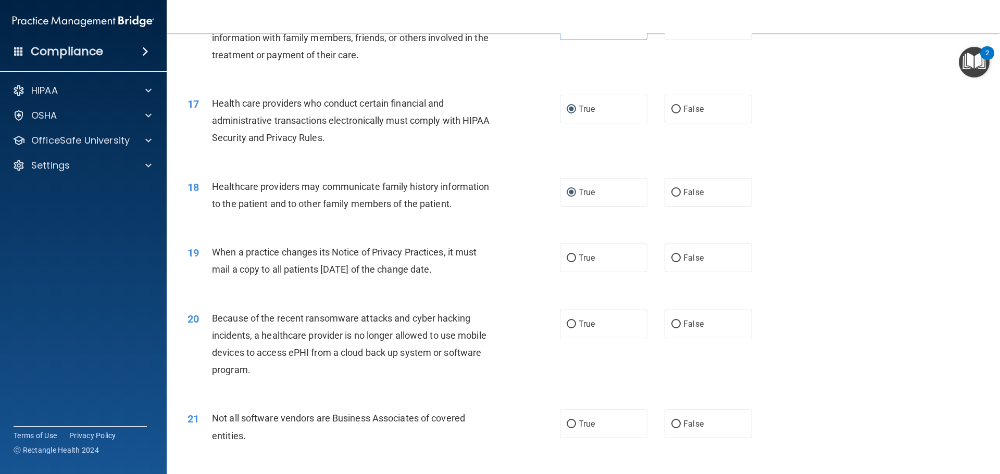
scroll to position [1250, 0]
drag, startPoint x: 467, startPoint y: 264, endPoint x: 219, endPoint y: 245, distance: 248.1
click at [216, 244] on div "When a practice changes its Notice of Privacy Practices, it must mail a copy to…" at bounding box center [357, 260] width 291 height 34
click at [514, 250] on div "19 When a practice changes its Notice of Privacy Practices, it must mail a copy…" at bounding box center [374, 263] width 404 height 40
click at [567, 254] on input "True" at bounding box center [571, 258] width 9 height 8
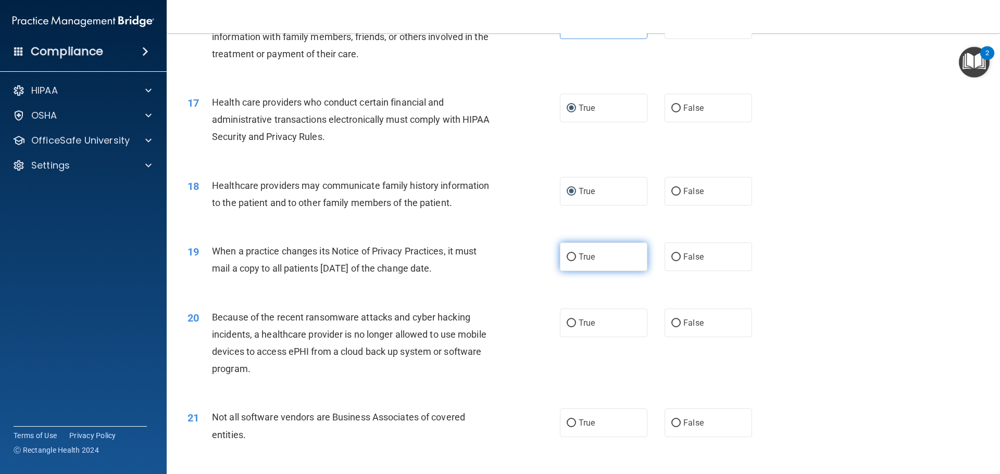
radio input "true"
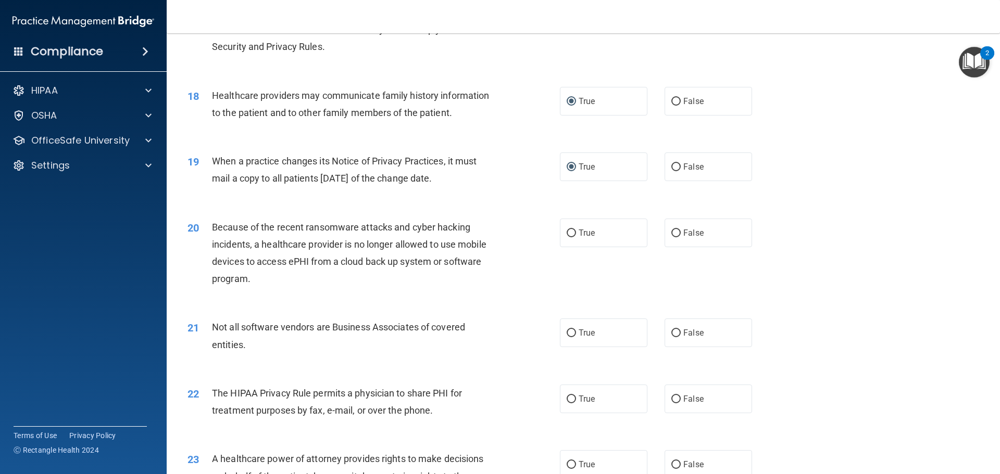
scroll to position [1354, 0]
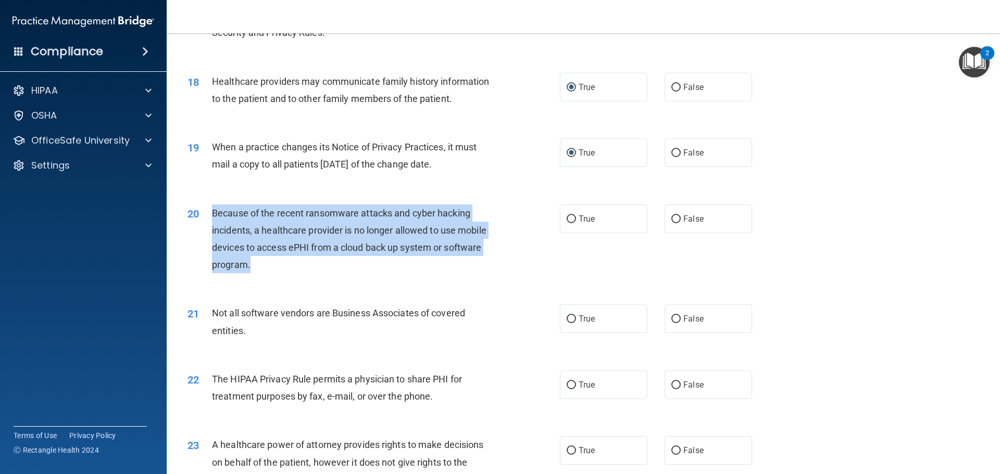
drag, startPoint x: 263, startPoint y: 268, endPoint x: 214, endPoint y: 213, distance: 73.8
click at [214, 213] on div "Because of the recent ransomware attacks and cyber hacking incidents, a healthc…" at bounding box center [357, 239] width 291 height 69
click at [477, 269] on div "Because of the recent ransomware attacks and cyber hacking incidents, a healthc…" at bounding box center [357, 239] width 291 height 69
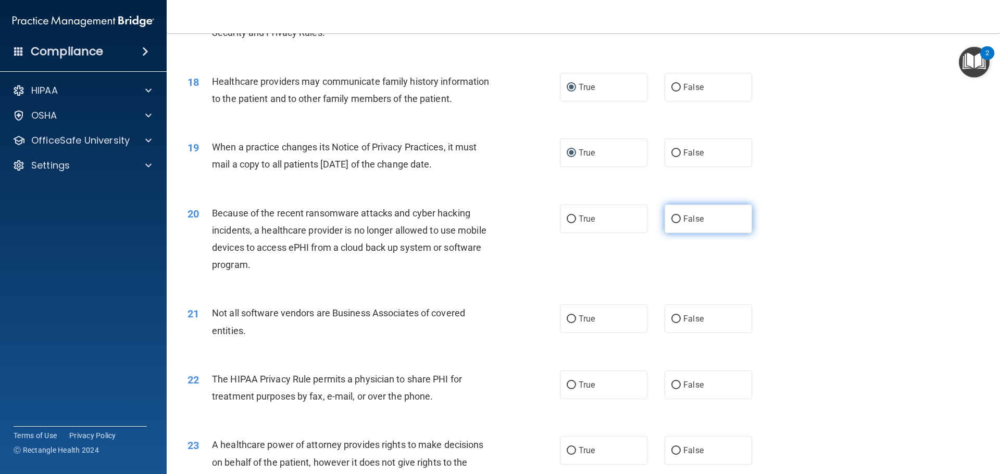
click at [674, 218] on input "False" at bounding box center [675, 220] width 9 height 8
radio input "true"
click at [571, 315] on label "True" at bounding box center [604, 319] width 88 height 29
click at [571, 316] on input "True" at bounding box center [571, 320] width 9 height 8
radio input "true"
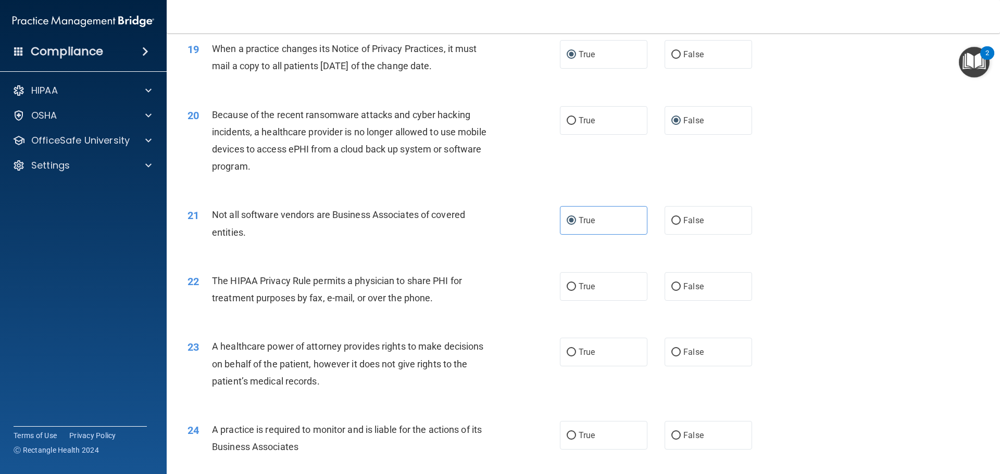
scroll to position [1458, 0]
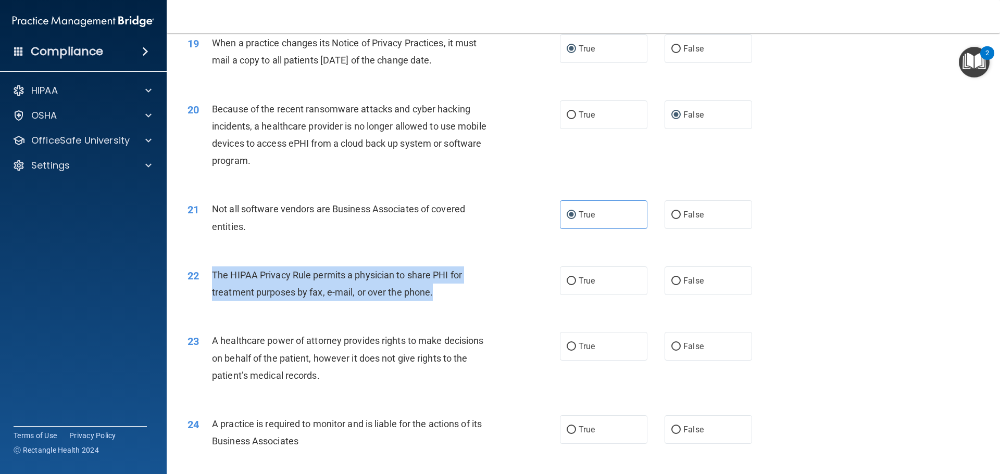
drag, startPoint x: 441, startPoint y: 292, endPoint x: 213, endPoint y: 276, distance: 229.3
click at [213, 276] on div "The HIPAA Privacy Rule permits a physician to share PHI for treatment purposes …" at bounding box center [357, 284] width 291 height 34
click at [467, 282] on div "The HIPAA Privacy Rule permits a physician to share PHI for treatment purposes …" at bounding box center [357, 284] width 291 height 34
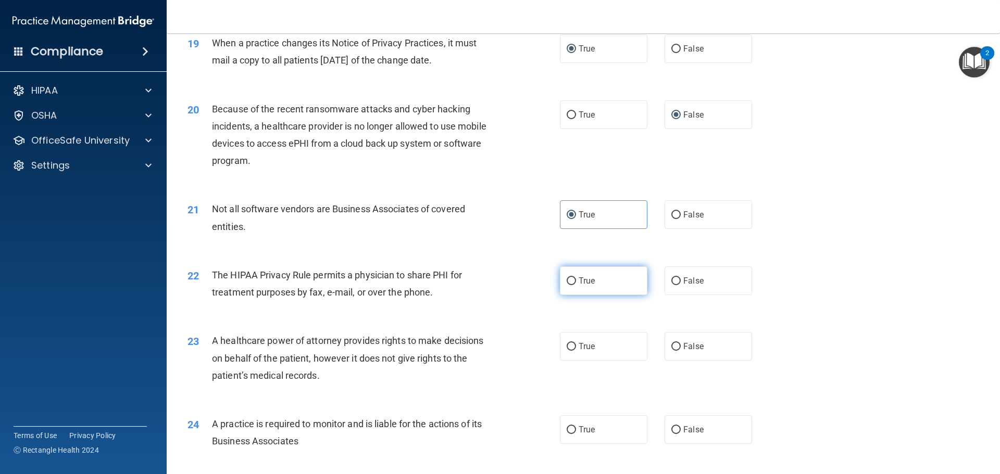
click at [567, 281] on input "True" at bounding box center [571, 282] width 9 height 8
radio input "true"
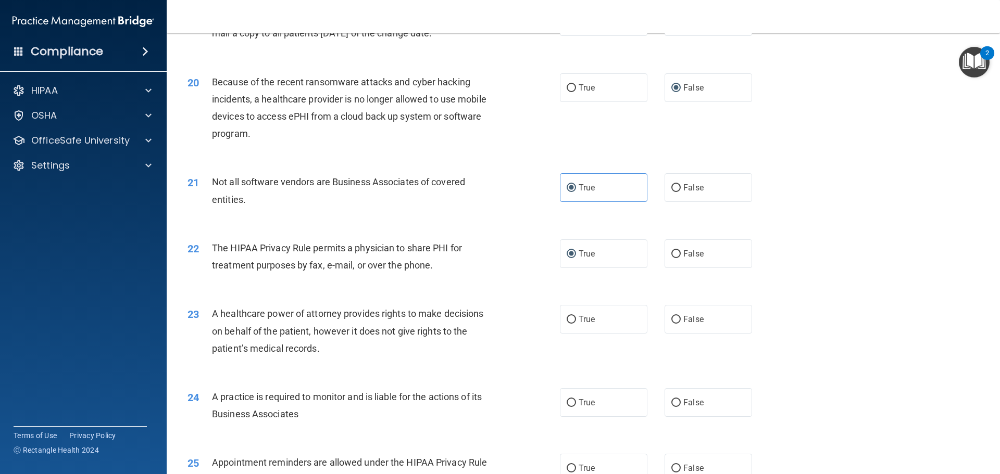
scroll to position [1510, 0]
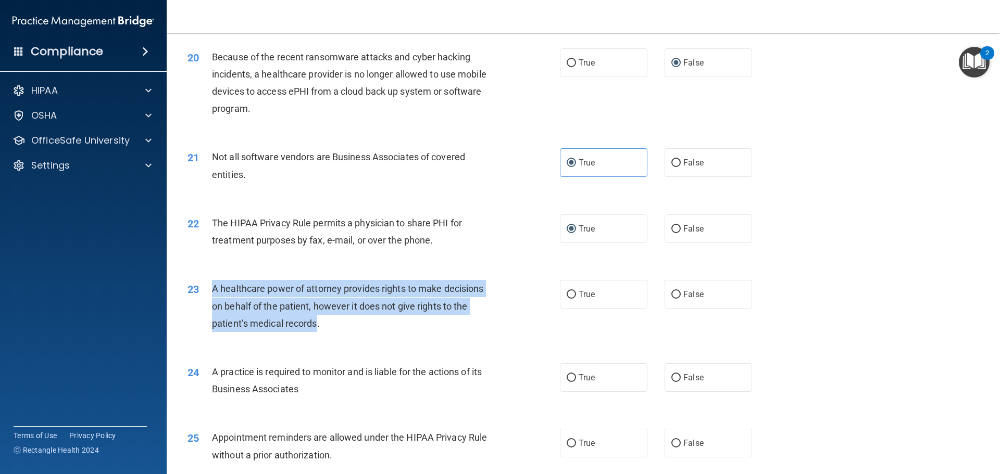
drag, startPoint x: 318, startPoint y: 326, endPoint x: 214, endPoint y: 289, distance: 110.2
click at [214, 289] on span "A healthcare power of attorney provides rights to make decisions on behalf of t…" at bounding box center [347, 305] width 271 height 45
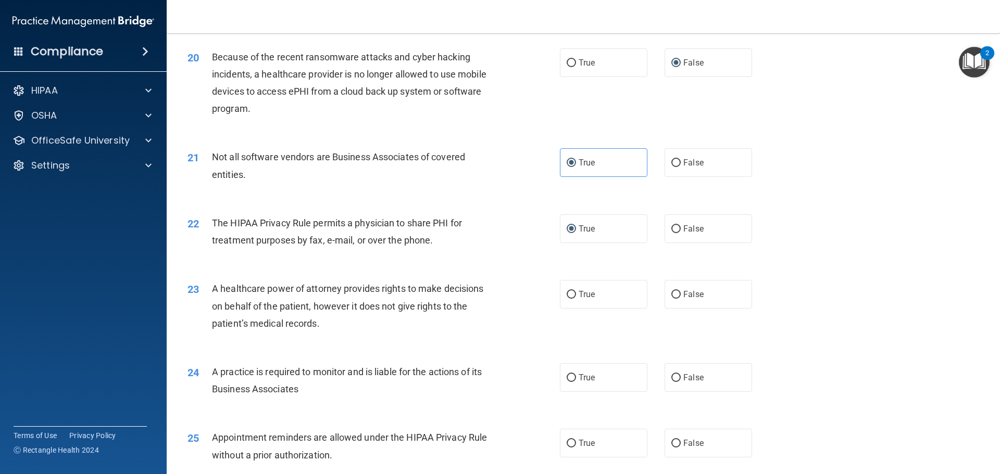
drag, startPoint x: 503, startPoint y: 328, endPoint x: 539, endPoint y: 316, distance: 37.4
click at [503, 327] on div "23 A healthcare power of attorney provides rights to make decisions on behalf o…" at bounding box center [374, 308] width 404 height 57
click at [672, 293] on input "False" at bounding box center [675, 295] width 9 height 8
radio input "true"
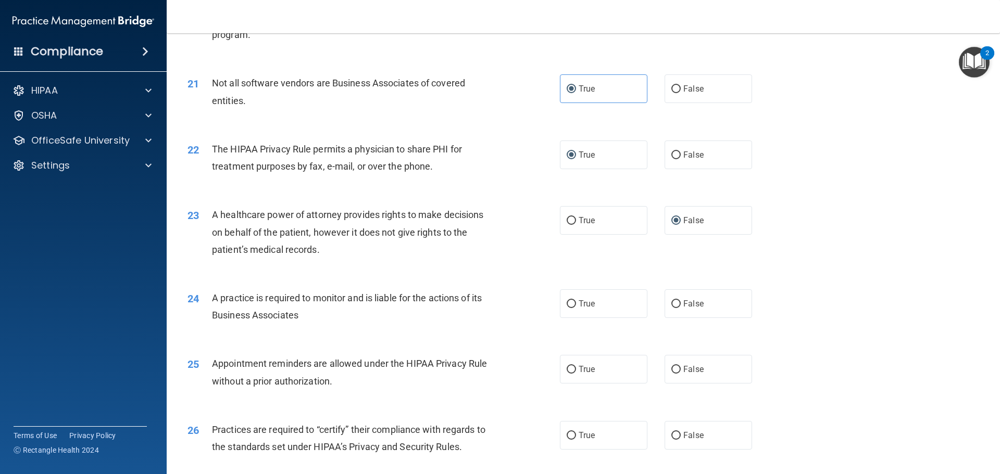
scroll to position [1615, 0]
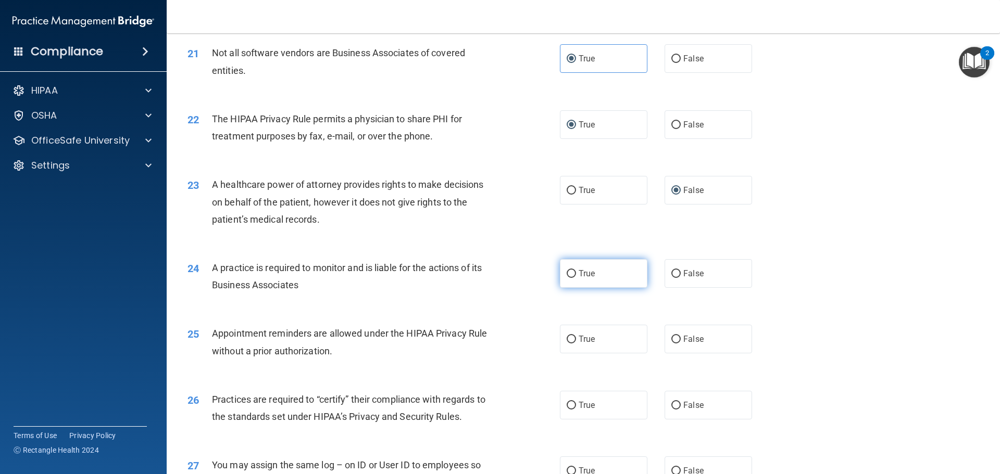
click at [567, 276] on input "True" at bounding box center [571, 274] width 9 height 8
radio input "true"
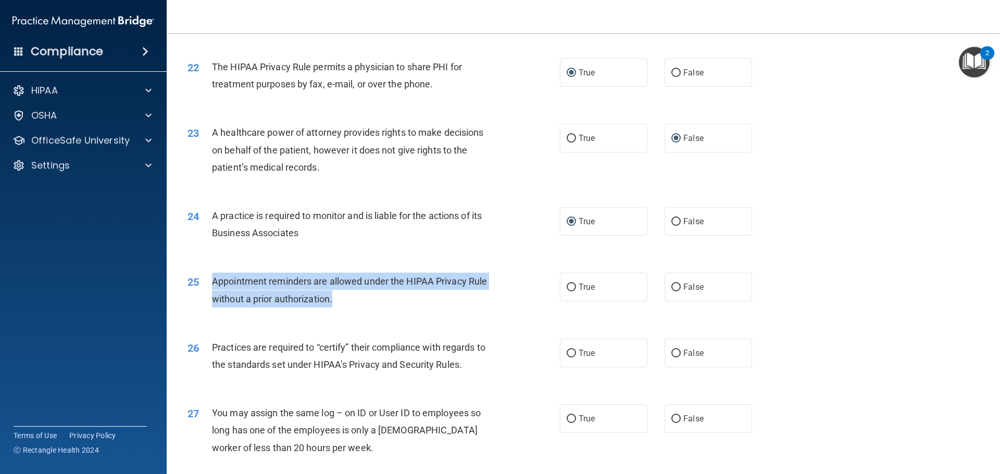
drag, startPoint x: 336, startPoint y: 303, endPoint x: 214, endPoint y: 281, distance: 124.2
click at [214, 281] on div "Appointment reminders are allowed under the HIPAA Privacy Rule without a prior …" at bounding box center [357, 290] width 291 height 34
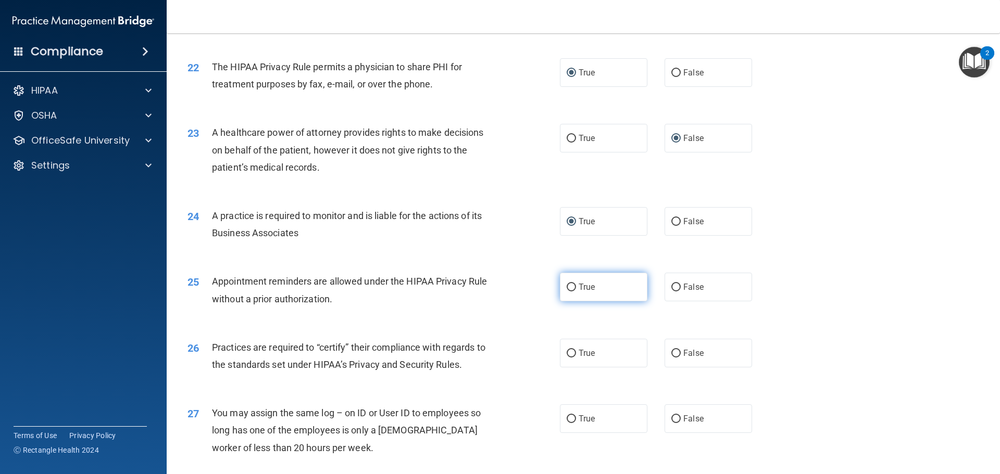
click at [580, 299] on label "True" at bounding box center [604, 287] width 88 height 29
click at [576, 292] on input "True" at bounding box center [571, 288] width 9 height 8
radio input "true"
click at [567, 286] on input "True" at bounding box center [571, 288] width 9 height 8
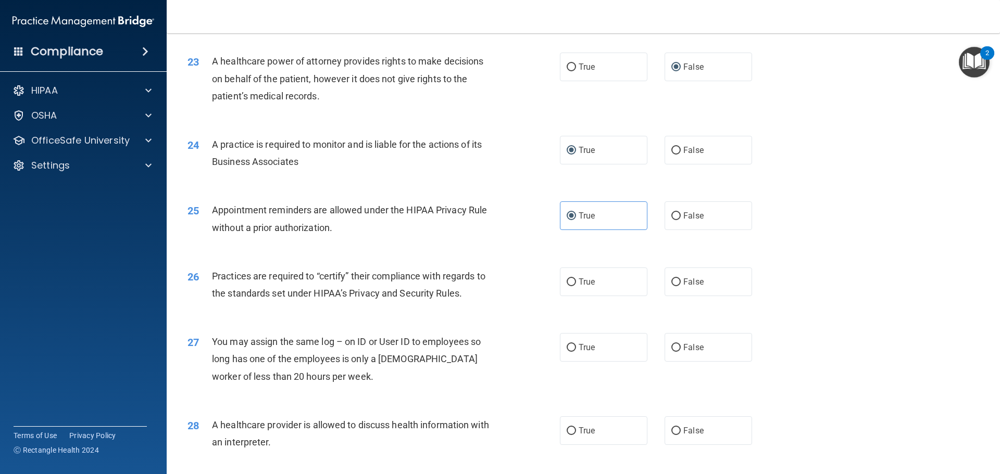
scroll to position [1771, 0]
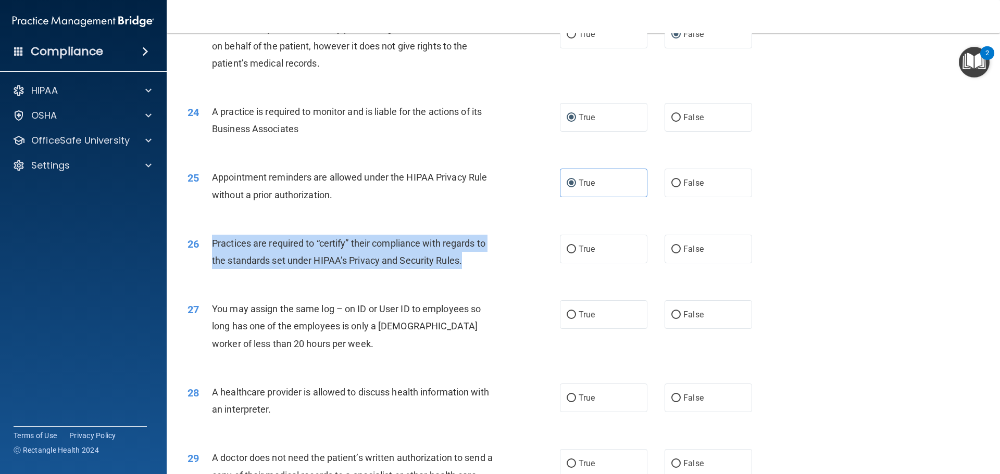
drag, startPoint x: 467, startPoint y: 263, endPoint x: 221, endPoint y: 241, distance: 247.3
click at [215, 237] on div "Practices are required to “certify” their compliance with regards to the standa…" at bounding box center [357, 252] width 291 height 34
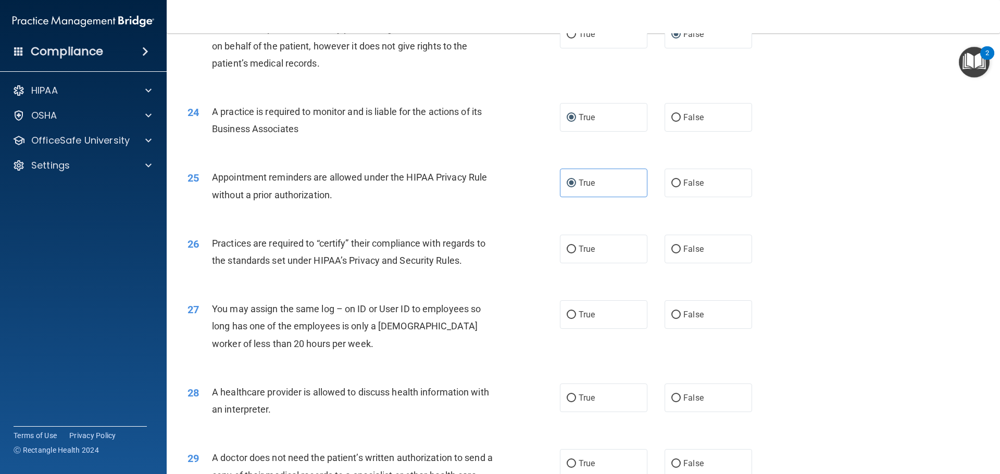
click at [328, 276] on div "26 Practices are required to “certify” their compliance with regards to the sta…" at bounding box center [583, 255] width 807 height 66
click at [670, 242] on label "False" at bounding box center [709, 249] width 88 height 29
click at [671, 246] on input "False" at bounding box center [675, 250] width 9 height 8
radio input "true"
click at [671, 247] on input "False" at bounding box center [675, 250] width 9 height 8
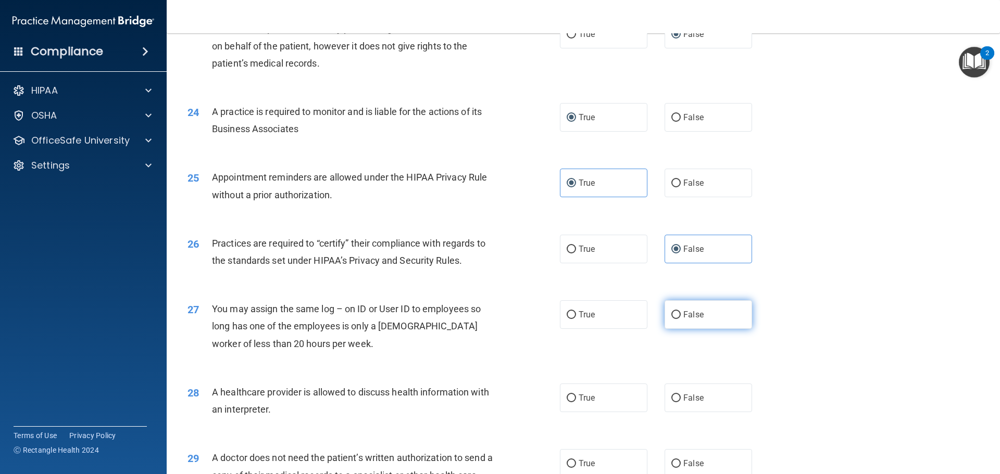
click at [674, 313] on input "False" at bounding box center [675, 315] width 9 height 8
radio input "true"
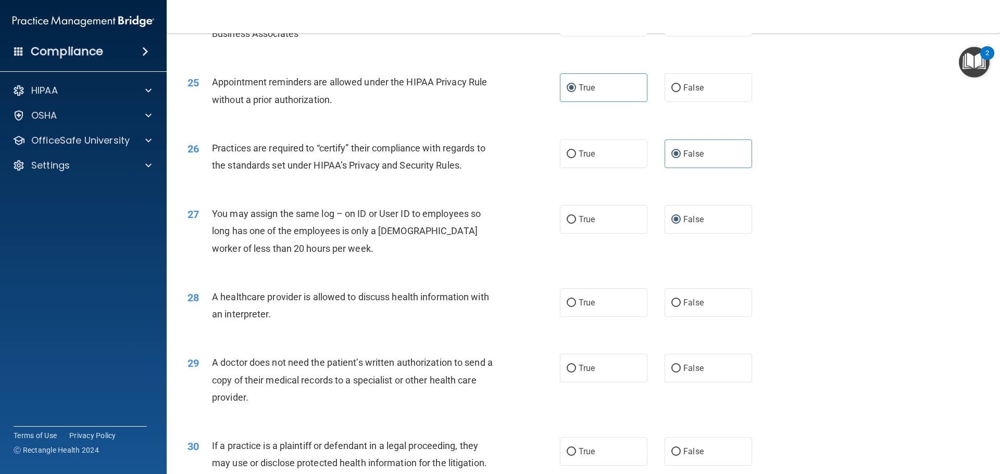
scroll to position [1875, 0]
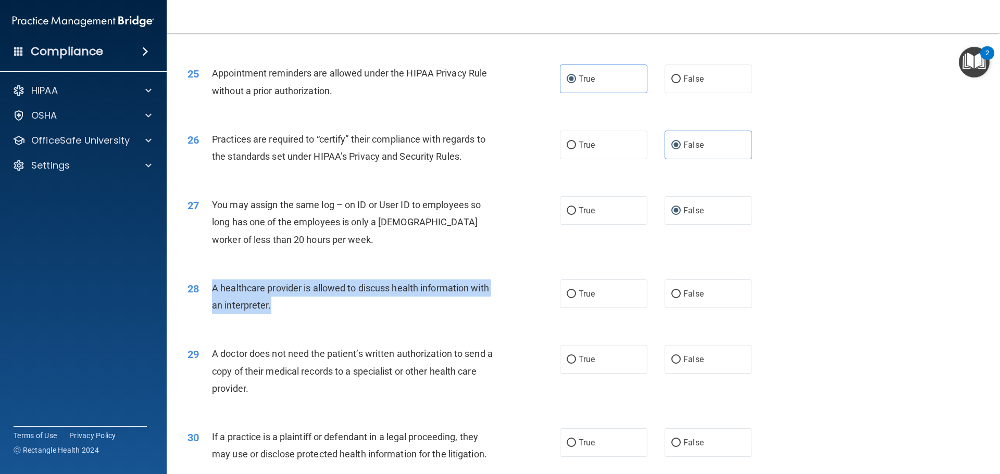
drag, startPoint x: 274, startPoint y: 306, endPoint x: 214, endPoint y: 282, distance: 65.0
click at [214, 282] on div "A healthcare provider is allowed to discuss health information with an interpre…" at bounding box center [357, 297] width 291 height 34
drag, startPoint x: 485, startPoint y: 312, endPoint x: 523, endPoint y: 303, distance: 39.0
click at [485, 311] on div "A healthcare provider is allowed to discuss health information with an interpre…" at bounding box center [357, 297] width 291 height 34
click at [517, 294] on div "28 A healthcare provider is allowed to discuss health information with an inter…" at bounding box center [374, 300] width 404 height 40
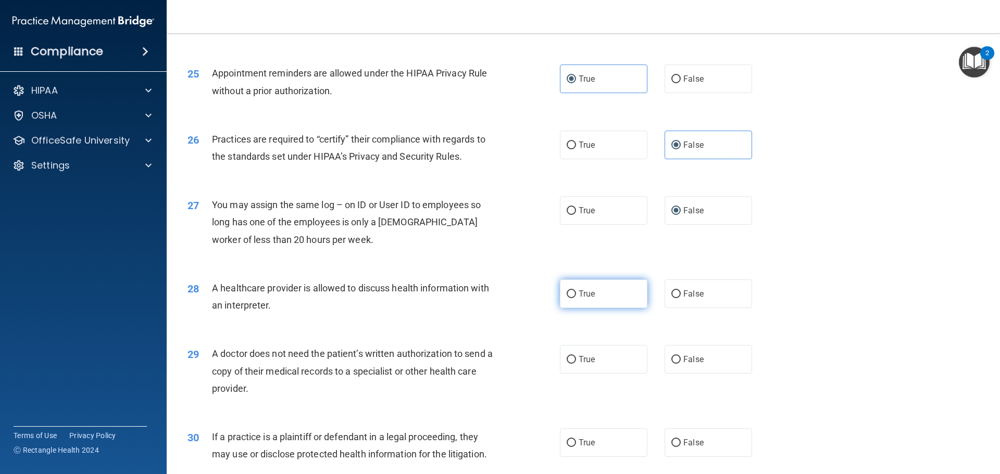
click at [569, 294] on input "True" at bounding box center [571, 295] width 9 height 8
radio input "true"
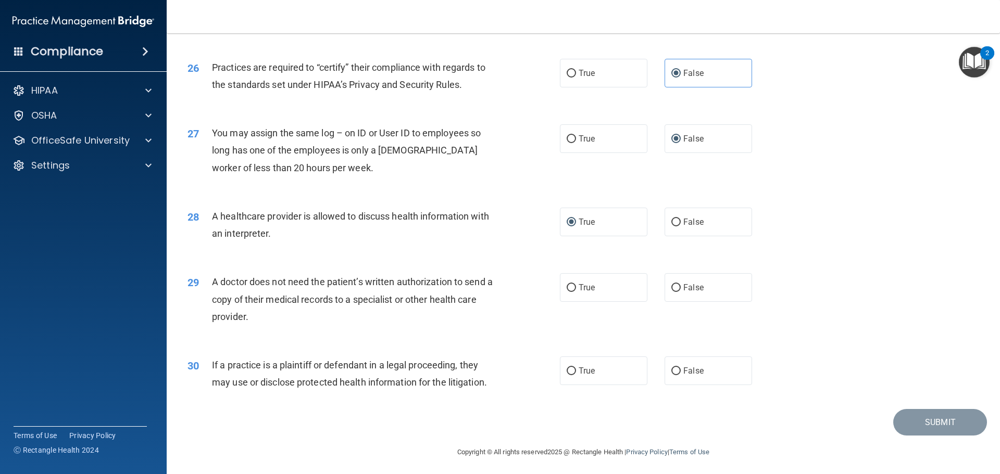
scroll to position [1950, 0]
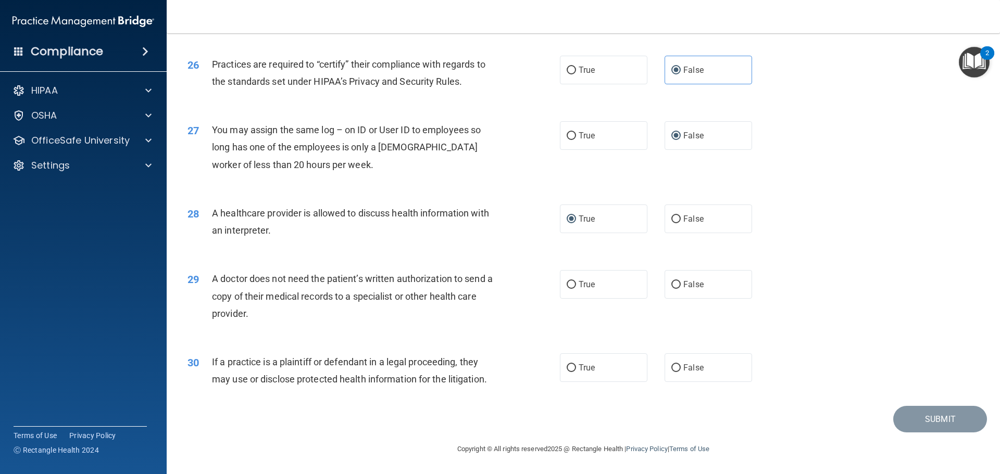
drag, startPoint x: 252, startPoint y: 315, endPoint x: 210, endPoint y: 273, distance: 58.9
click at [210, 273] on div "29 A doctor does not need the patient’s written authorization to send a copy of…" at bounding box center [374, 298] width 404 height 57
drag, startPoint x: 463, startPoint y: 315, endPoint x: 469, endPoint y: 313, distance: 6.6
click at [463, 315] on div "A doctor does not need the patient’s written authorization to send a copy of th…" at bounding box center [357, 296] width 291 height 52
click at [569, 287] on input "True" at bounding box center [571, 285] width 9 height 8
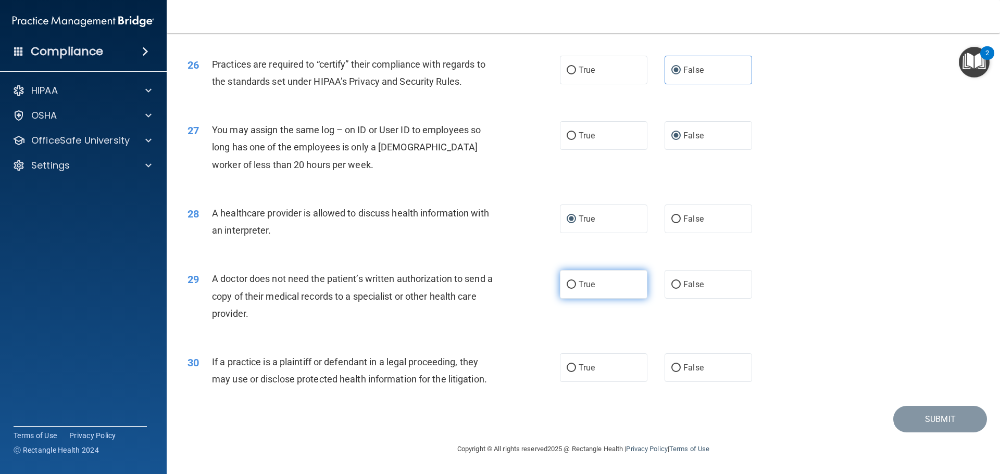
radio input "true"
click at [461, 320] on div "A doctor does not need the patient’s written authorization to send a copy of th…" at bounding box center [357, 296] width 291 height 52
click at [369, 325] on div "29 A doctor does not need the patient’s written authorization to send a copy of…" at bounding box center [374, 298] width 404 height 57
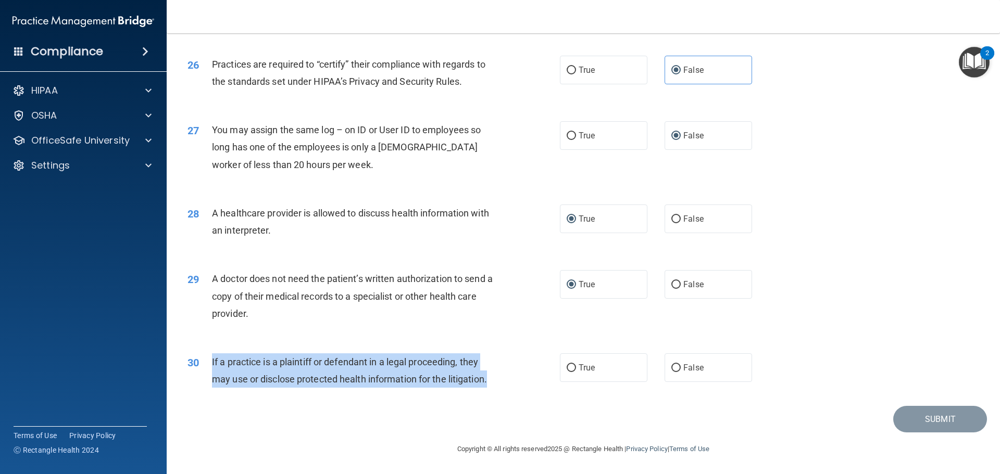
drag, startPoint x: 505, startPoint y: 383, endPoint x: 211, endPoint y: 360, distance: 294.2
click at [211, 360] on div "30 If a practice is a plaintiff or defendant in a legal proceeding, they may us…" at bounding box center [374, 374] width 404 height 40
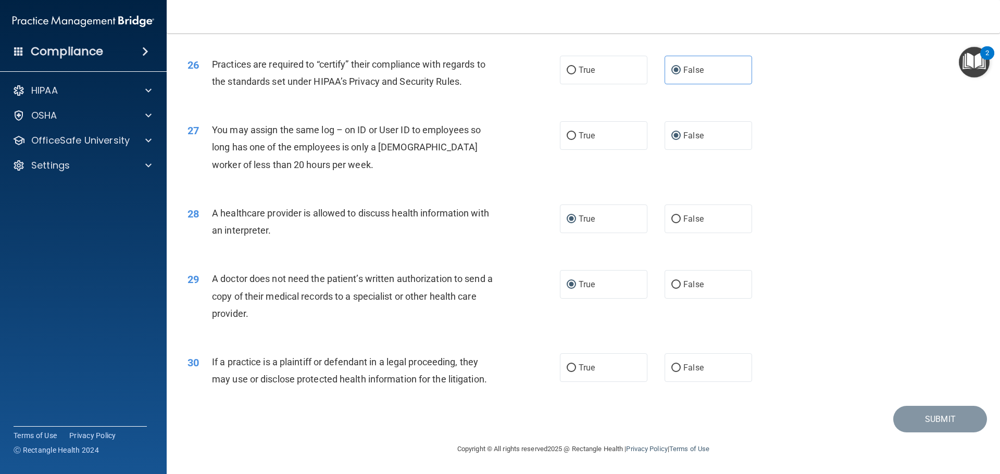
click at [406, 409] on div "Submit" at bounding box center [583, 419] width 807 height 27
click at [567, 370] on input "True" at bounding box center [571, 369] width 9 height 8
radio input "true"
click at [962, 429] on button "Submit" at bounding box center [940, 419] width 94 height 27
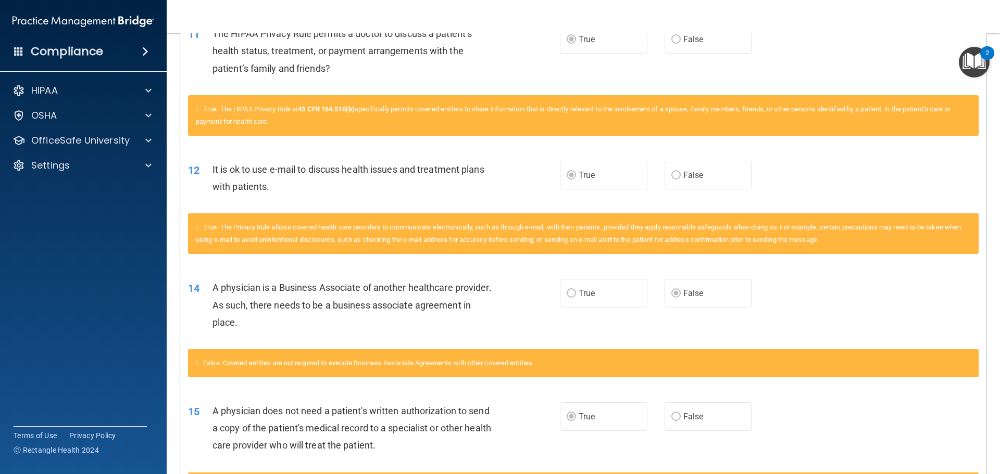
scroll to position [155, 0]
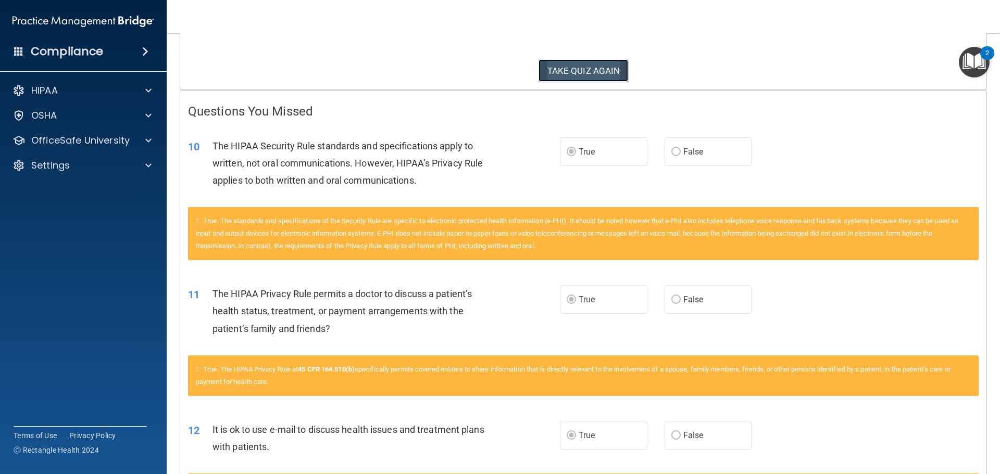
click at [579, 76] on button "TAKE QUIZ AGAIN" at bounding box center [584, 70] width 90 height 23
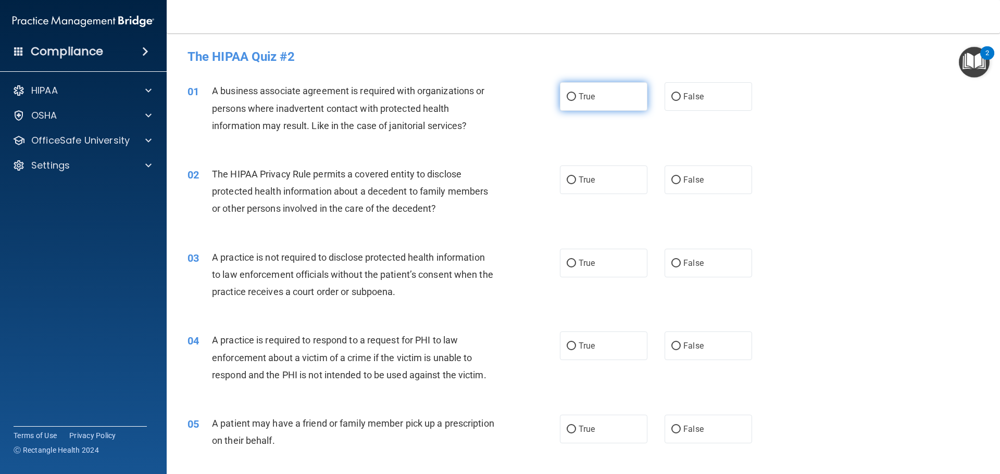
click at [567, 96] on input "True" at bounding box center [571, 97] width 9 height 8
radio input "true"
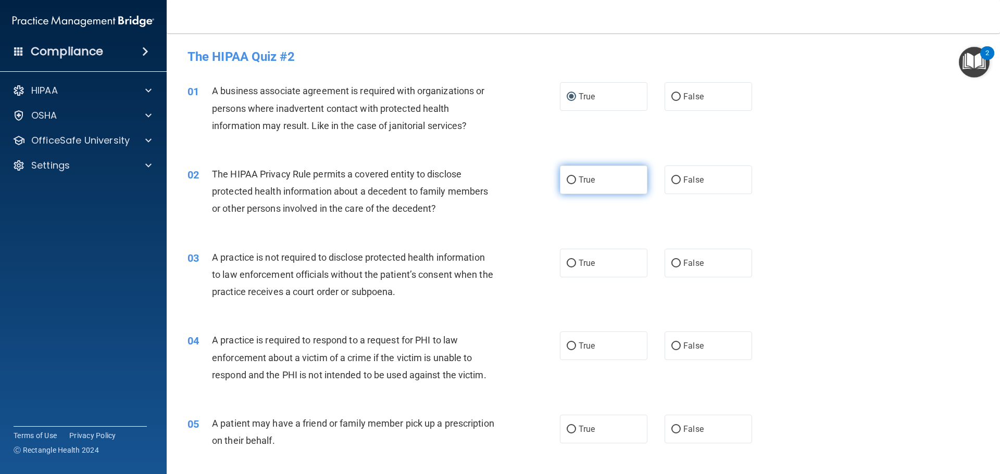
click at [568, 181] on input "True" at bounding box center [571, 181] width 9 height 8
radio input "true"
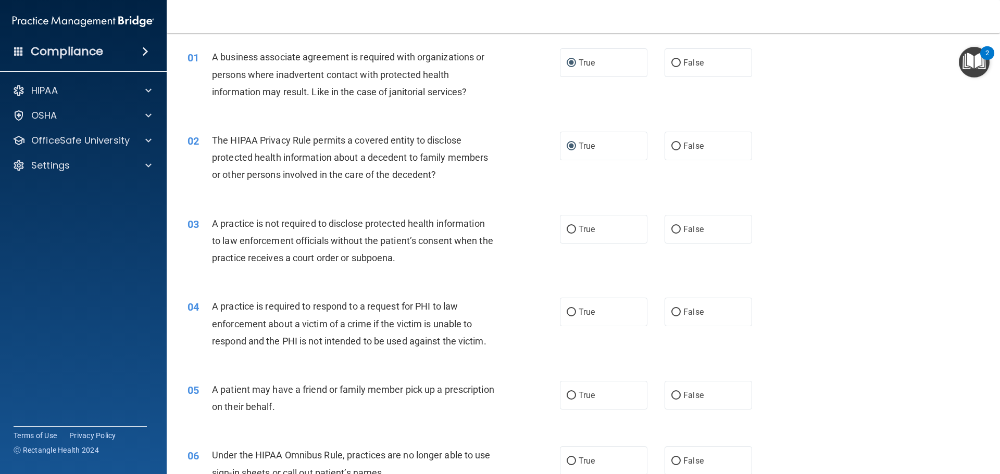
scroll to position [52, 0]
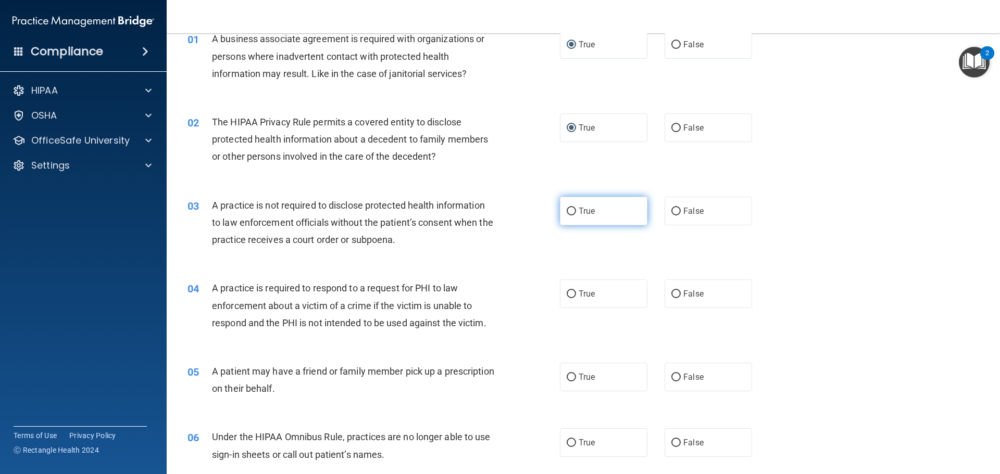
click at [569, 215] on input "True" at bounding box center [571, 212] width 9 height 8
radio input "true"
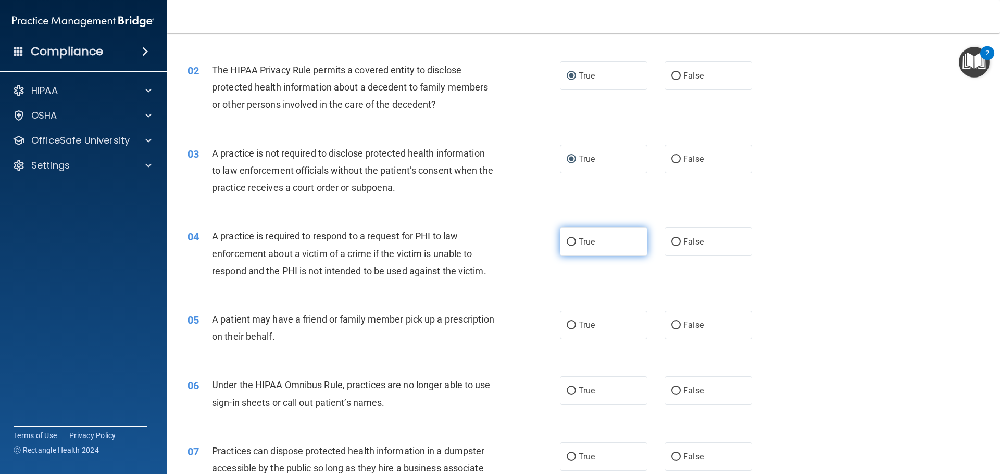
click at [567, 239] on input "True" at bounding box center [571, 243] width 9 height 8
radio input "true"
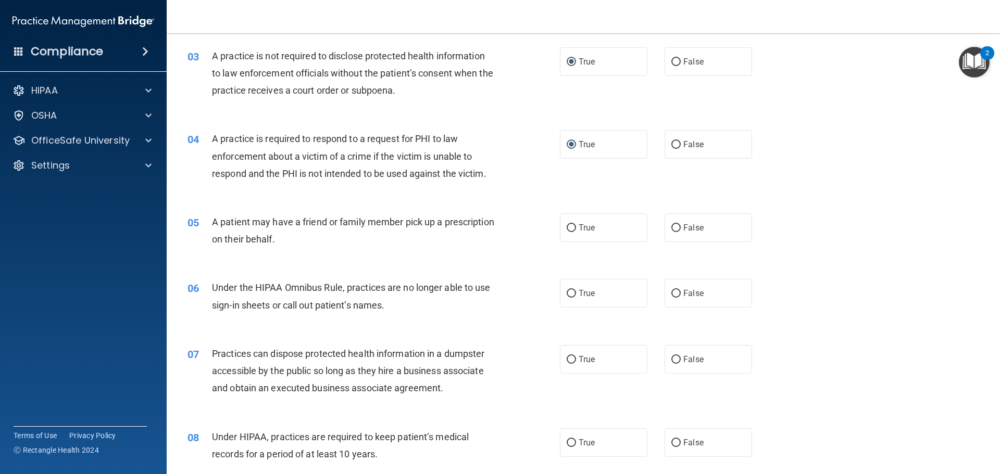
scroll to position [208, 0]
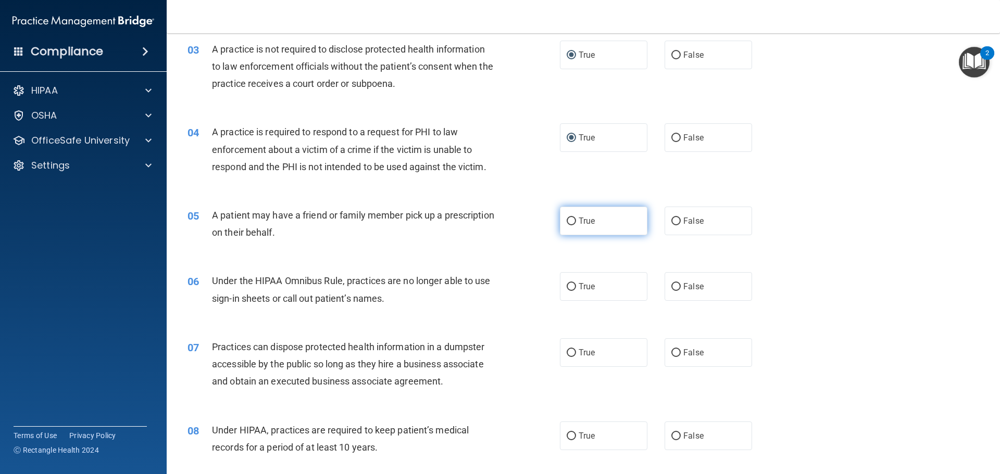
click at [567, 222] on input "True" at bounding box center [571, 222] width 9 height 8
radio input "true"
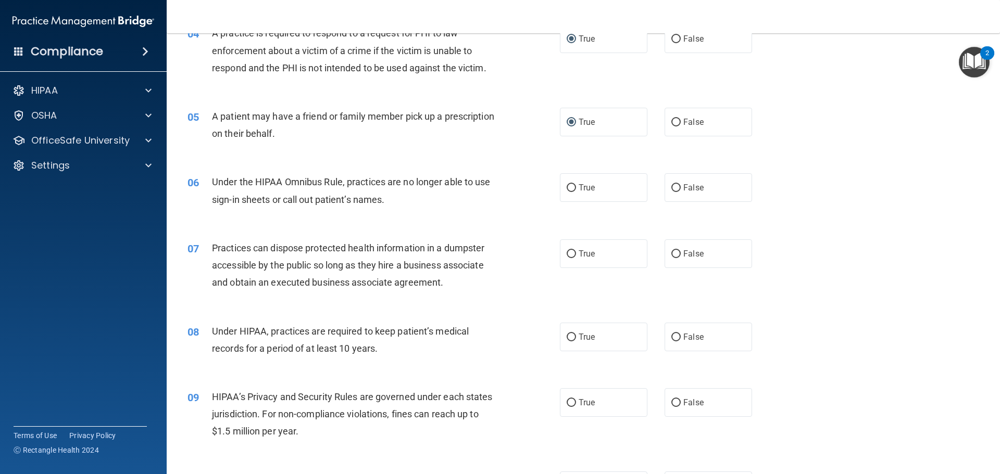
scroll to position [313, 0]
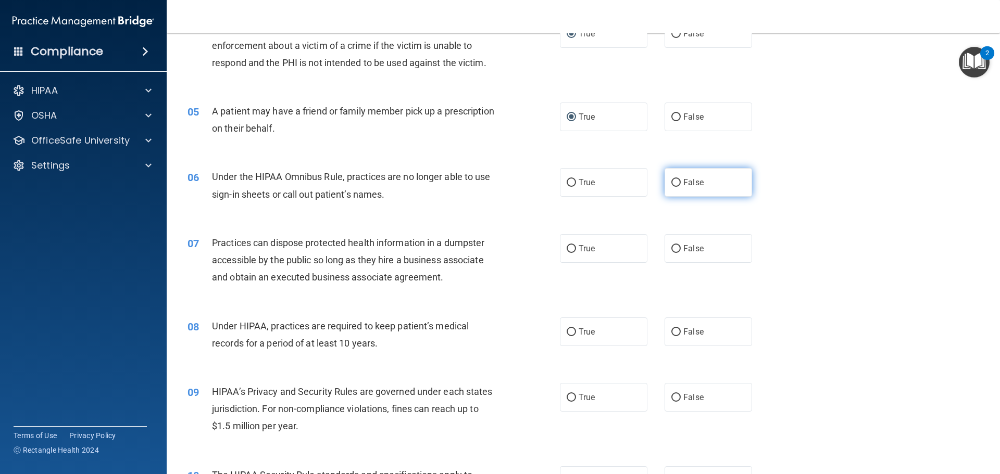
click at [671, 185] on input "False" at bounding box center [675, 183] width 9 height 8
radio input "true"
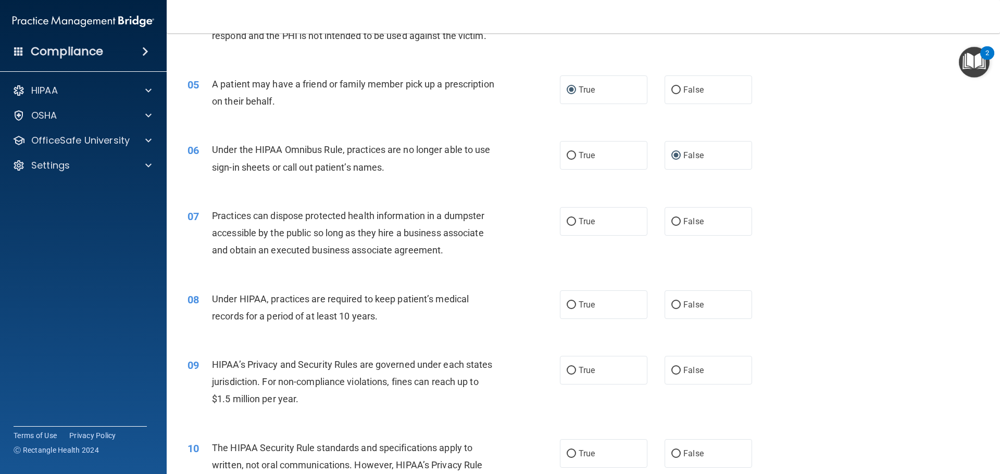
scroll to position [365, 0]
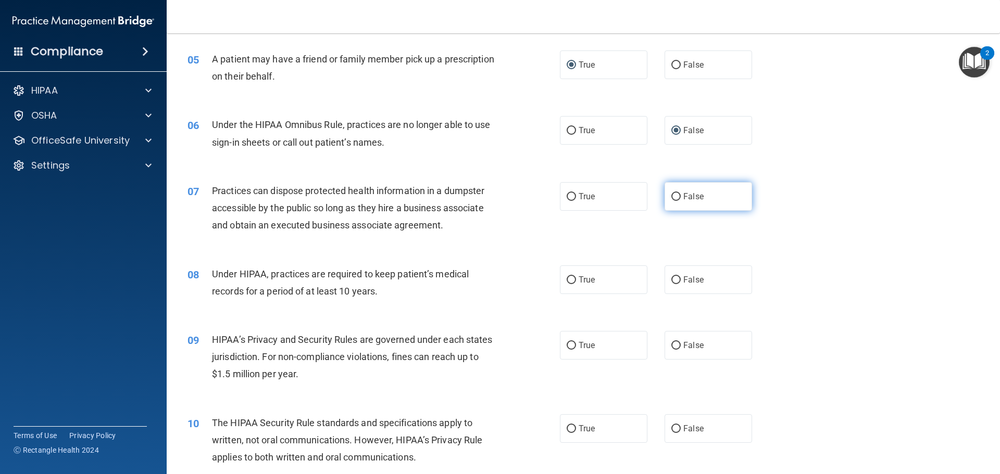
click at [671, 193] on input "False" at bounding box center [675, 197] width 9 height 8
radio input "true"
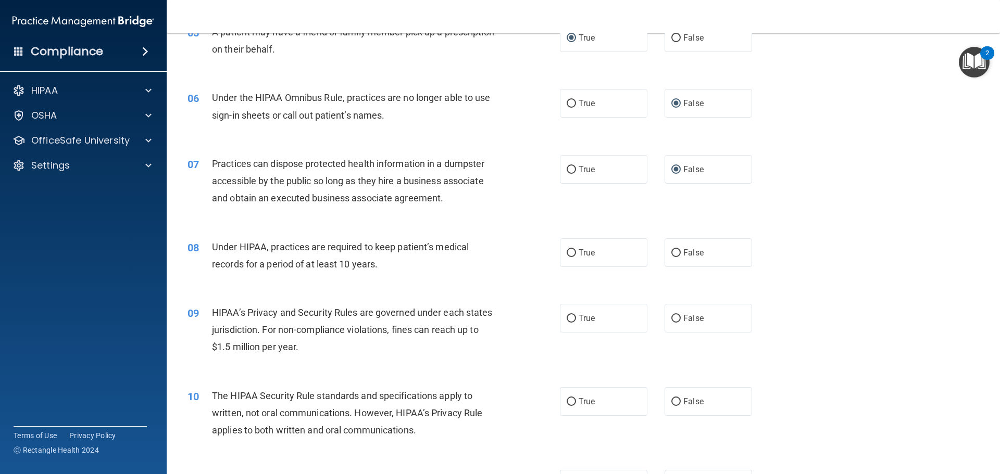
scroll to position [417, 0]
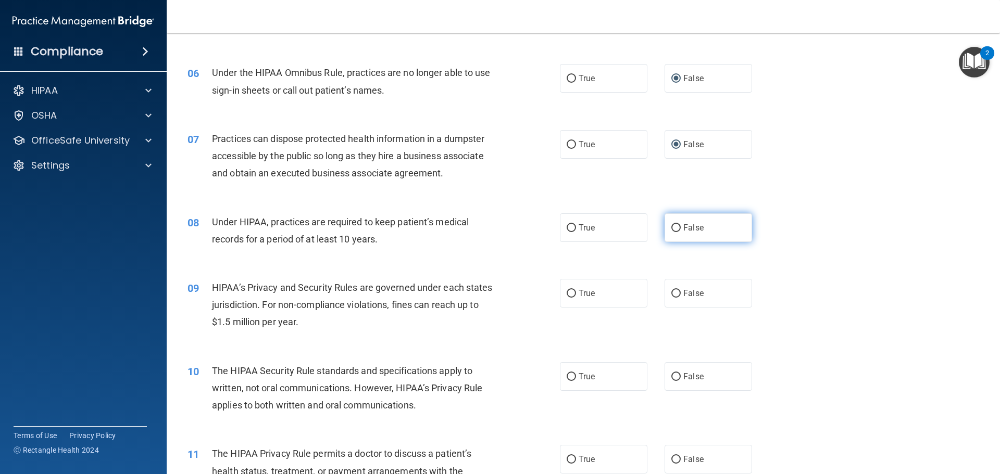
click at [671, 227] on input "False" at bounding box center [675, 228] width 9 height 8
radio input "true"
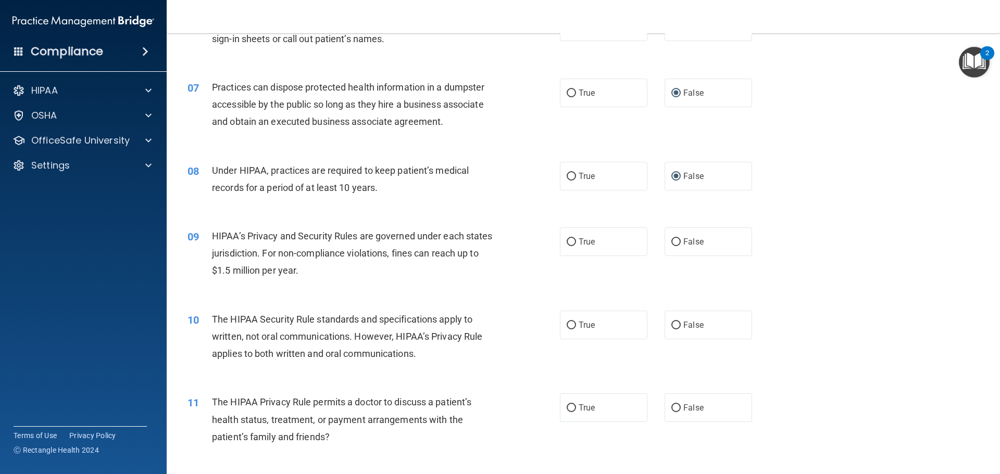
scroll to position [469, 0]
click at [567, 238] on input "True" at bounding box center [571, 242] width 9 height 8
radio input "true"
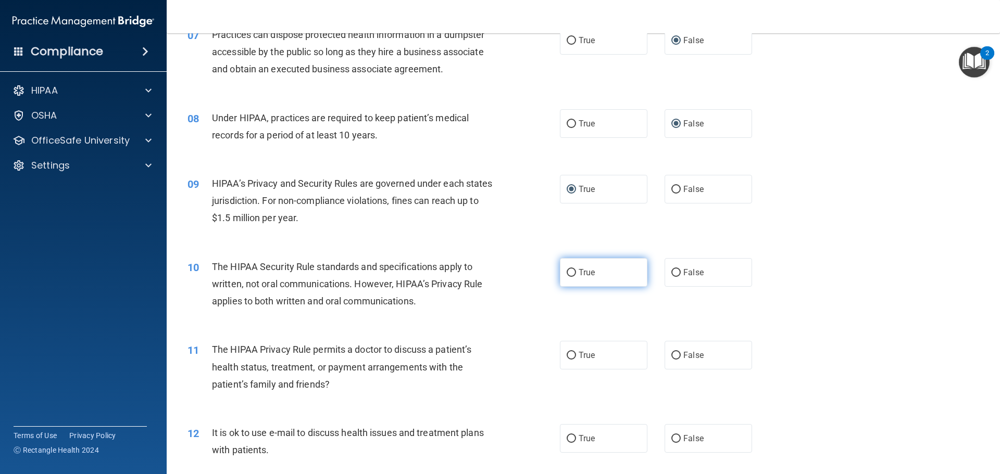
click at [573, 276] on label "True" at bounding box center [604, 272] width 88 height 29
click at [573, 276] on input "True" at bounding box center [571, 273] width 9 height 8
radio input "true"
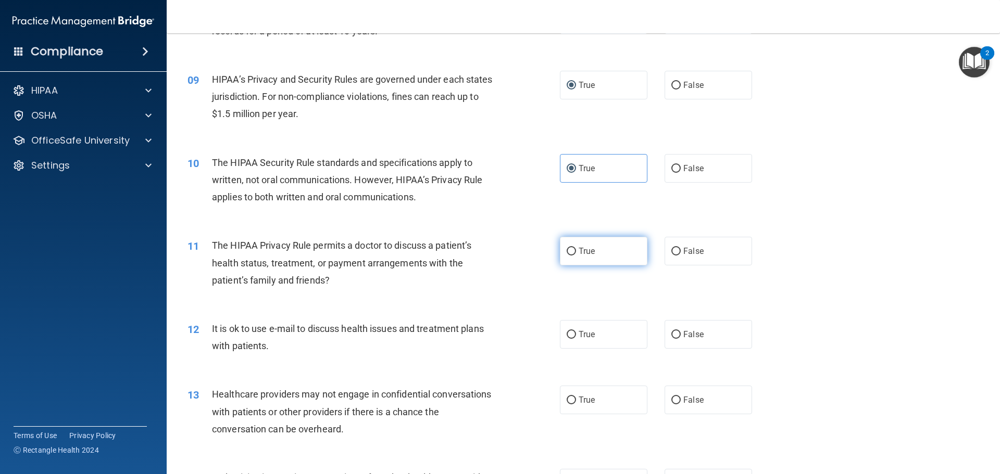
click at [567, 250] on input "True" at bounding box center [571, 252] width 9 height 8
radio input "true"
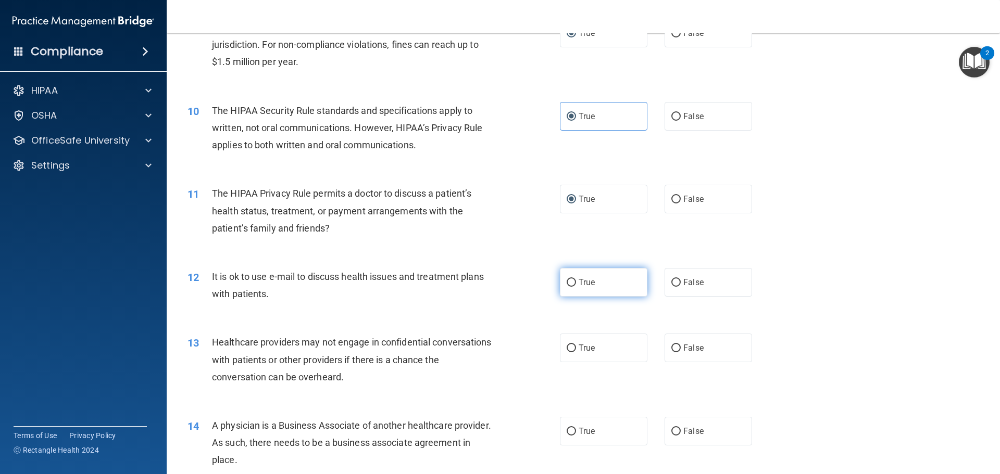
click at [569, 284] on input "True" at bounding box center [571, 283] width 9 height 8
radio input "true"
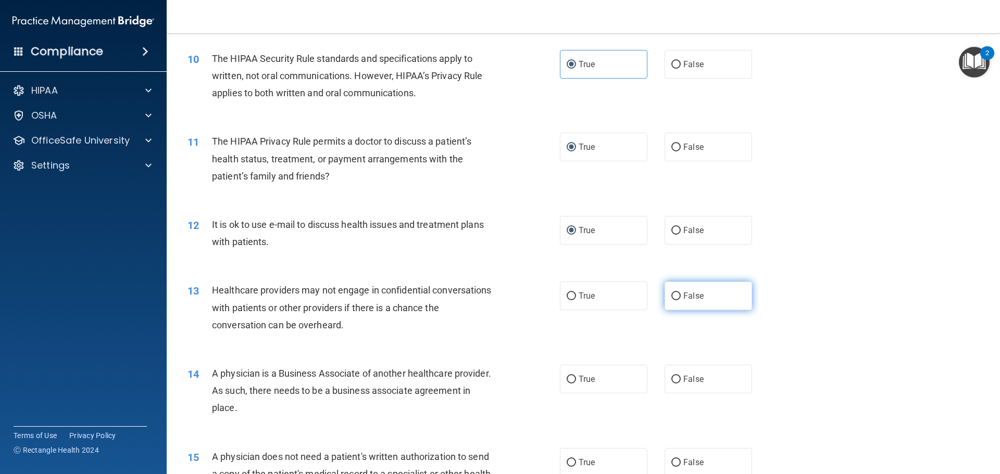
click at [674, 297] on input "False" at bounding box center [675, 297] width 9 height 8
radio input "true"
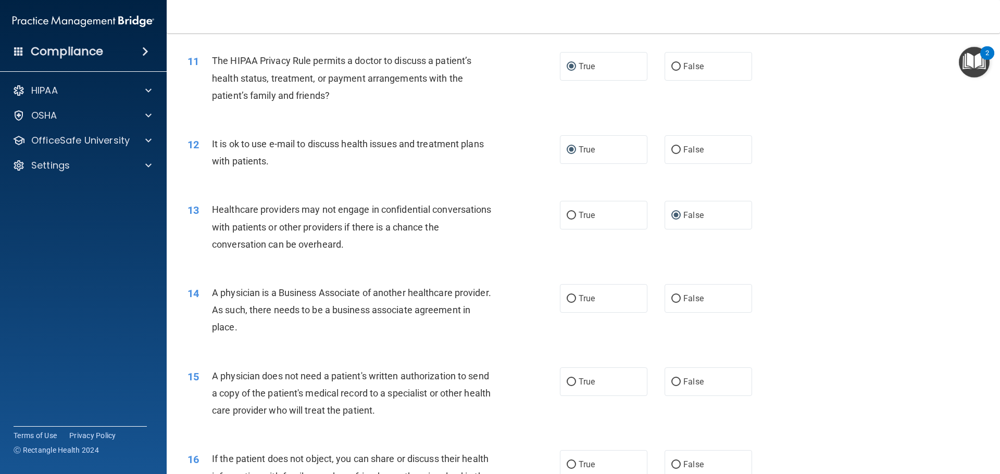
scroll to position [833, 0]
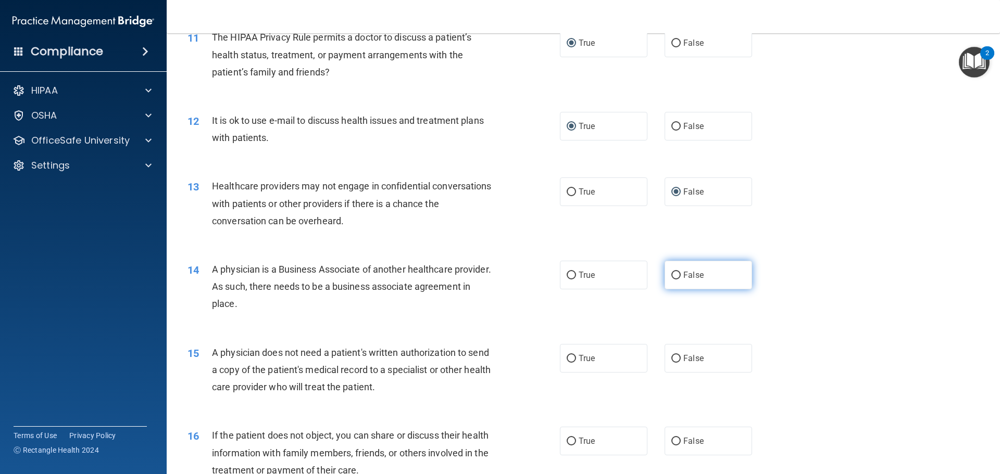
click at [671, 275] on input "False" at bounding box center [675, 276] width 9 height 8
radio input "true"
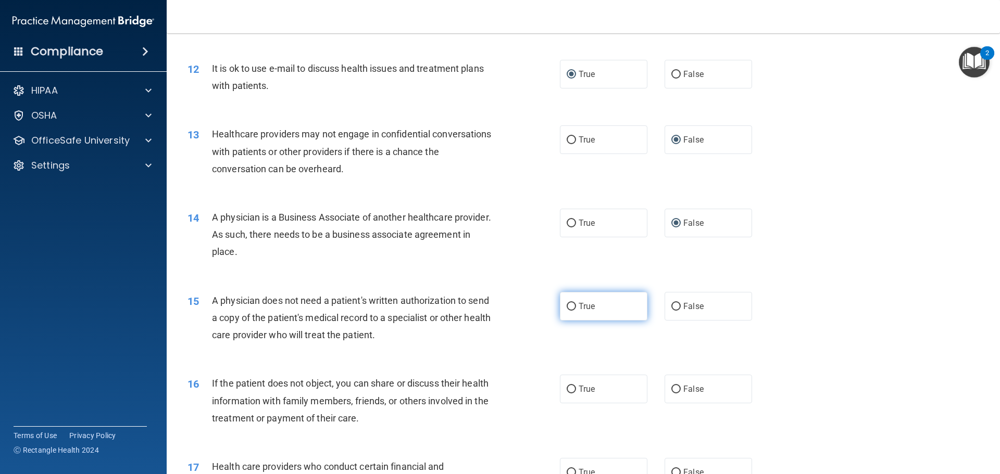
click at [567, 308] on input "True" at bounding box center [571, 307] width 9 height 8
radio input "true"
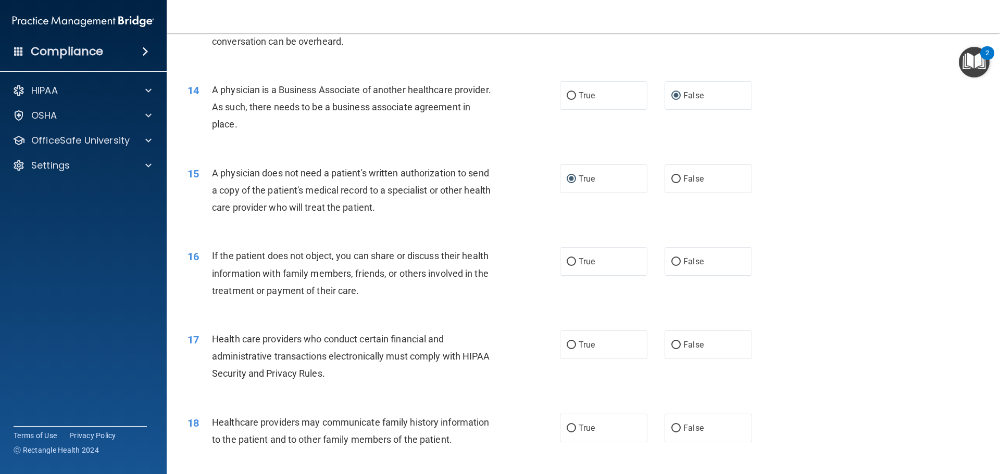
scroll to position [1042, 0]
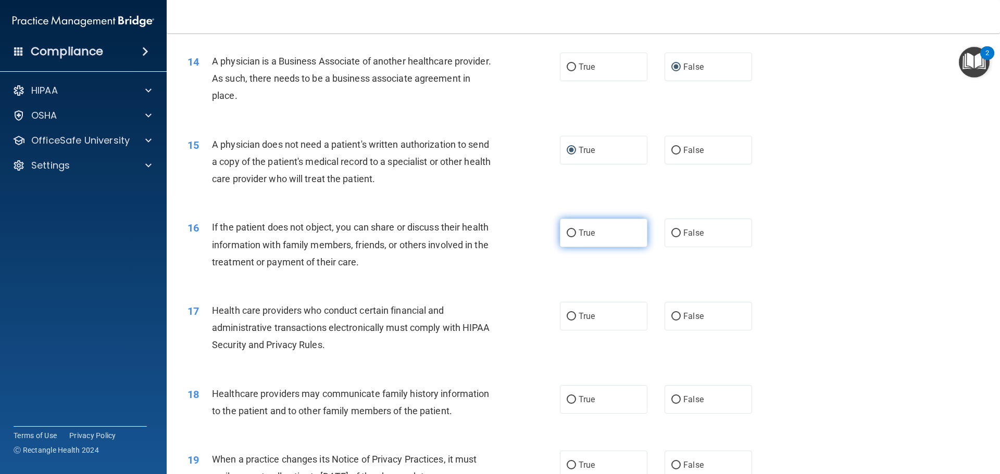
click at [568, 230] on input "True" at bounding box center [571, 234] width 9 height 8
radio input "true"
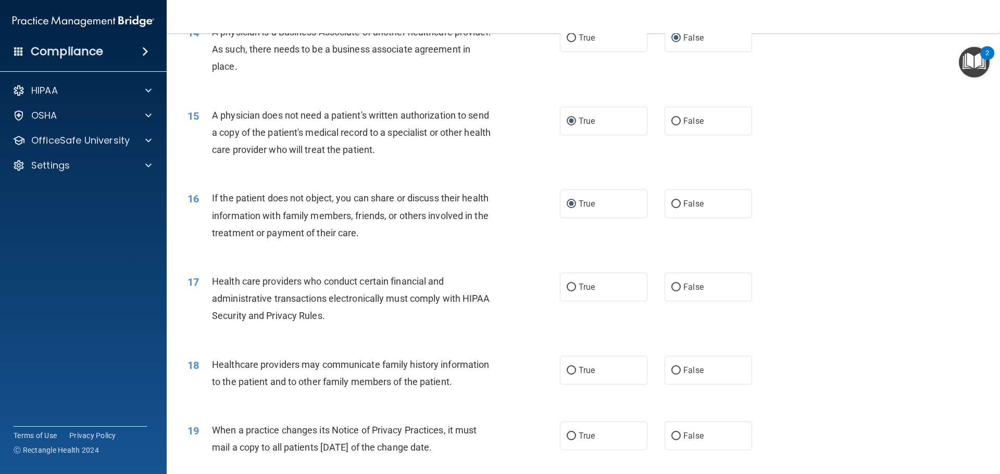
scroll to position [1094, 0]
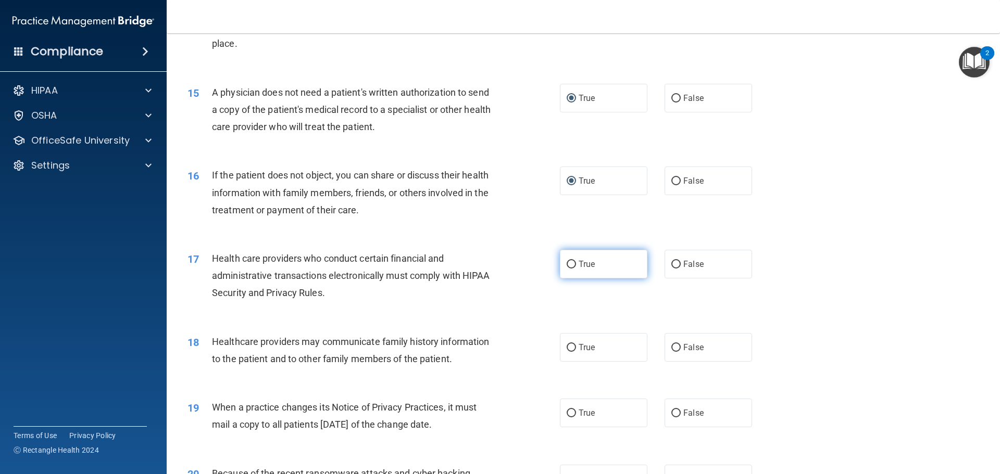
click at [567, 264] on input "True" at bounding box center [571, 265] width 9 height 8
radio input "true"
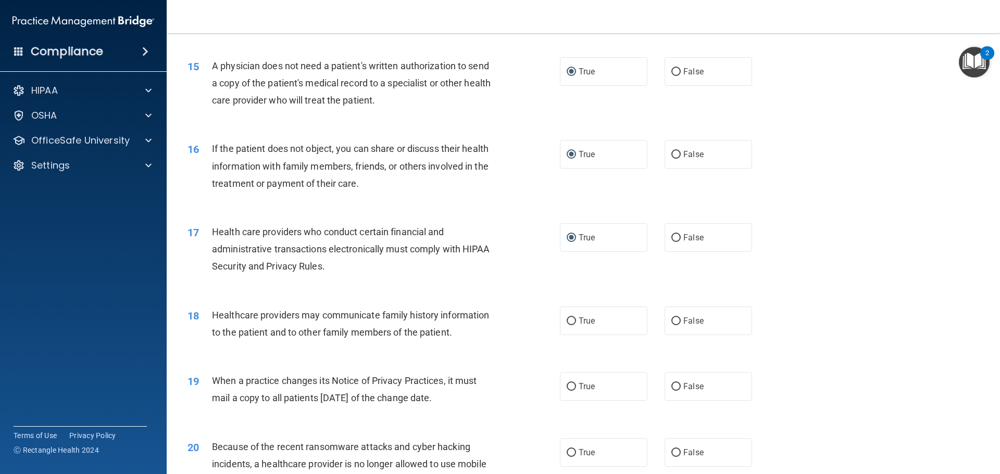
scroll to position [1146, 0]
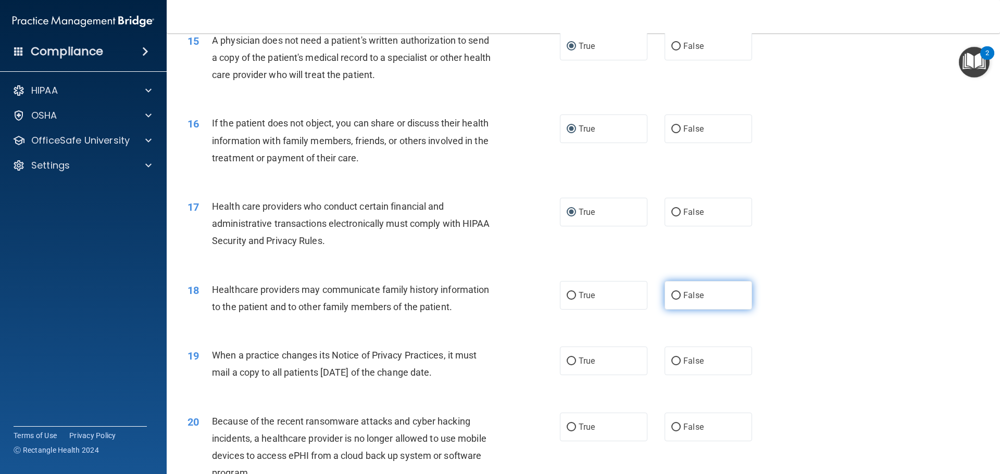
click at [671, 296] on input "False" at bounding box center [675, 296] width 9 height 8
radio input "true"
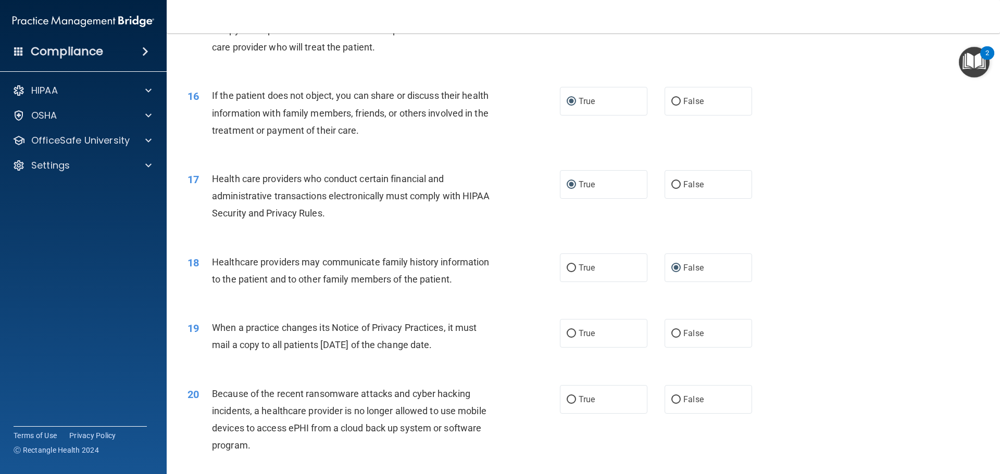
scroll to position [1198, 0]
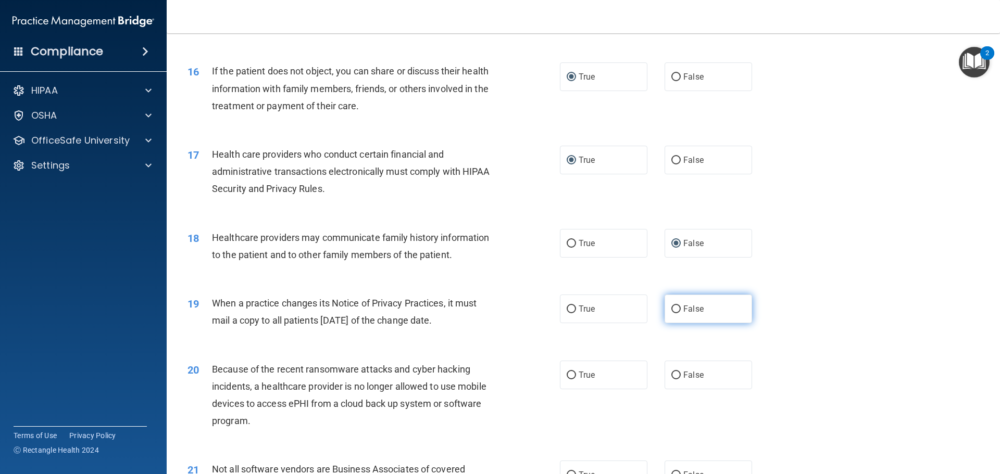
click at [675, 310] on input "False" at bounding box center [675, 310] width 9 height 8
radio input "true"
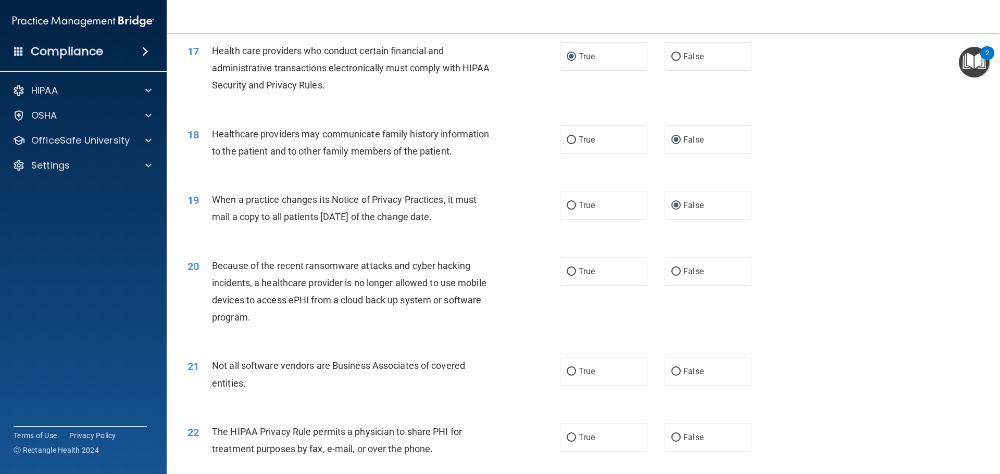
scroll to position [1302, 0]
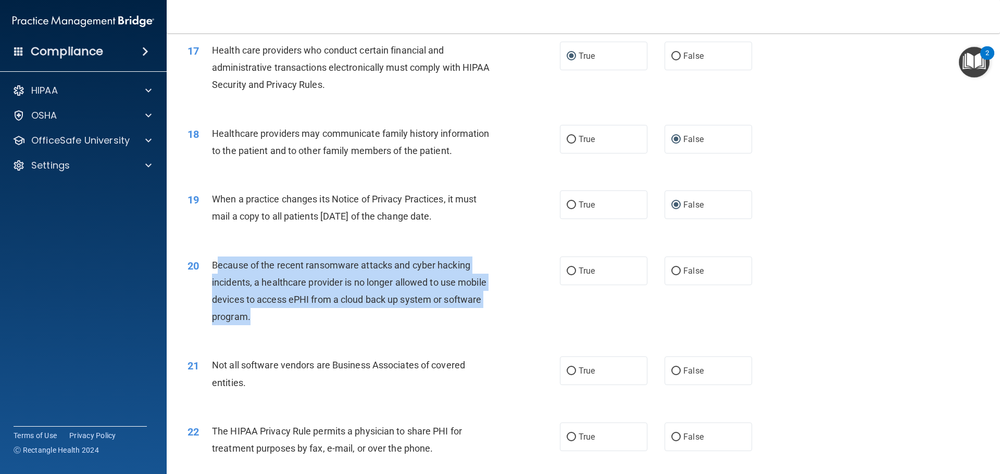
drag, startPoint x: 249, startPoint y: 316, endPoint x: 217, endPoint y: 270, distance: 55.6
click at [215, 270] on span "Because of the recent ransomware attacks and cyber hacking incidents, a healthc…" at bounding box center [349, 291] width 274 height 63
click at [221, 274] on div "Because of the recent ransomware attacks and cyber hacking incidents, a healthc…" at bounding box center [357, 291] width 291 height 69
drag, startPoint x: 212, startPoint y: 262, endPoint x: 251, endPoint y: 315, distance: 65.6
click at [251, 315] on div "Because of the recent ransomware attacks and cyber hacking incidents, a healthc…" at bounding box center [357, 291] width 291 height 69
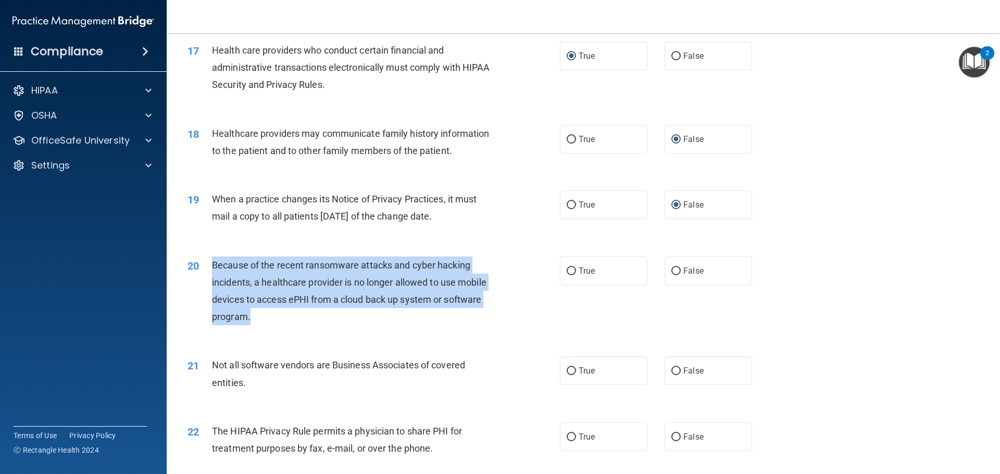
click at [507, 269] on div "20 Because of the recent ransomware attacks and cyber hacking incidents, a heal…" at bounding box center [374, 294] width 404 height 74
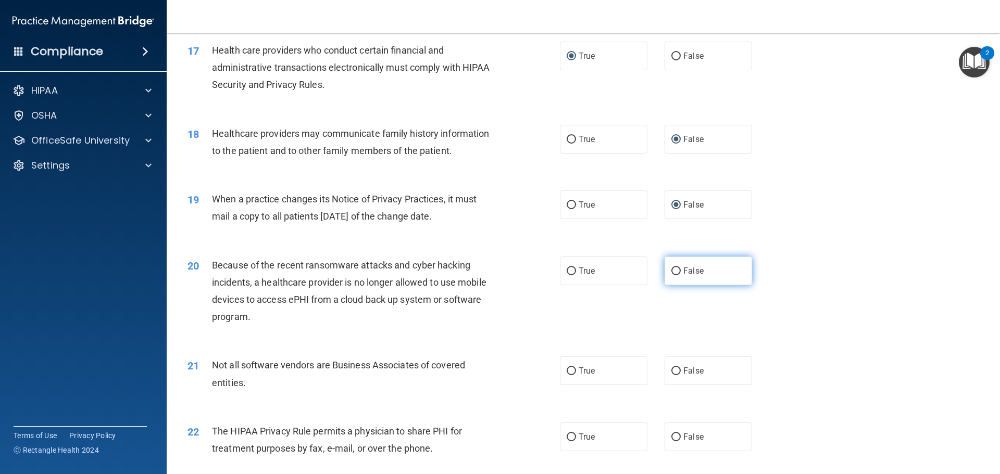
click at [672, 271] on input "False" at bounding box center [675, 272] width 9 height 8
radio input "true"
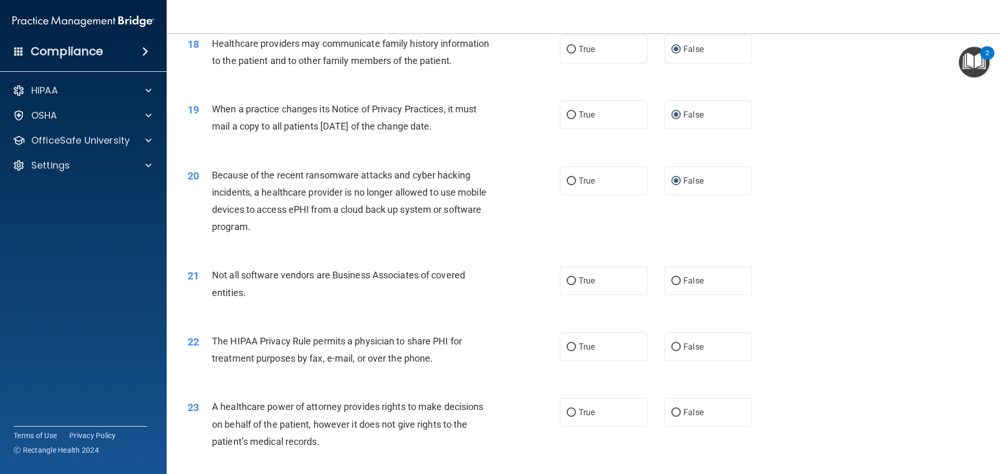
scroll to position [1406, 0]
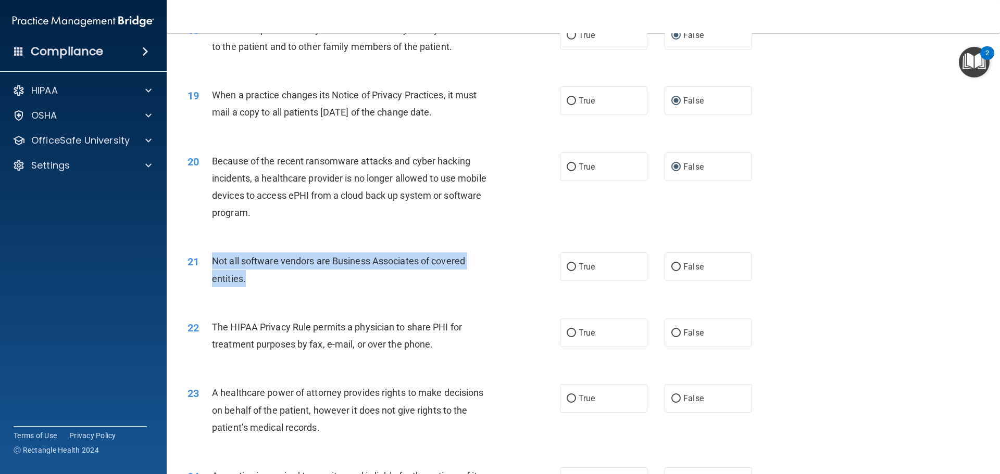
drag, startPoint x: 247, startPoint y: 279, endPoint x: 214, endPoint y: 260, distance: 38.0
click at [214, 260] on div "Not all software vendors are Business Associates of covered entities." at bounding box center [357, 270] width 291 height 34
drag, startPoint x: 496, startPoint y: 281, endPoint x: 518, endPoint y: 273, distance: 23.2
click at [497, 280] on div "Not all software vendors are Business Associates of covered entities." at bounding box center [357, 270] width 291 height 34
click at [571, 267] on input "True" at bounding box center [571, 268] width 9 height 8
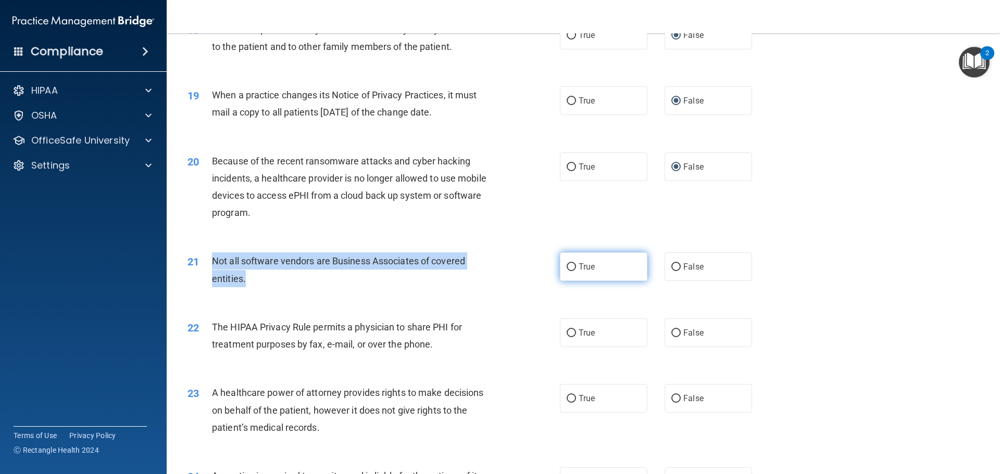
radio input "true"
click at [515, 281] on div "21 Not all software vendors are Business Associates of covered entities." at bounding box center [374, 273] width 404 height 40
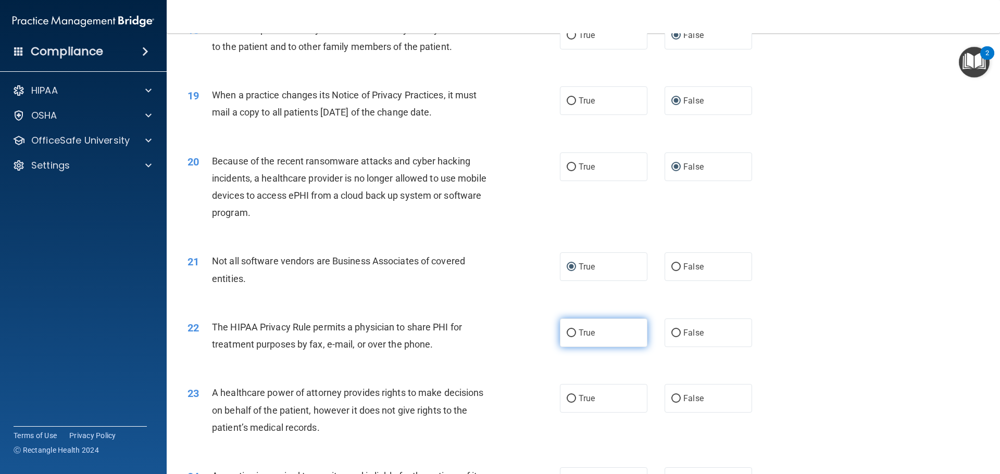
click at [568, 333] on input "True" at bounding box center [571, 334] width 9 height 8
radio input "true"
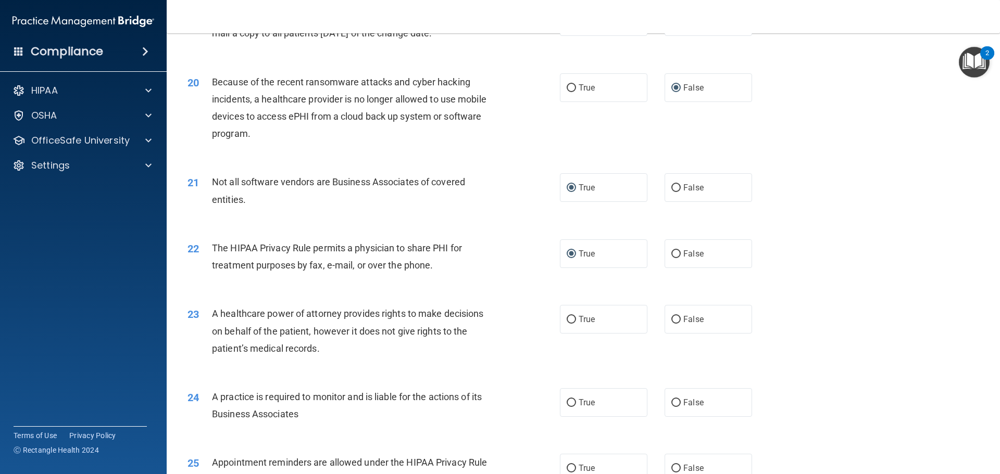
scroll to position [1510, 0]
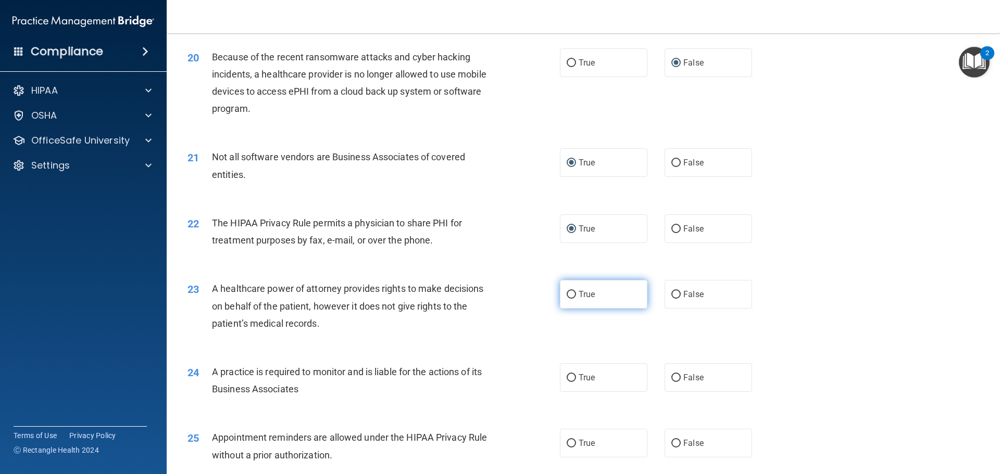
click at [570, 294] on input "True" at bounding box center [571, 295] width 9 height 8
radio input "true"
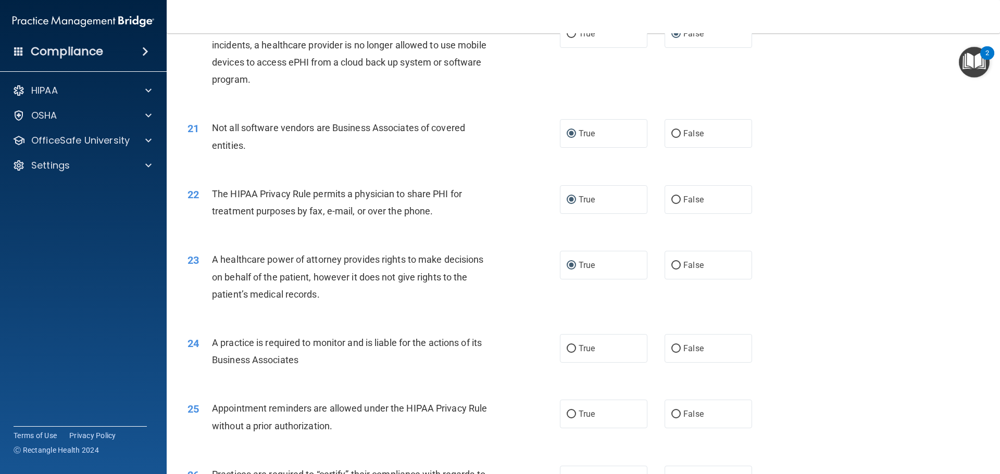
scroll to position [1563, 0]
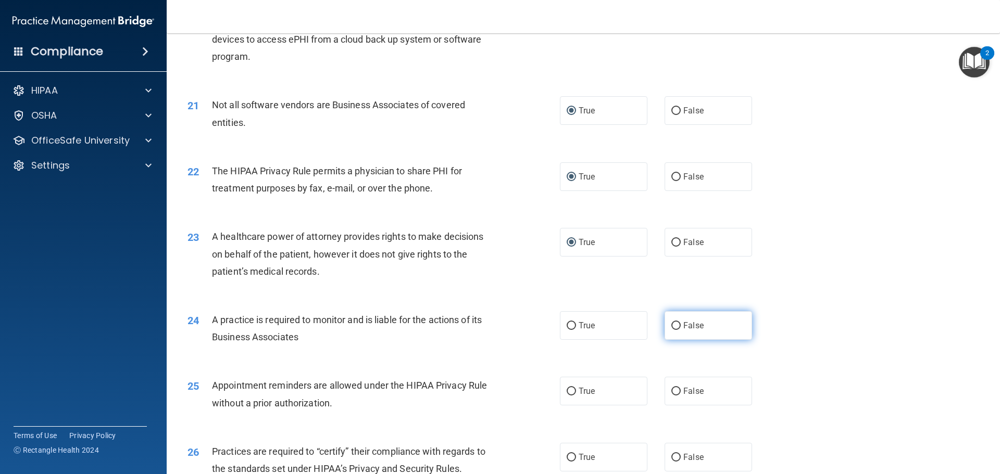
click at [673, 326] on input "False" at bounding box center [675, 326] width 9 height 8
radio input "true"
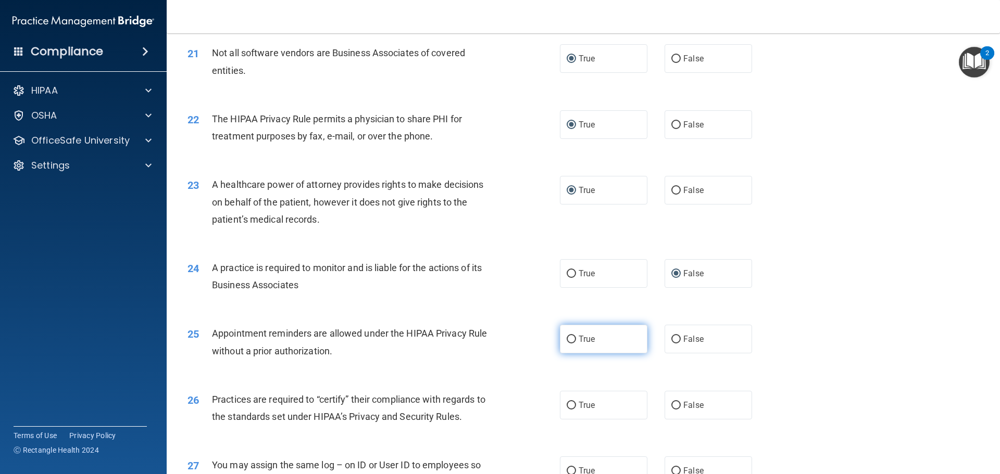
click at [571, 340] on input "True" at bounding box center [571, 340] width 9 height 8
radio input "true"
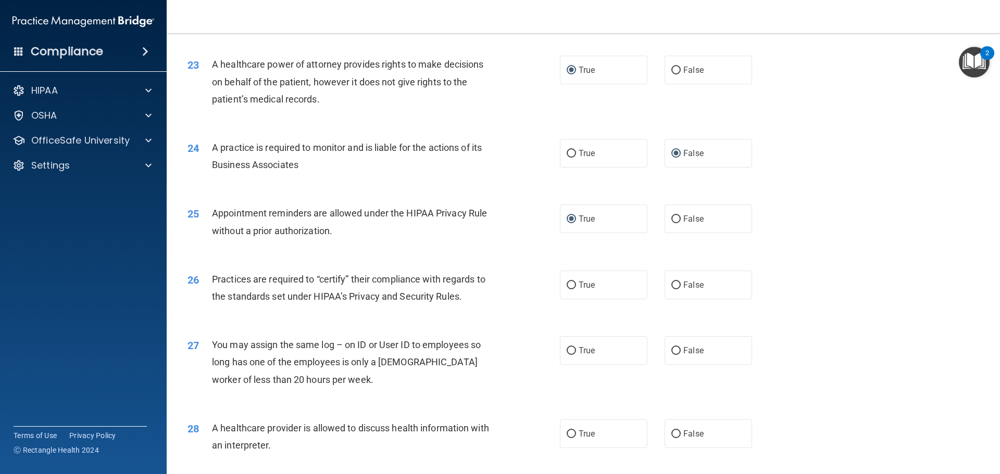
scroll to position [1771, 0]
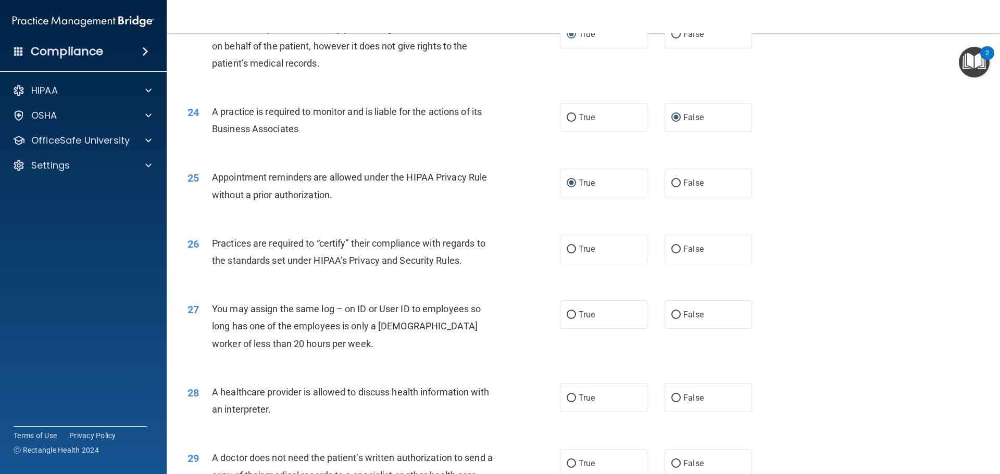
drag, startPoint x: 668, startPoint y: 249, endPoint x: 489, endPoint y: 298, distance: 185.7
click at [647, 257] on div "True False" at bounding box center [665, 249] width 210 height 29
click at [674, 244] on label "False" at bounding box center [709, 249] width 88 height 29
click at [674, 246] on input "False" at bounding box center [675, 250] width 9 height 8
radio input "true"
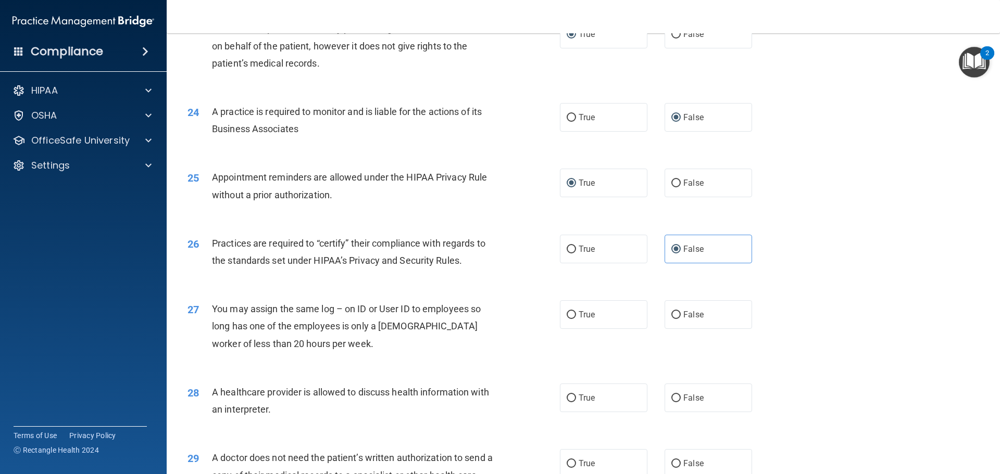
scroll to position [1823, 0]
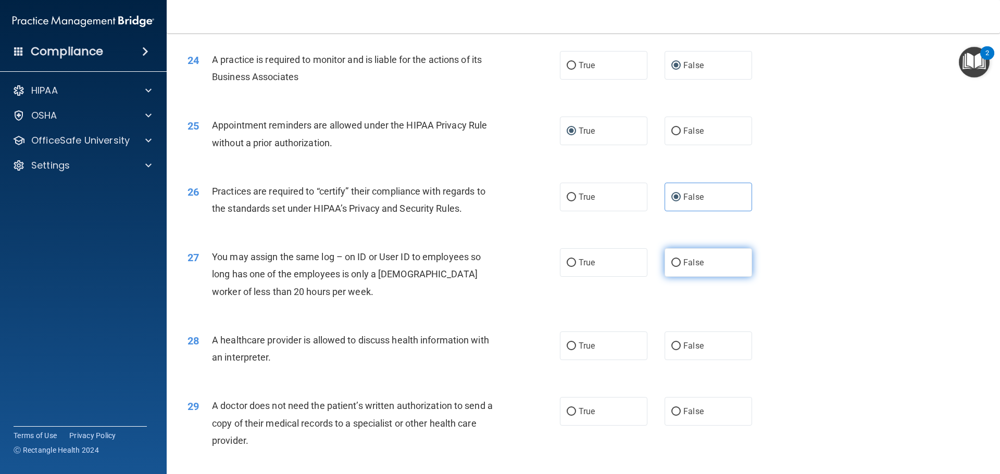
click at [671, 265] on input "False" at bounding box center [675, 263] width 9 height 8
radio input "true"
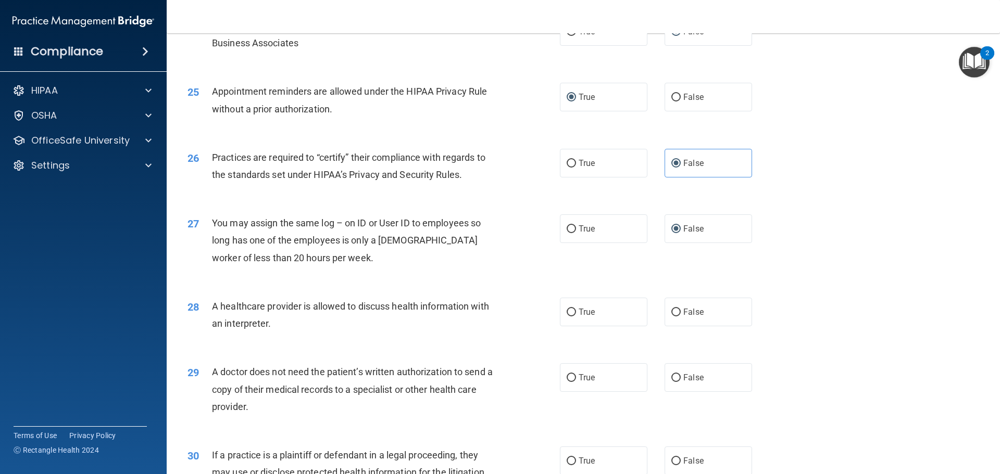
scroll to position [1875, 0]
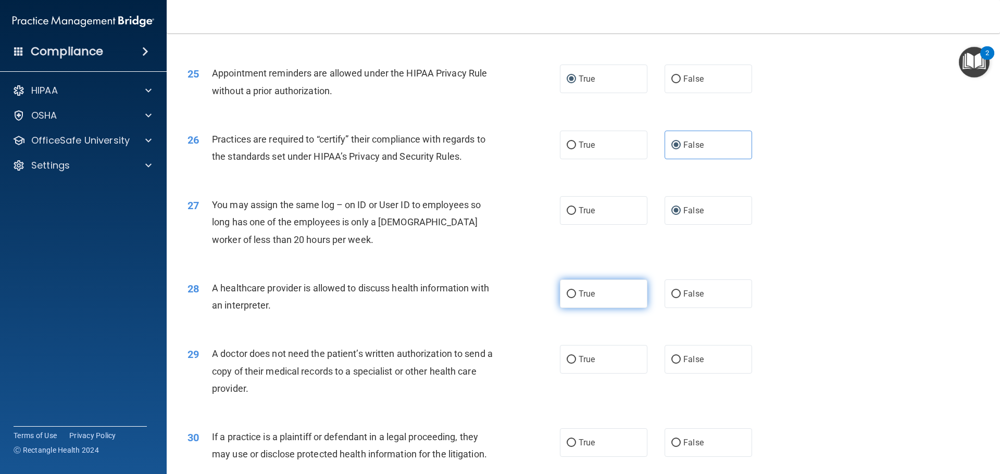
click at [574, 293] on label "True" at bounding box center [604, 294] width 88 height 29
click at [574, 293] on input "True" at bounding box center [571, 295] width 9 height 8
radio input "true"
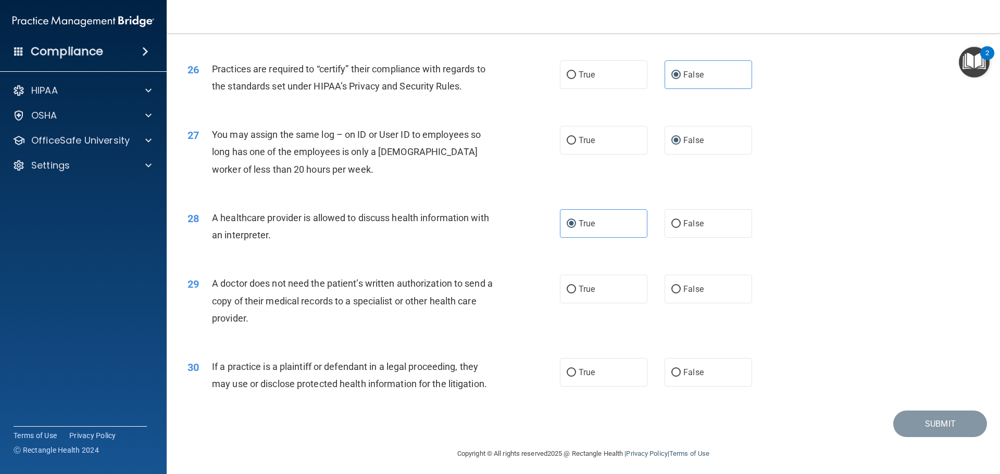
scroll to position [1950, 0]
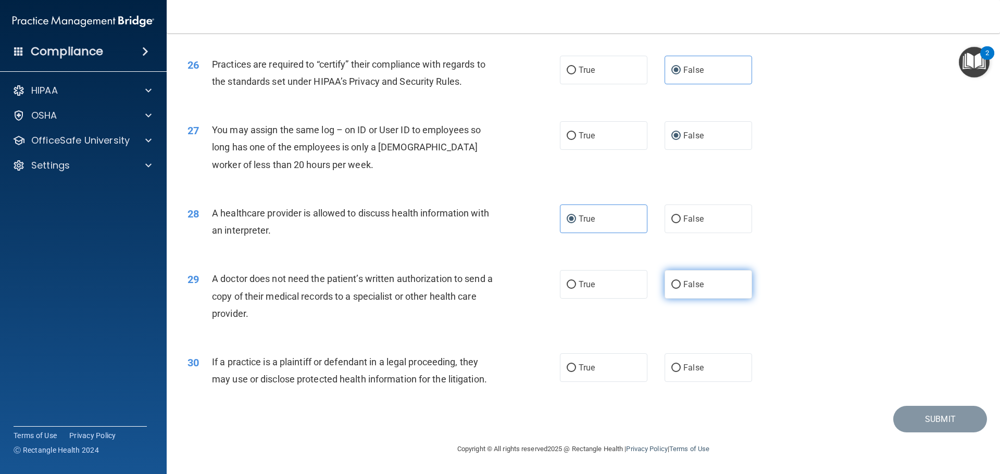
click at [671, 284] on input "False" at bounding box center [675, 285] width 9 height 8
radio input "true"
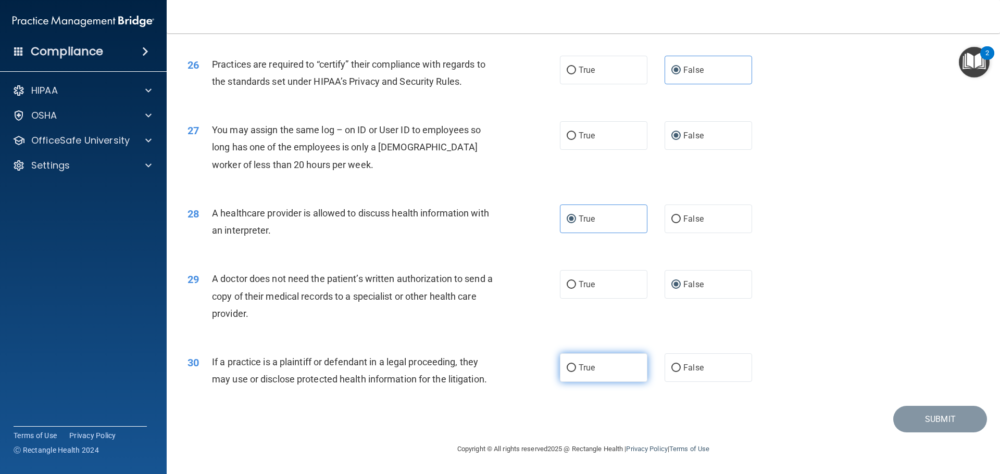
click at [568, 368] on input "True" at bounding box center [571, 369] width 9 height 8
radio input "true"
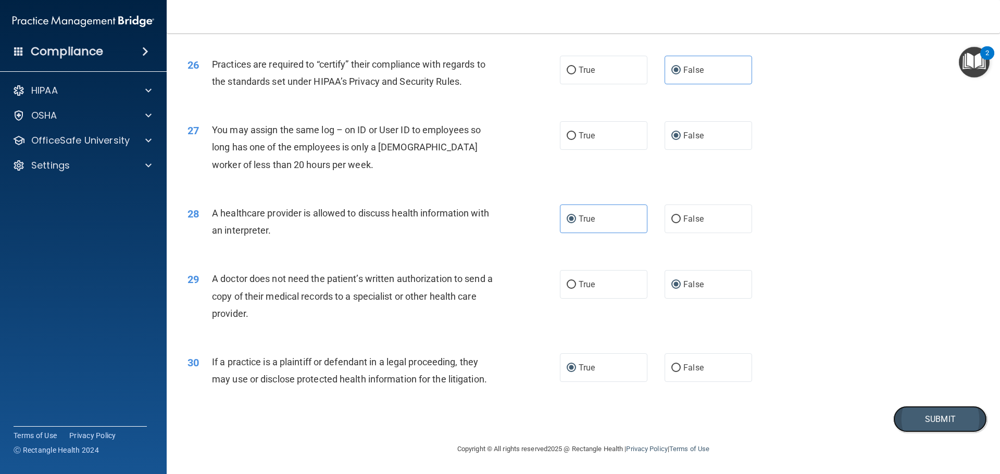
click at [901, 411] on button "Submit" at bounding box center [940, 419] width 94 height 27
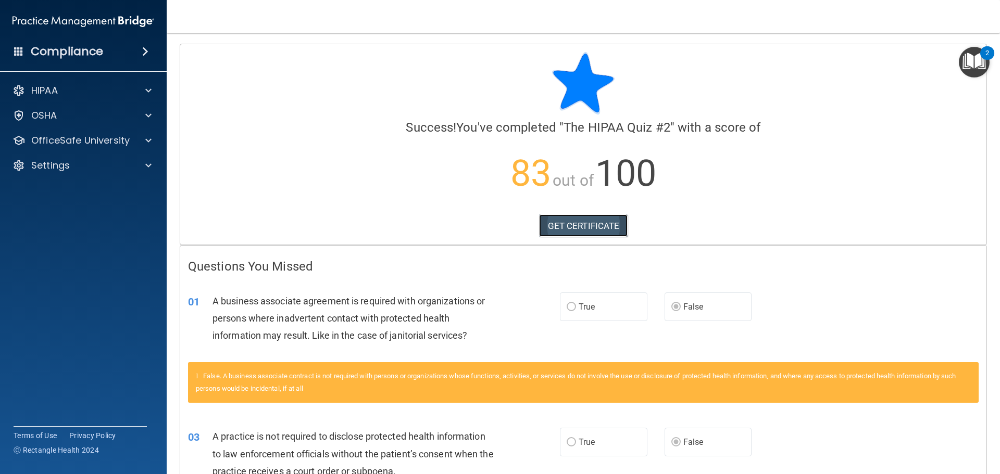
click at [588, 227] on link "GET CERTIFICATE" at bounding box center [583, 226] width 89 height 23
click at [155, 93] on div at bounding box center [147, 90] width 26 height 13
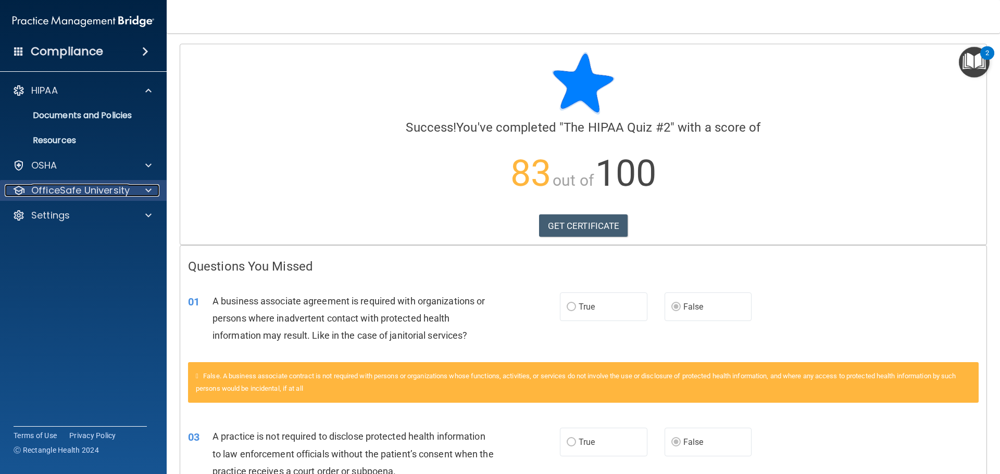
click at [149, 186] on span at bounding box center [148, 190] width 6 height 13
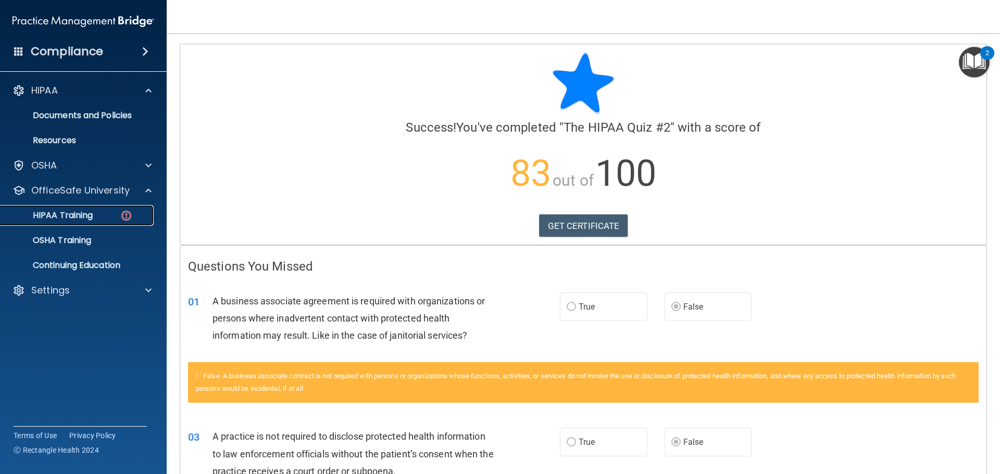
click at [114, 214] on div "HIPAA Training" at bounding box center [78, 215] width 142 height 10
